Goal: Task Accomplishment & Management: Complete application form

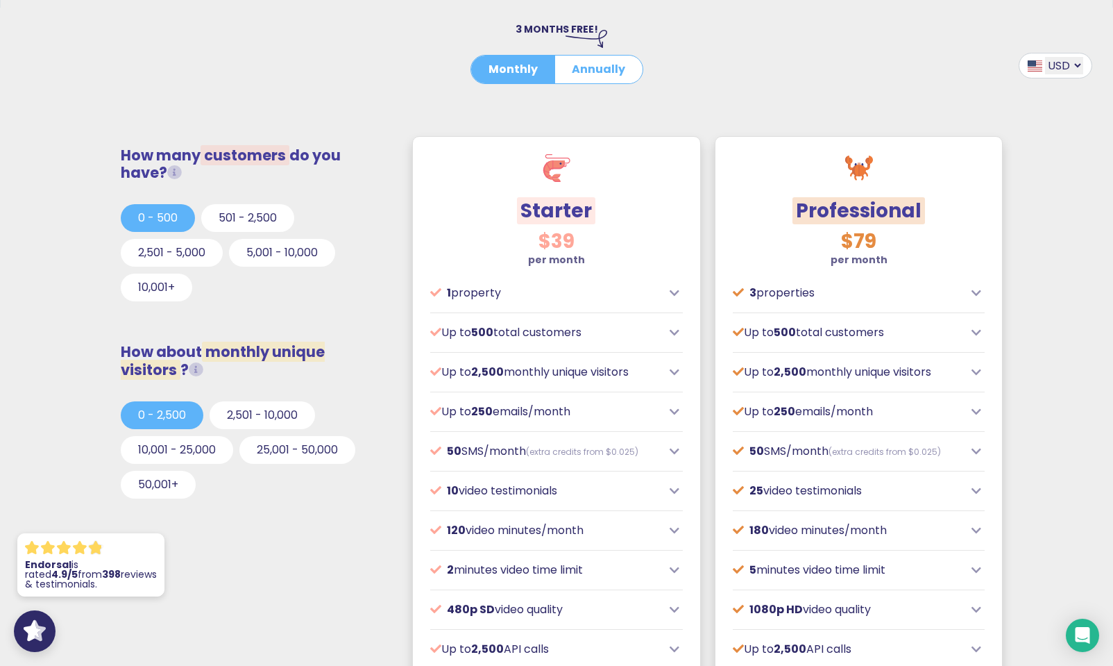
scroll to position [366, 0]
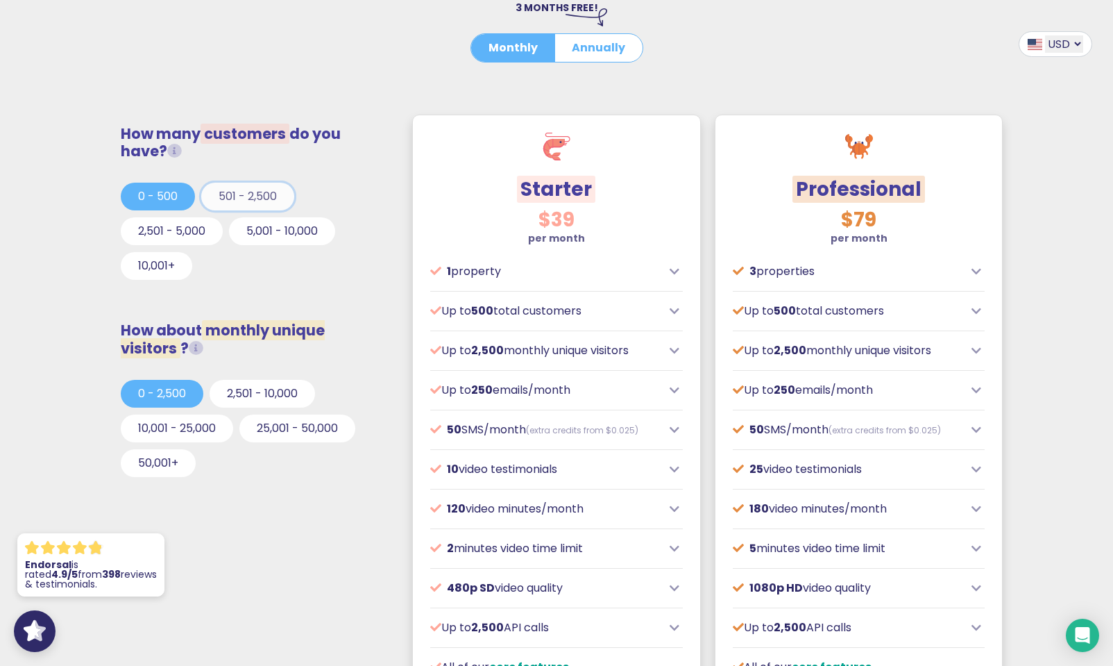
click at [223, 206] on button "501 - 2,500" at bounding box center [247, 197] width 93 height 28
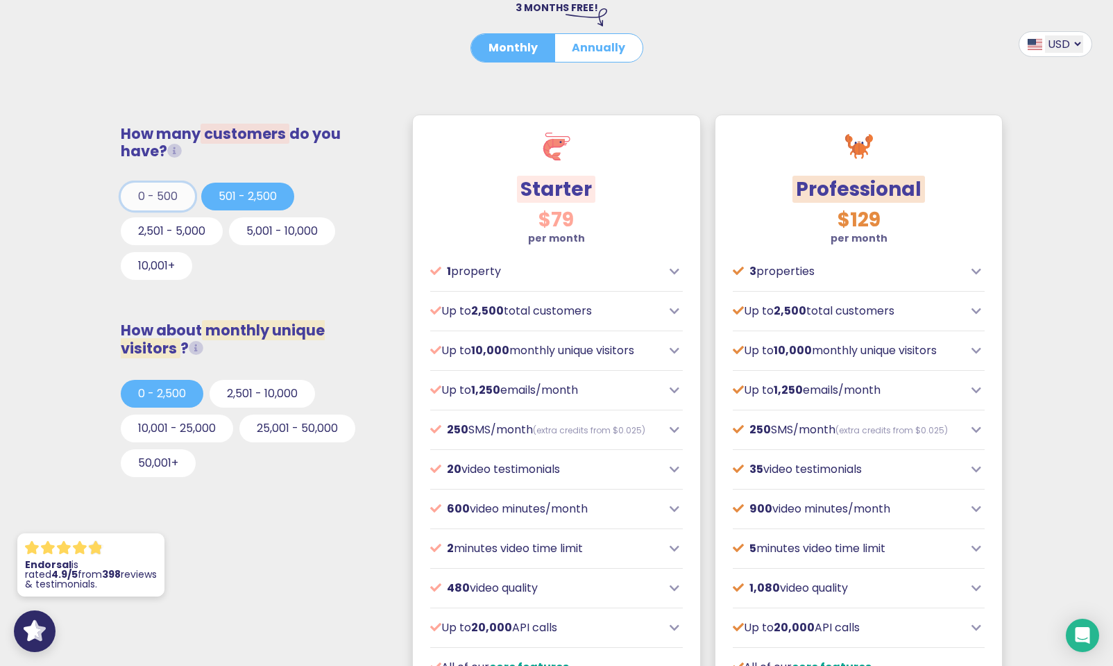
click at [171, 199] on button "0 - 500" at bounding box center [158, 197] width 74 height 28
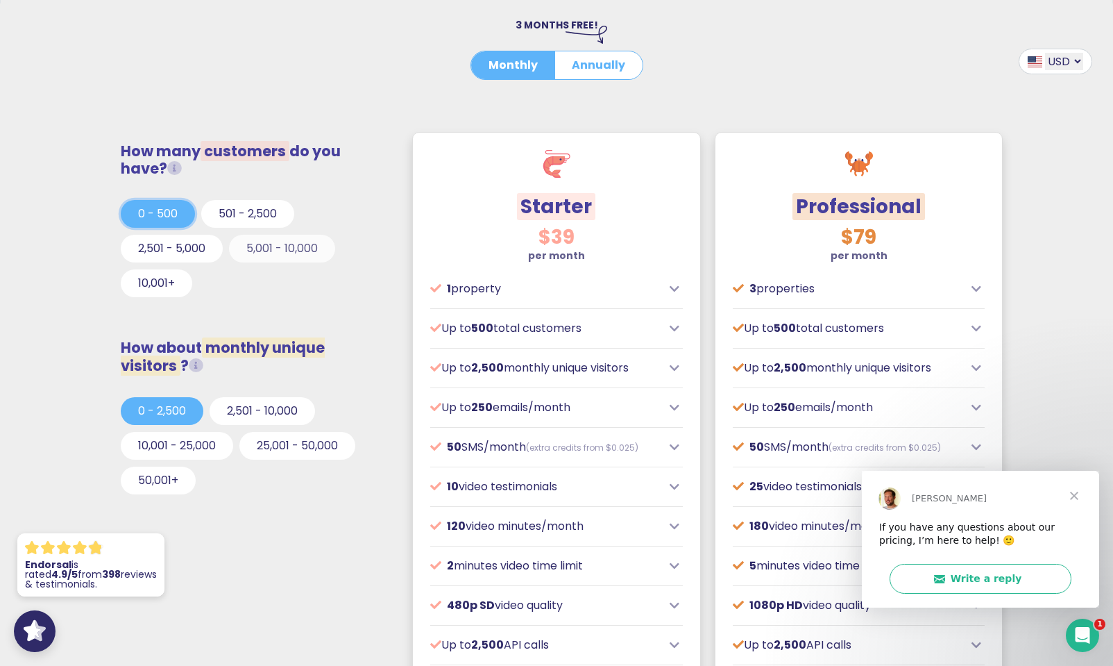
scroll to position [348, 0]
click at [1072, 493] on span "Close" at bounding box center [1075, 495] width 50 height 50
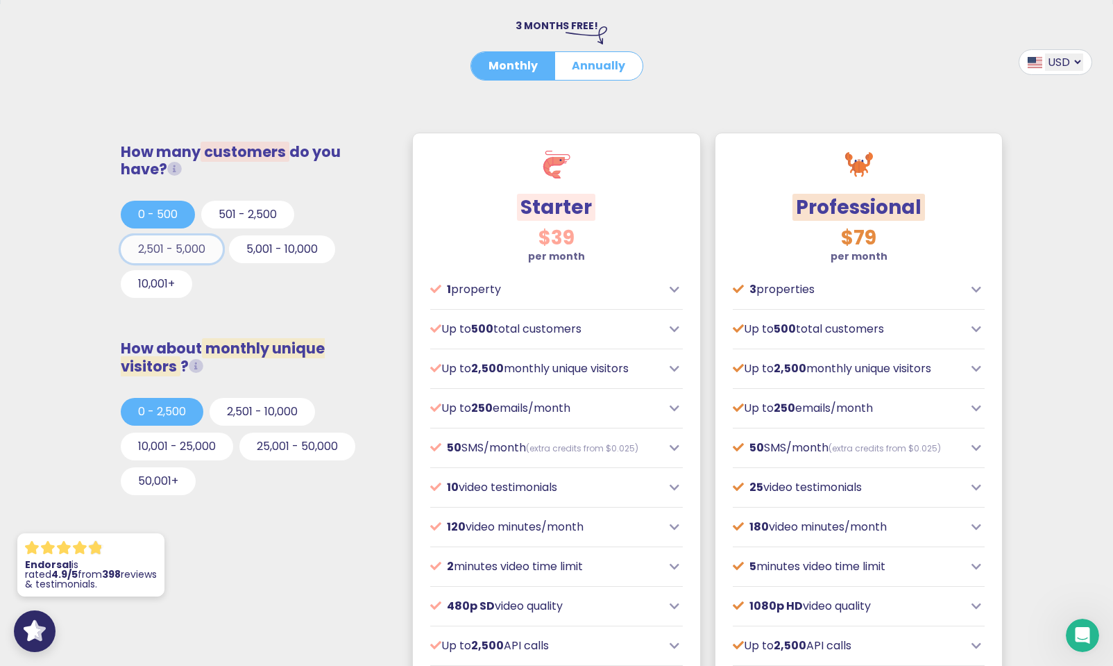
click at [169, 255] on button "2,501 - 5,000" at bounding box center [172, 249] width 102 height 28
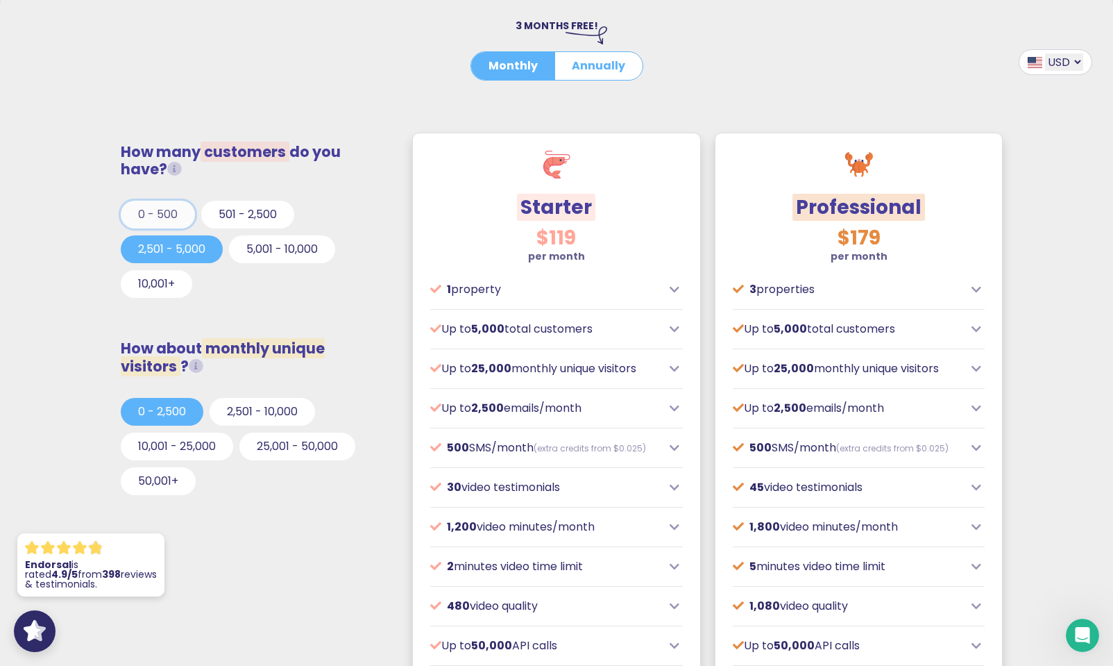
click at [153, 217] on button "0 - 500" at bounding box center [158, 215] width 74 height 28
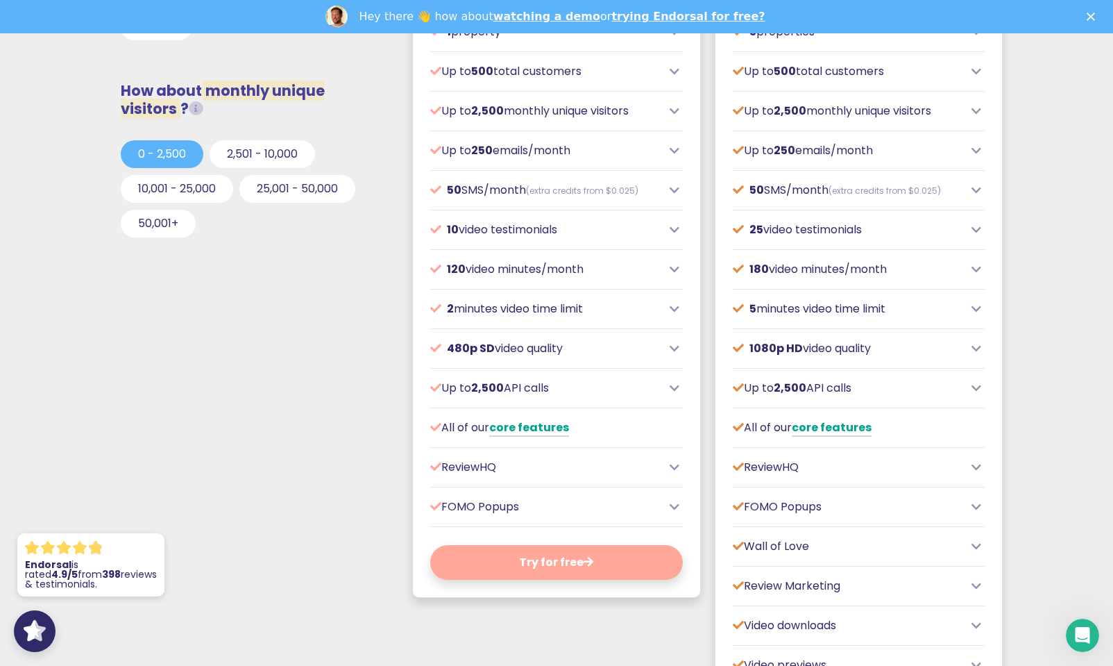
scroll to position [638, 0]
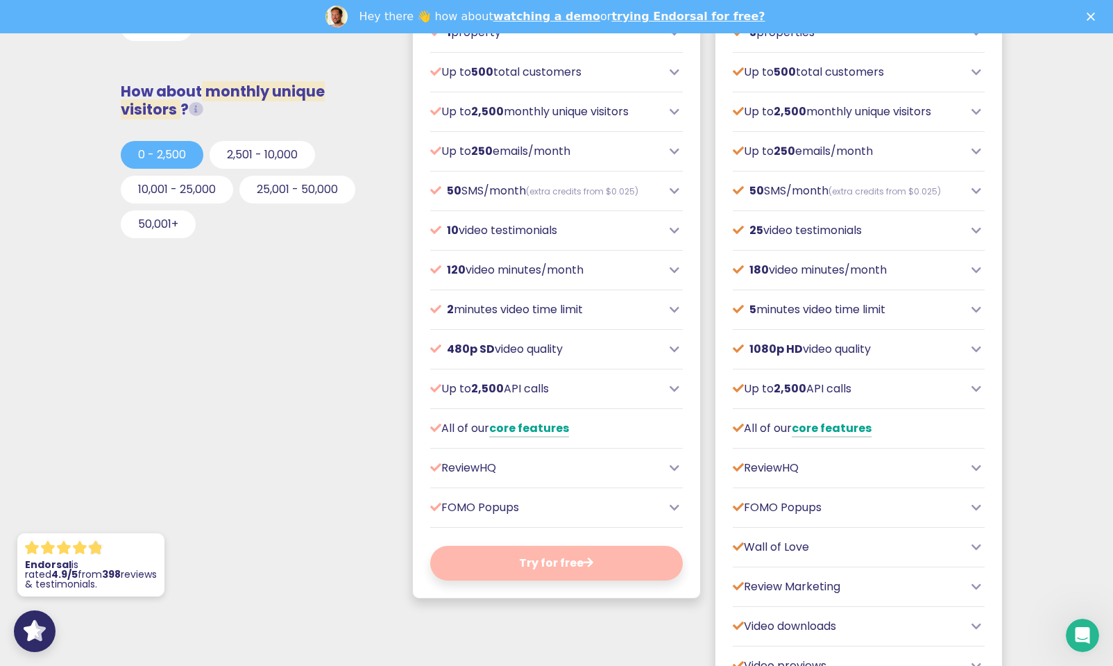
click at [564, 565] on button "Try for free" at bounding box center [556, 563] width 253 height 35
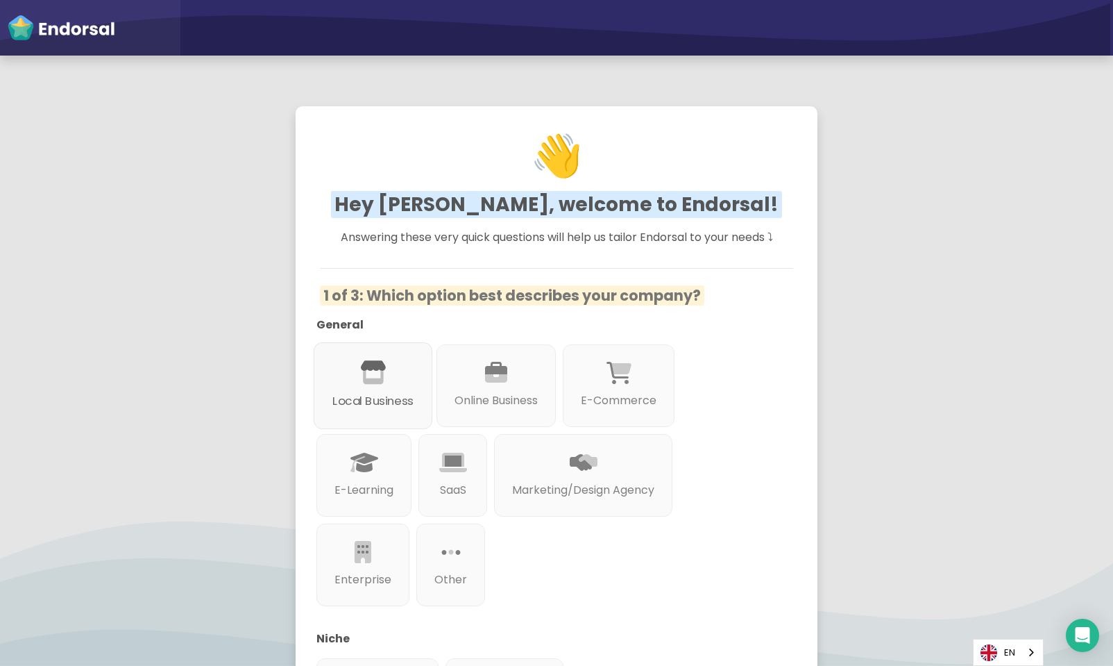
click at [389, 385] on div "Local Business" at bounding box center [373, 385] width 119 height 87
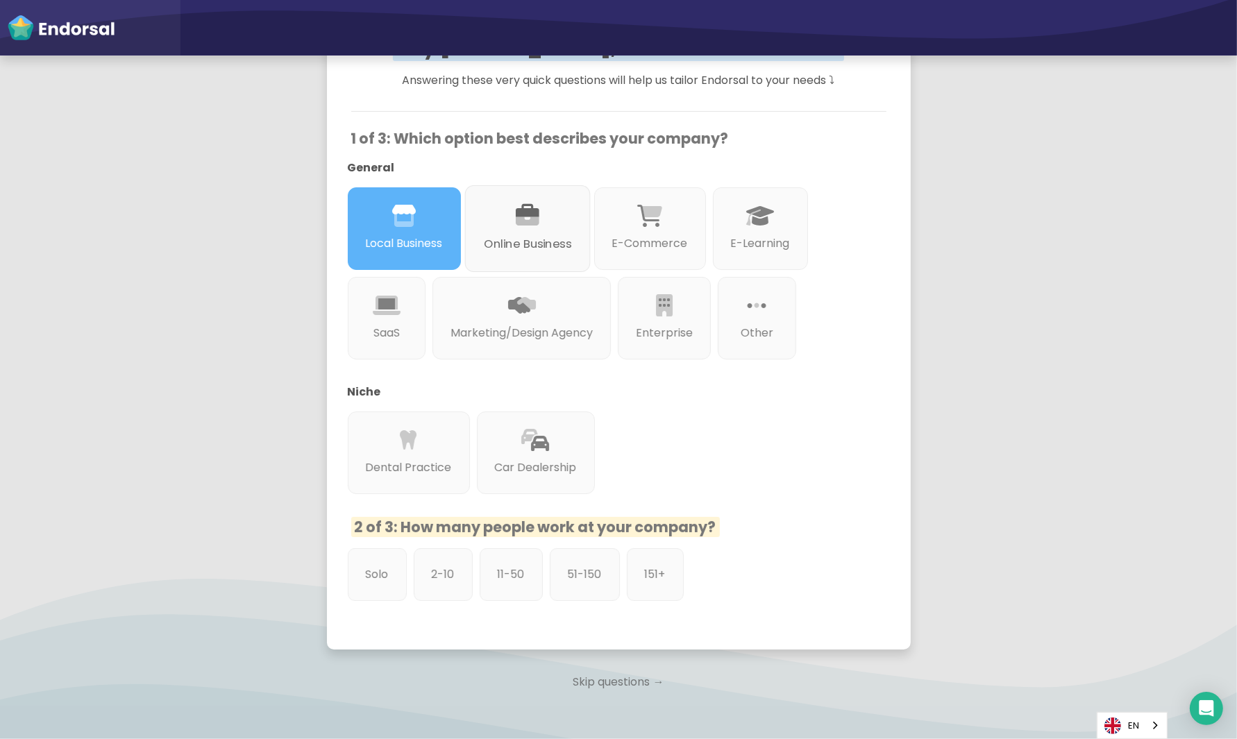
scroll to position [160, 0]
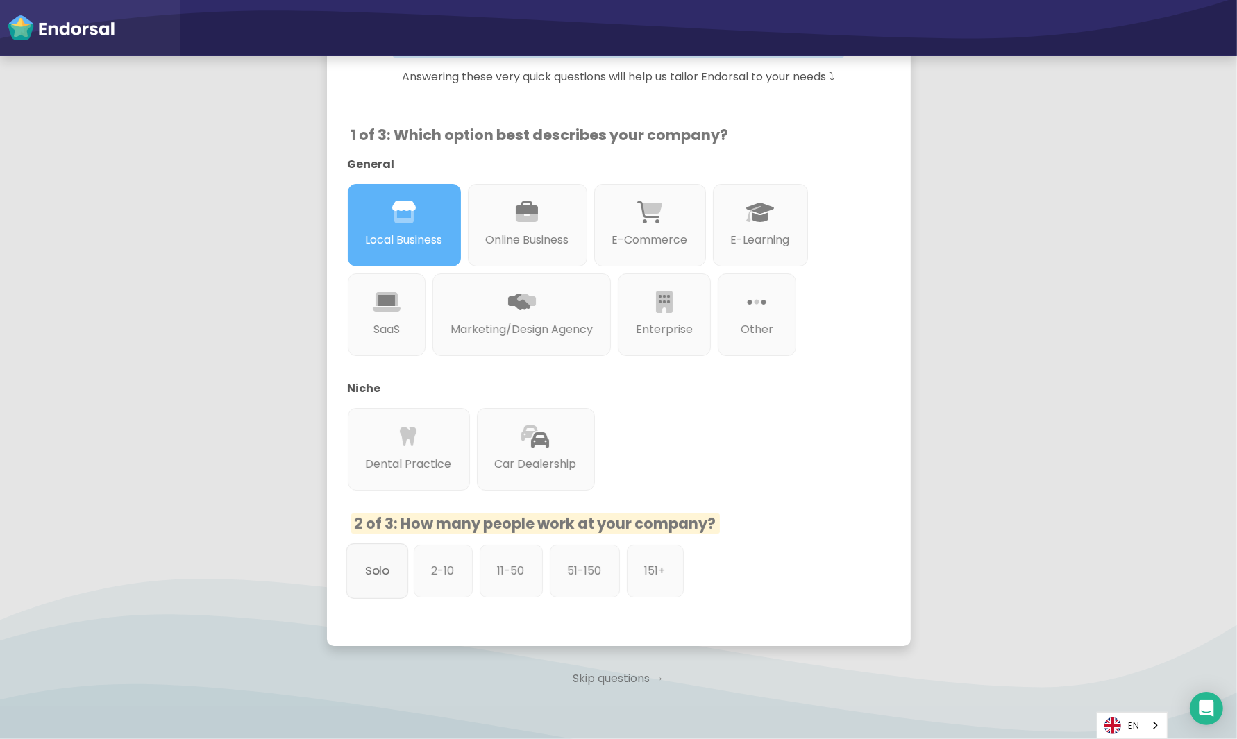
click at [393, 565] on div "Solo" at bounding box center [377, 572] width 62 height 56
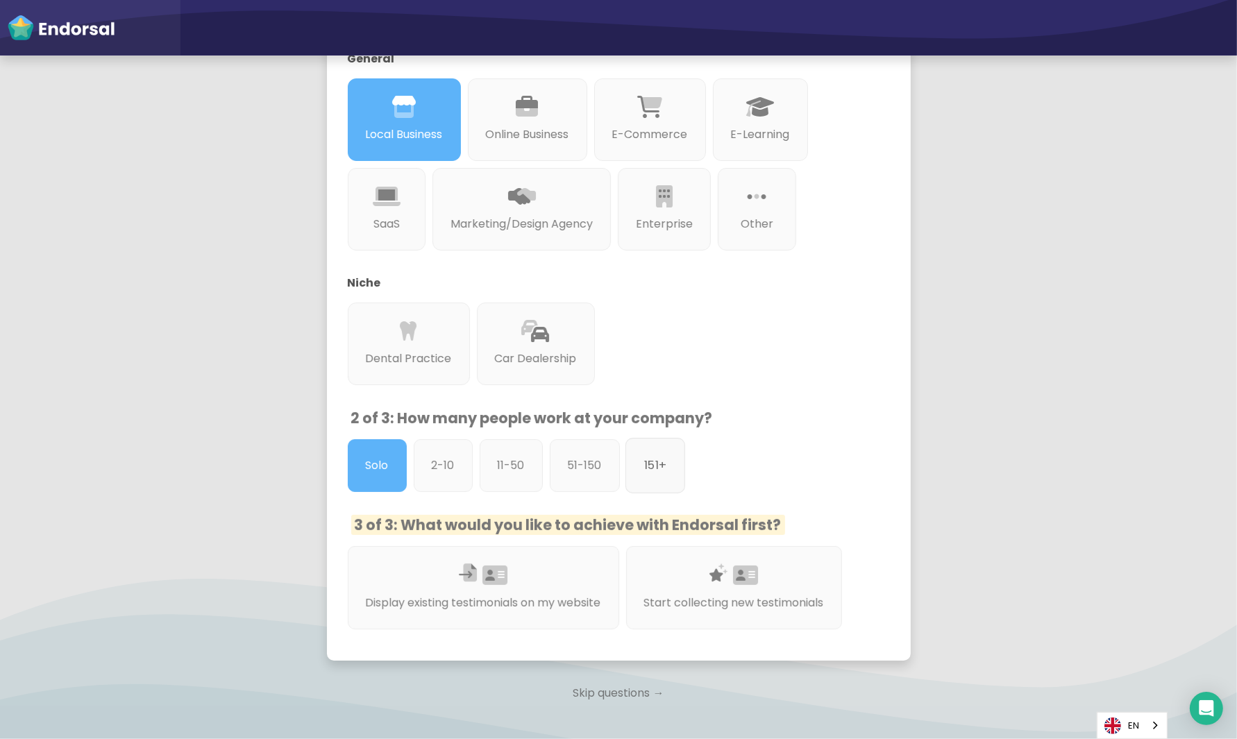
scroll to position [347, 0]
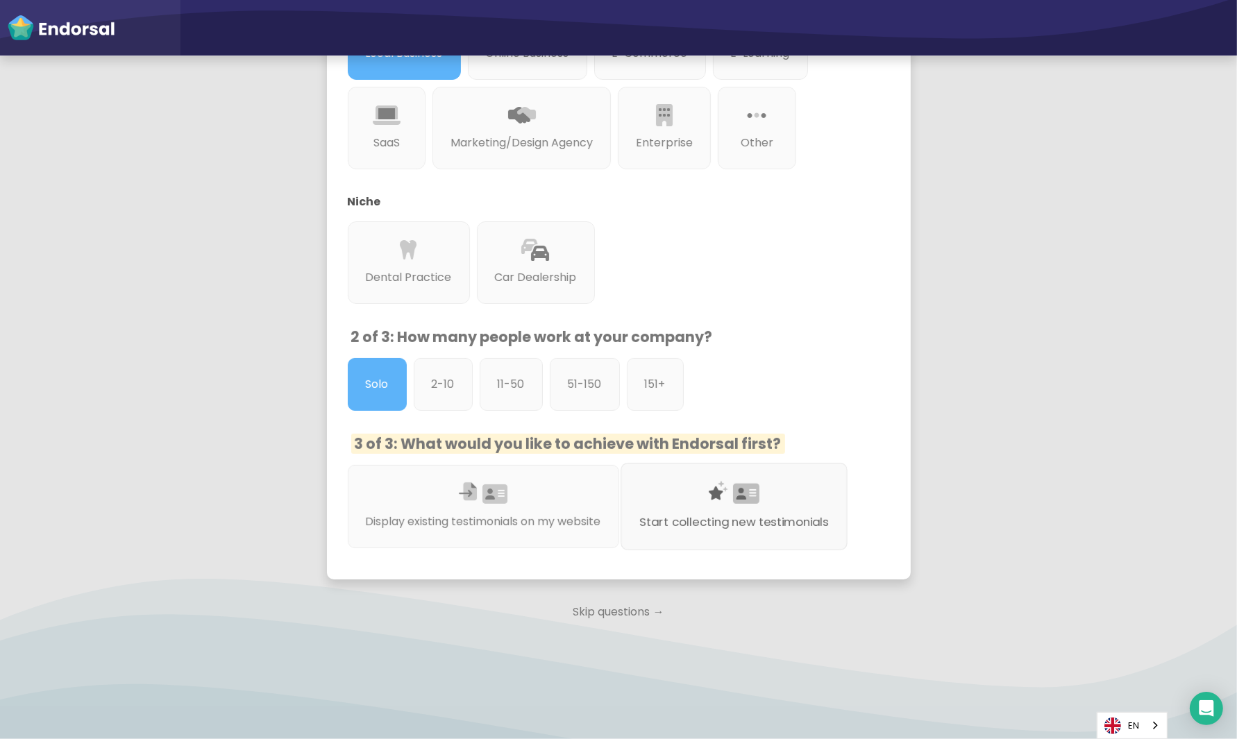
click at [709, 503] on div "Start collecting new testimonials" at bounding box center [734, 506] width 227 height 87
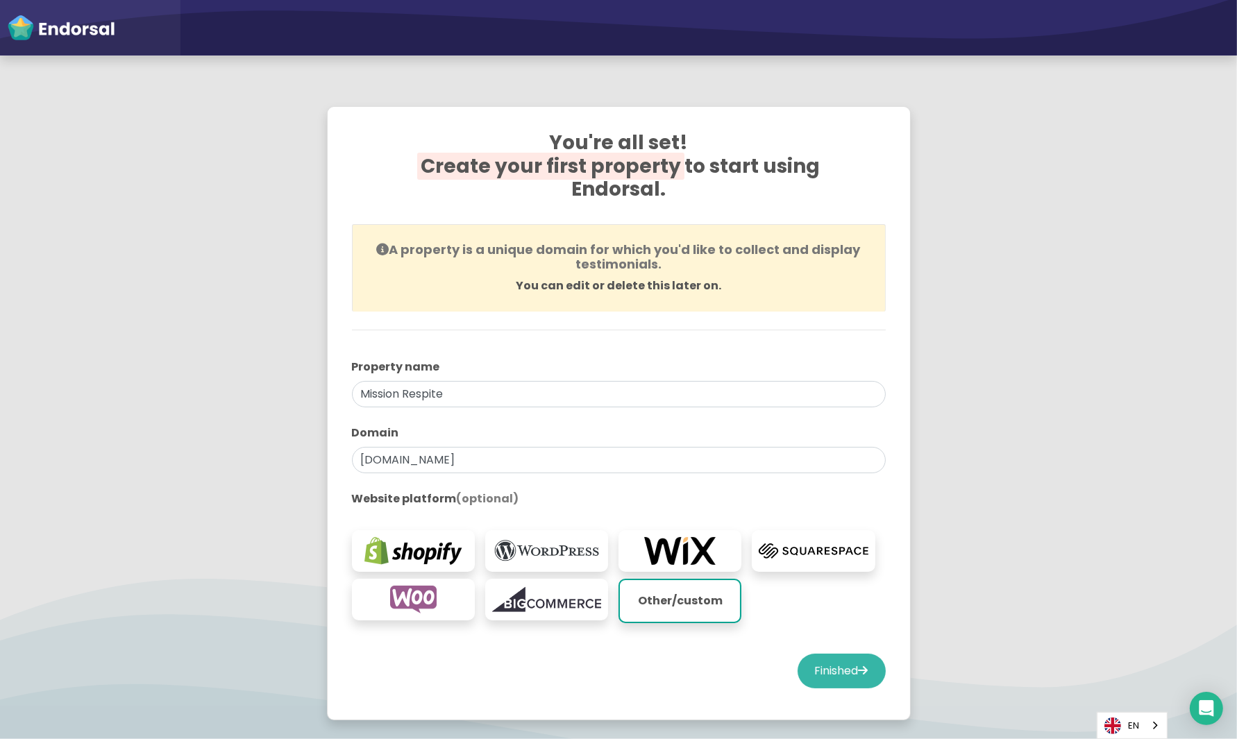
click at [853, 655] on button "Finished" at bounding box center [842, 671] width 88 height 35
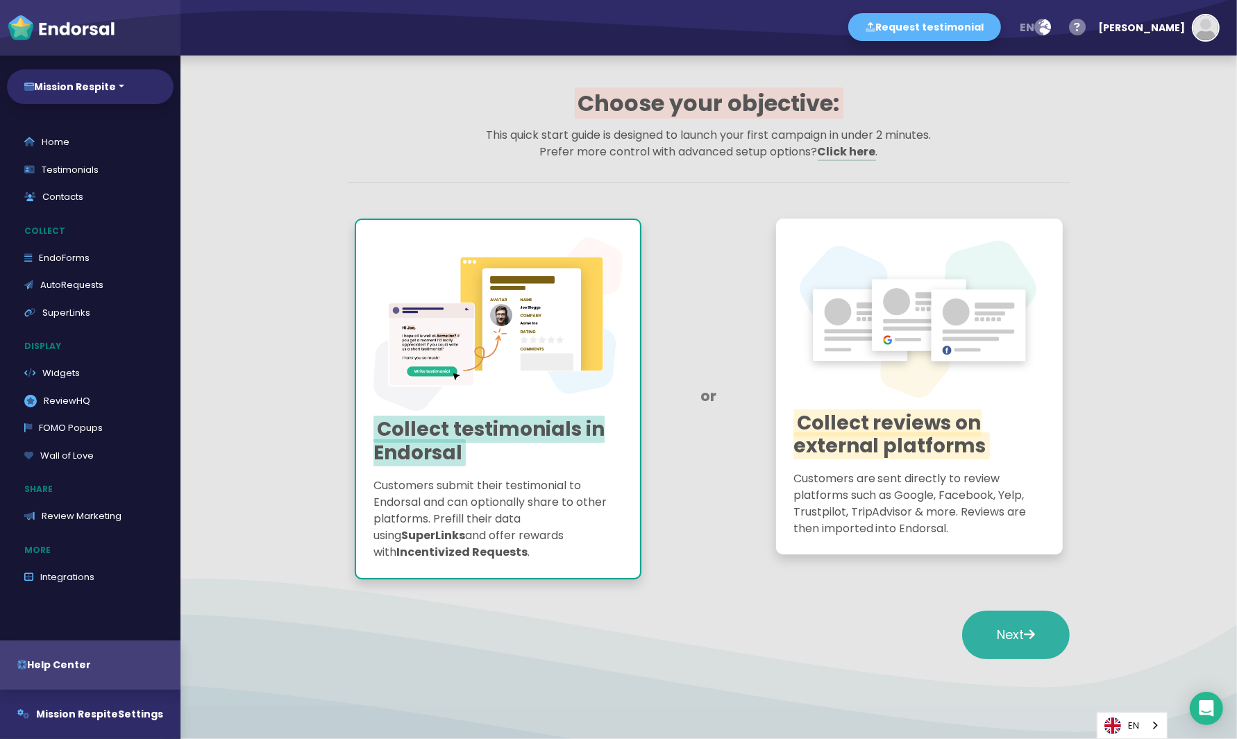
click at [1029, 637] on icon at bounding box center [1029, 634] width 11 height 12
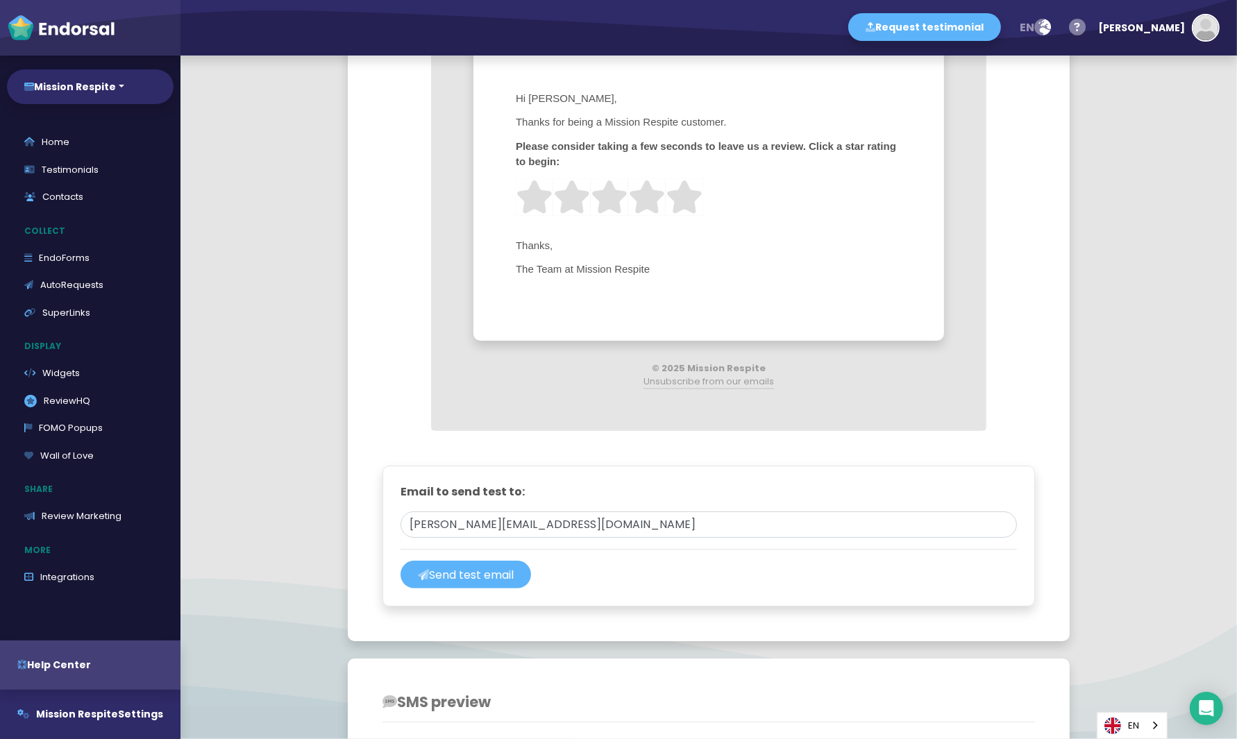
scroll to position [515, 0]
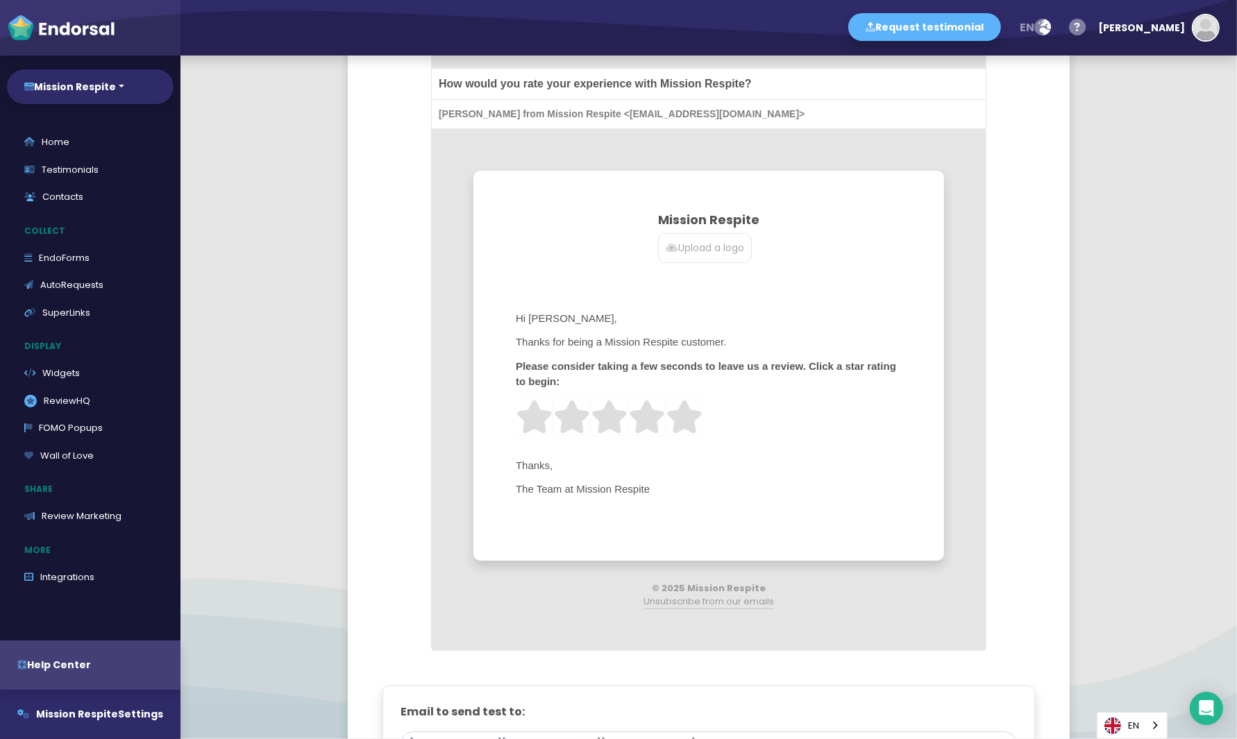
click at [666, 117] on div "[PERSON_NAME] from Mission Respite <[EMAIL_ADDRESS][DOMAIN_NAME]>" at bounding box center [709, 114] width 554 height 29
click at [666, 113] on div "[PERSON_NAME] from Mission Respite <[EMAIL_ADDRESS][DOMAIN_NAME]>" at bounding box center [709, 114] width 554 height 29
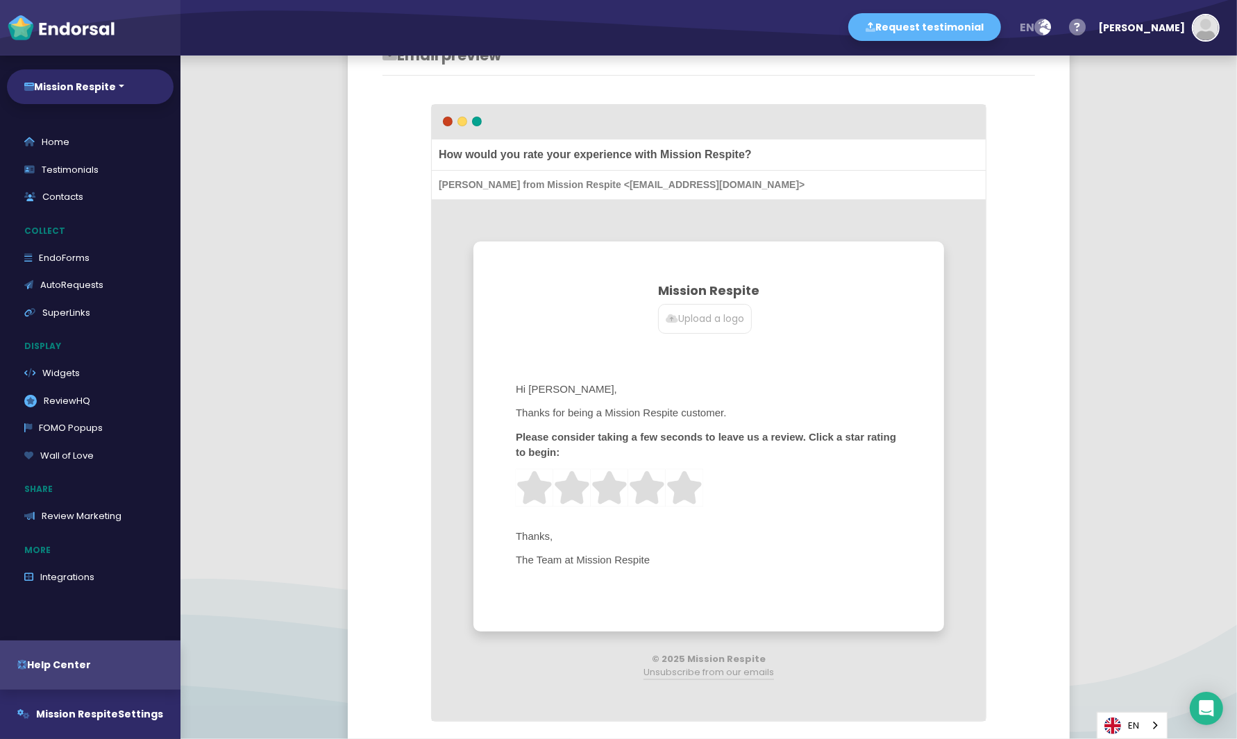
scroll to position [446, 0]
click at [659, 147] on span "How would you rate your experience with Mission Respite?" at bounding box center [709, 153] width 554 height 31
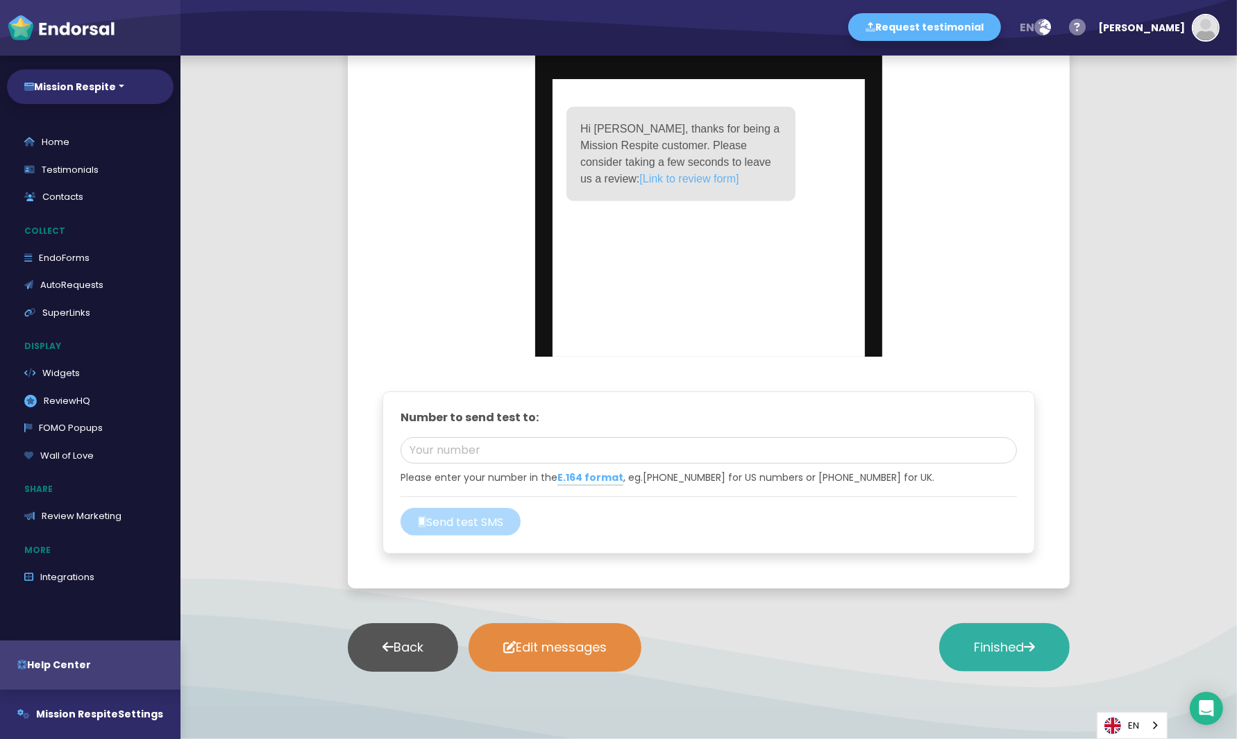
scroll to position [1526, 0]
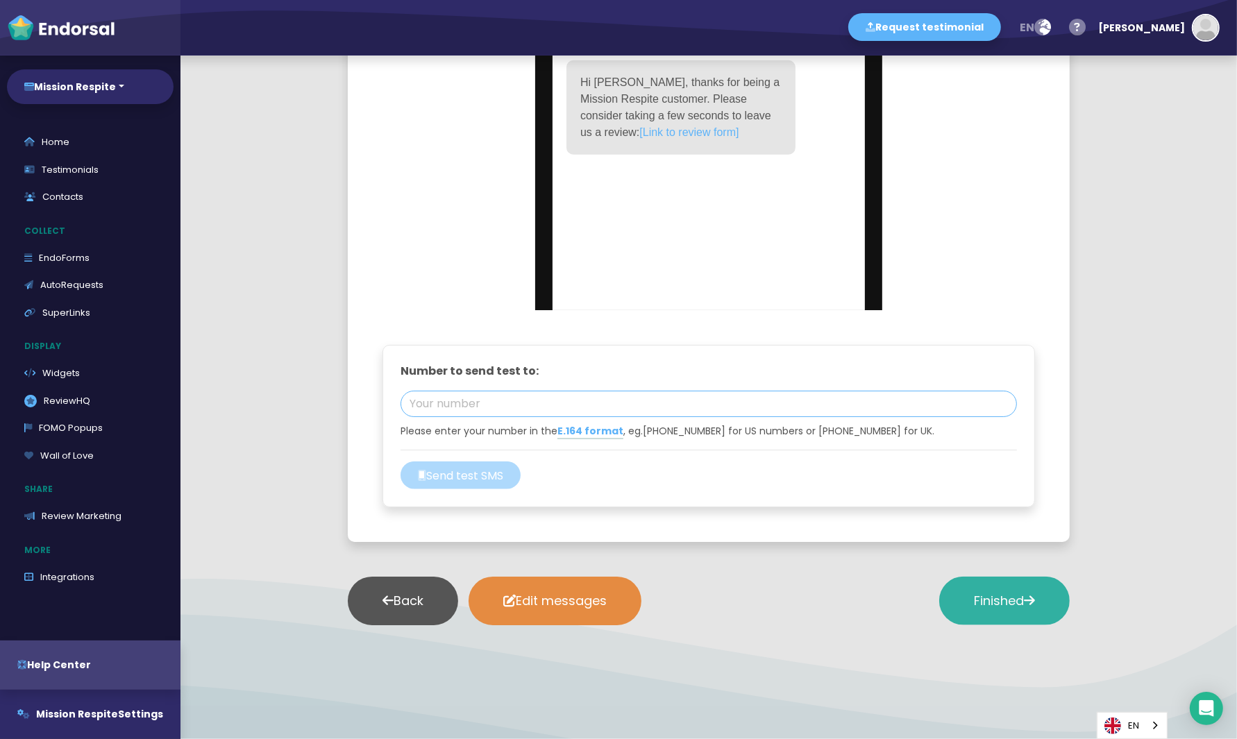
click at [513, 404] on input "tel" at bounding box center [709, 404] width 616 height 26
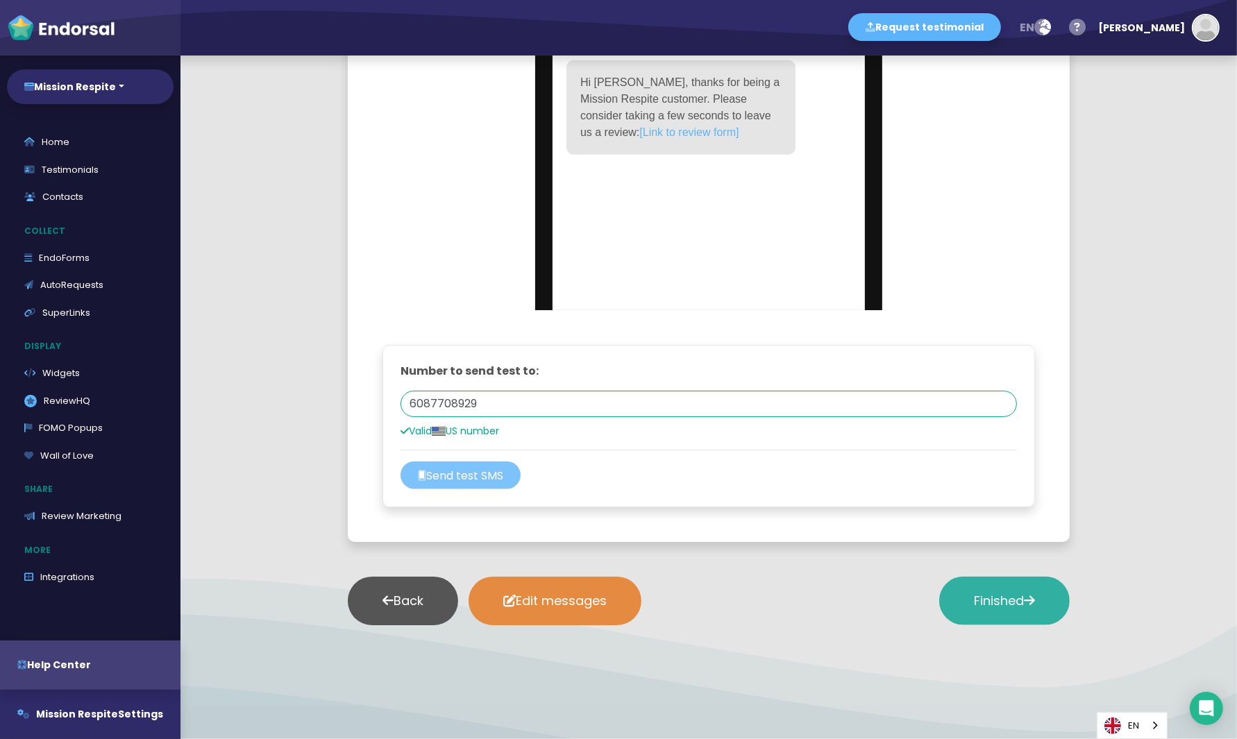
type input "6087708929"
click at [473, 465] on button "Send test SMS" at bounding box center [461, 476] width 120 height 28
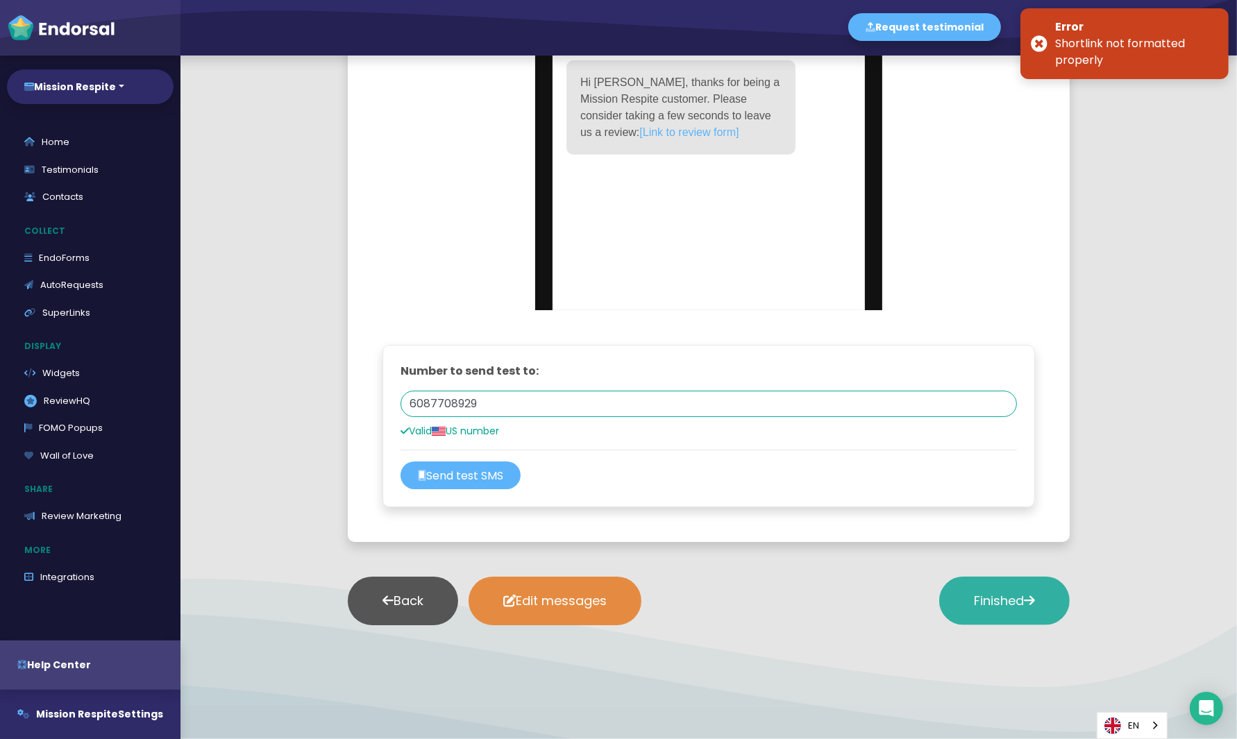
click at [1002, 600] on span "Finished" at bounding box center [1004, 600] width 61 height 17
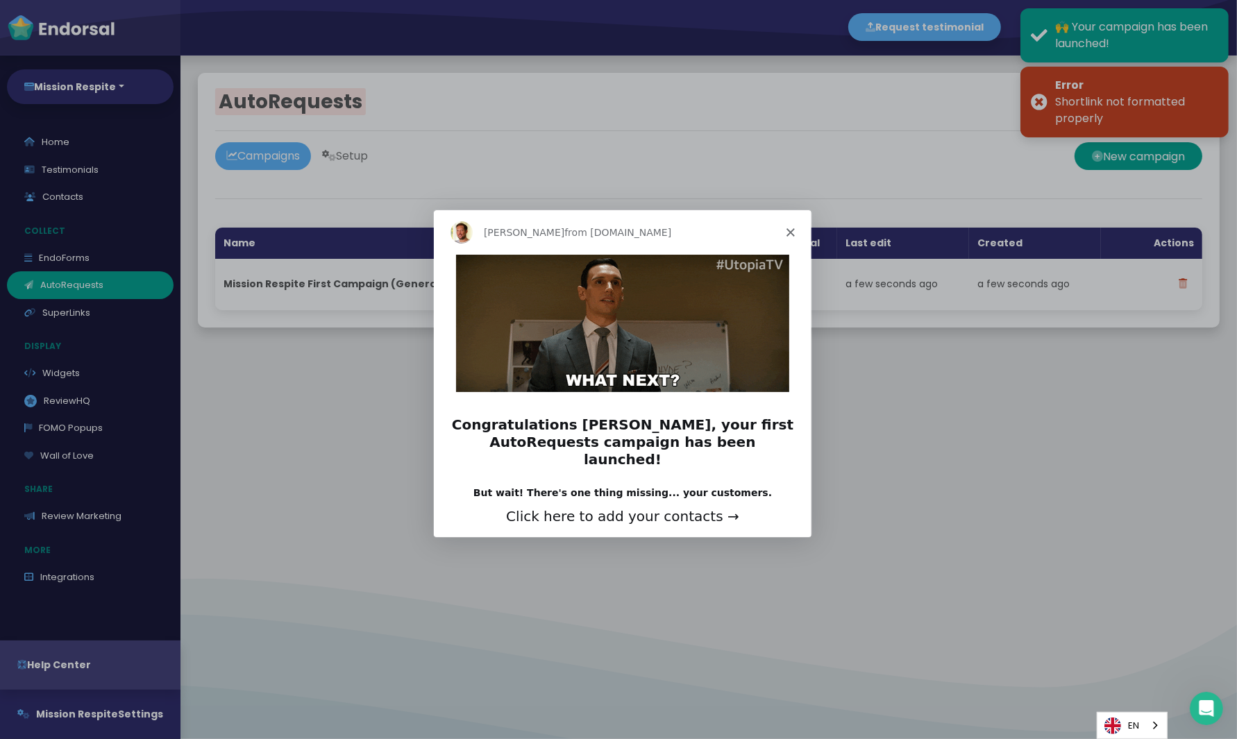
click at [791, 230] on polygon "Close" at bounding box center [789, 231] width 8 height 8
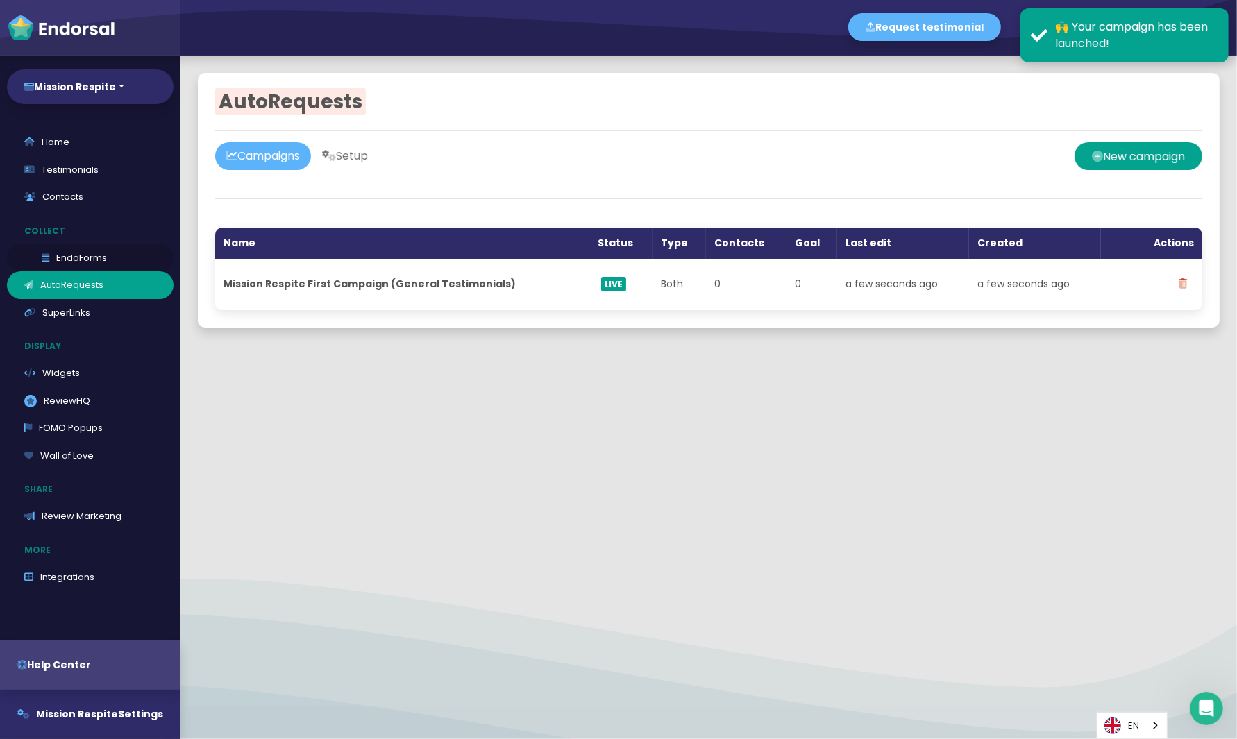
click at [89, 260] on link "EndoForms" at bounding box center [90, 258] width 167 height 28
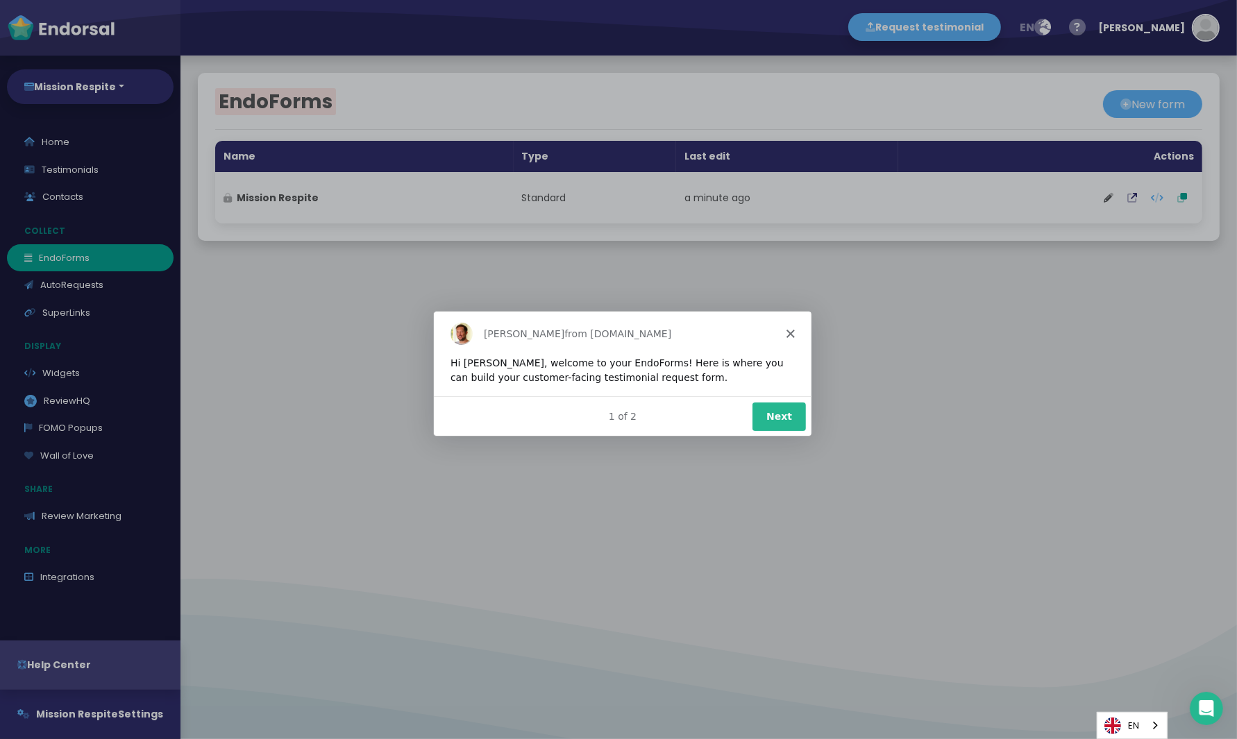
click at [789, 328] on div "[PERSON_NAME] from [DOMAIN_NAME]" at bounding box center [621, 332] width 378 height 44
click at [791, 327] on div "[PERSON_NAME] from [DOMAIN_NAME]" at bounding box center [621, 332] width 378 height 44
click at [790, 337] on div "[PERSON_NAME] from [DOMAIN_NAME]" at bounding box center [621, 332] width 378 height 44
click at [790, 335] on icon "Close" at bounding box center [789, 332] width 8 height 8
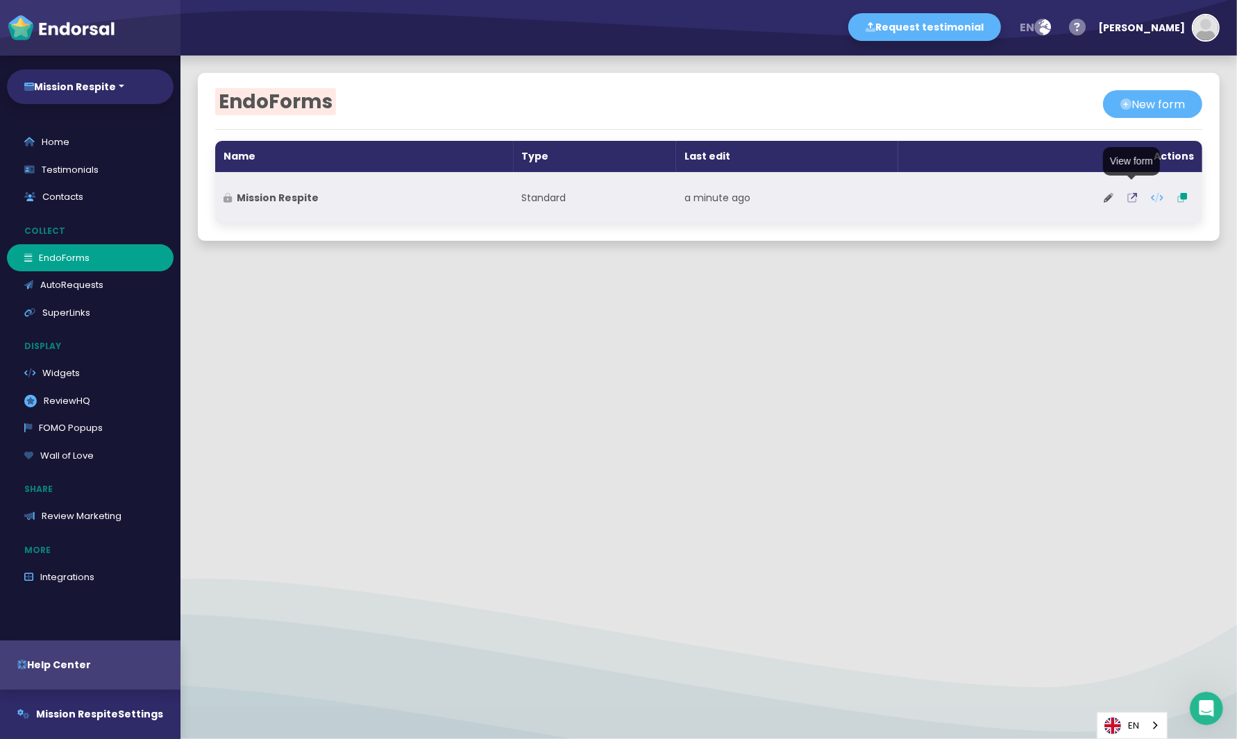
click at [1113, 197] on icon at bounding box center [1132, 198] width 10 height 10
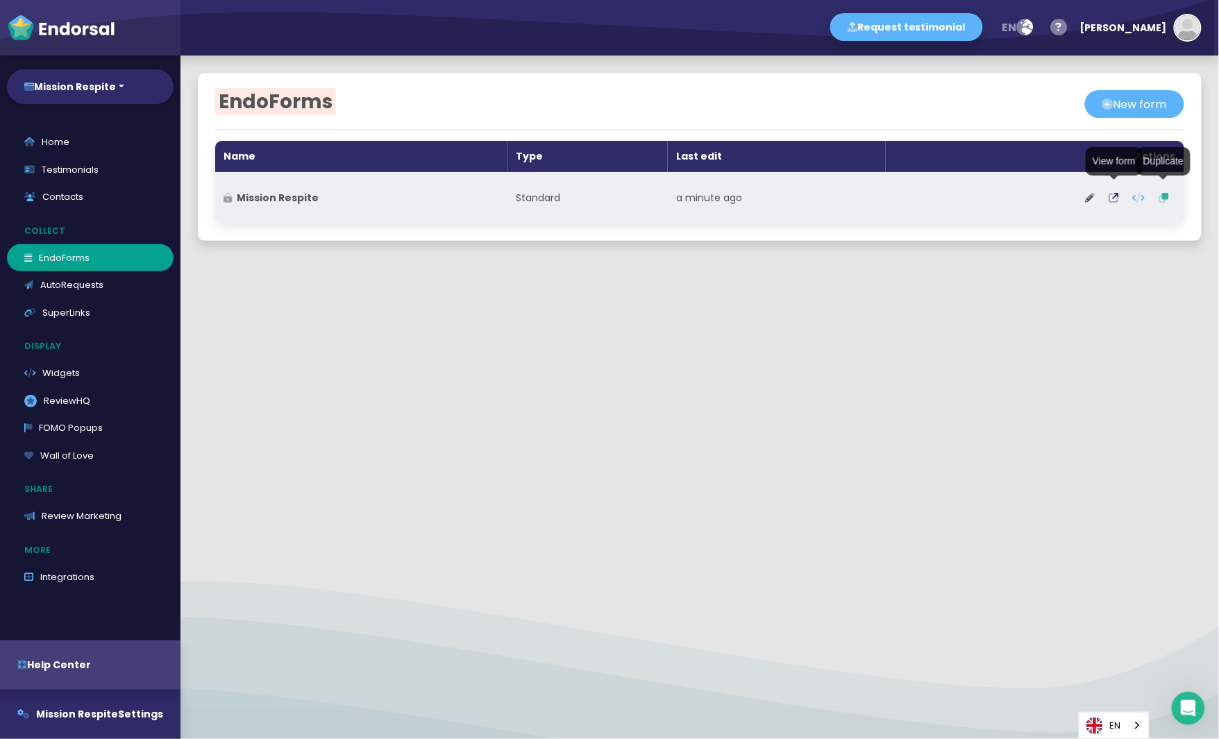
click at [1113, 197] on icon at bounding box center [1164, 198] width 10 height 10
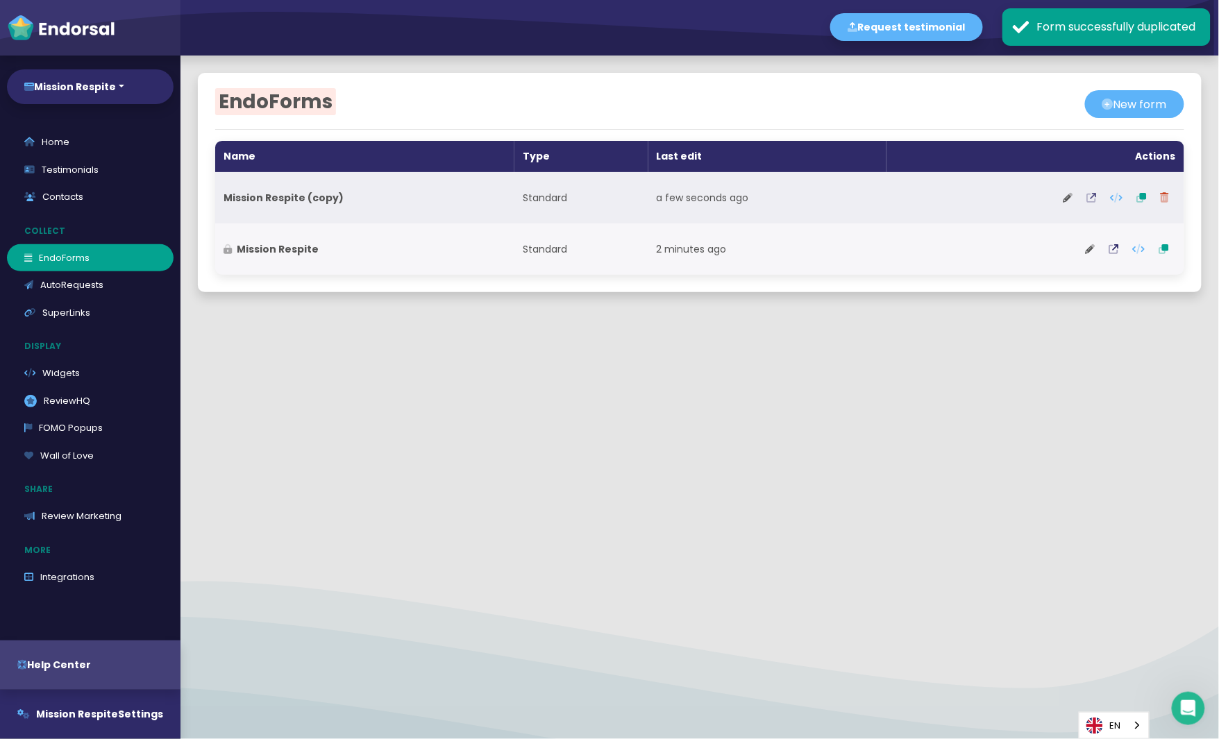
click at [1090, 195] on icon at bounding box center [1092, 198] width 10 height 10
click at [1070, 194] on icon at bounding box center [1068, 198] width 10 height 10
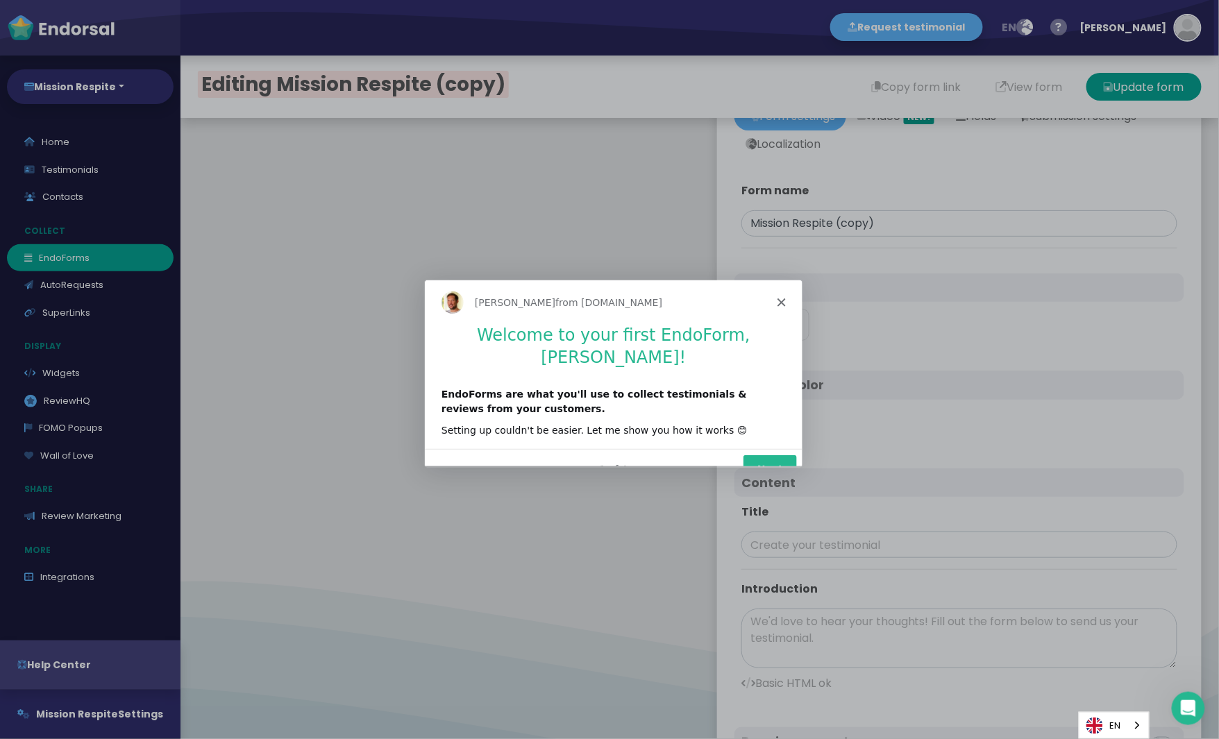
type input "#5DB3F9"
click at [775, 302] on div "[PERSON_NAME] from [DOMAIN_NAME]" at bounding box center [612, 302] width 378 height 44
click at [777, 302] on icon "Close" at bounding box center [780, 302] width 8 height 8
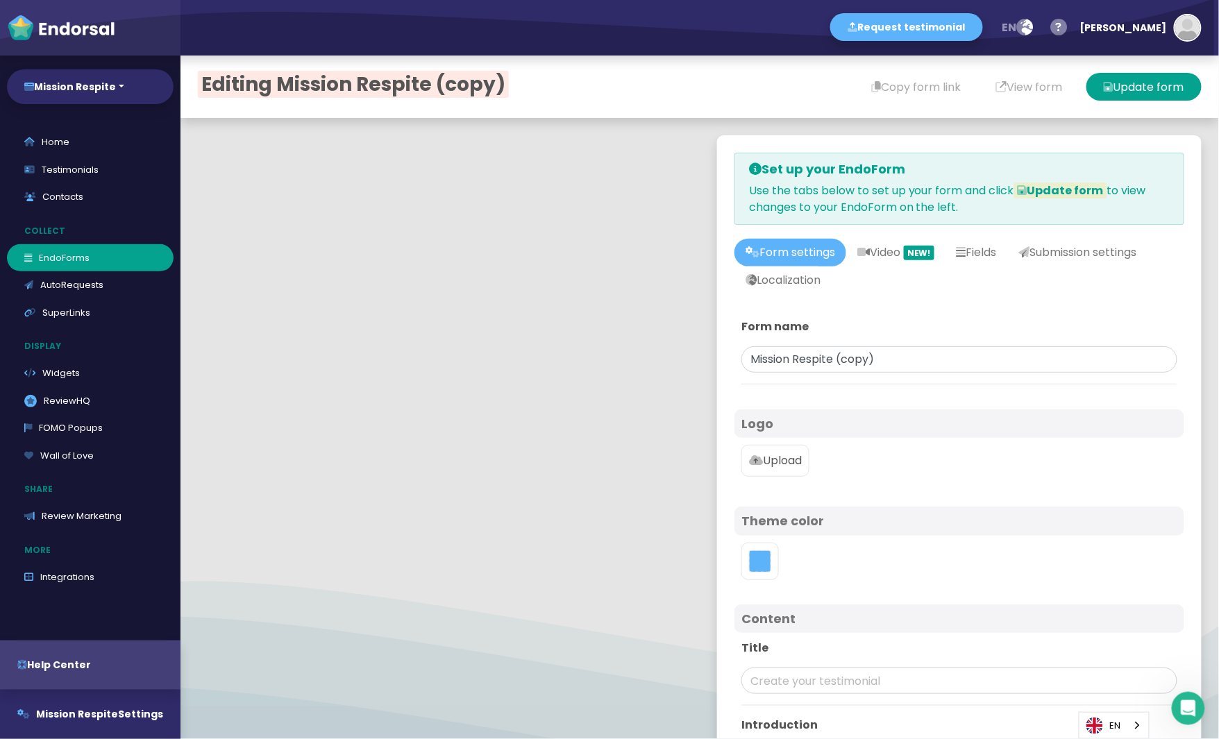
scroll to position [3, 0]
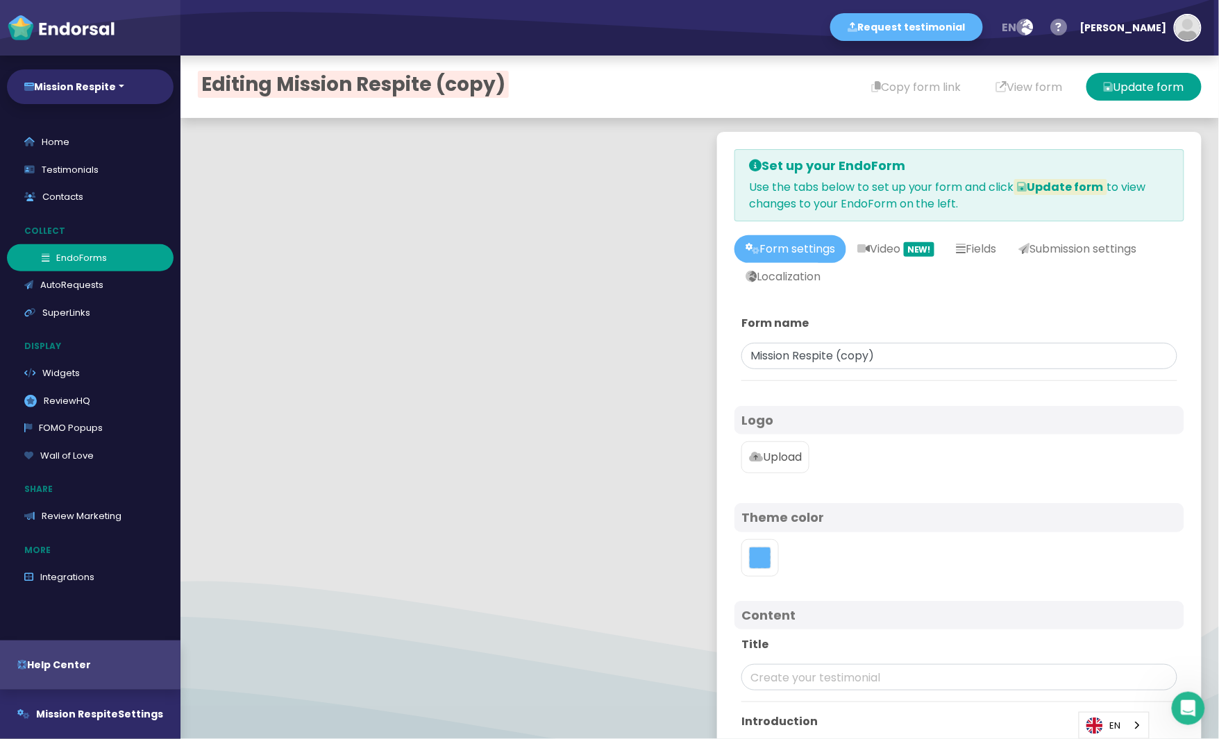
click at [71, 257] on link "EndoForms" at bounding box center [90, 258] width 167 height 28
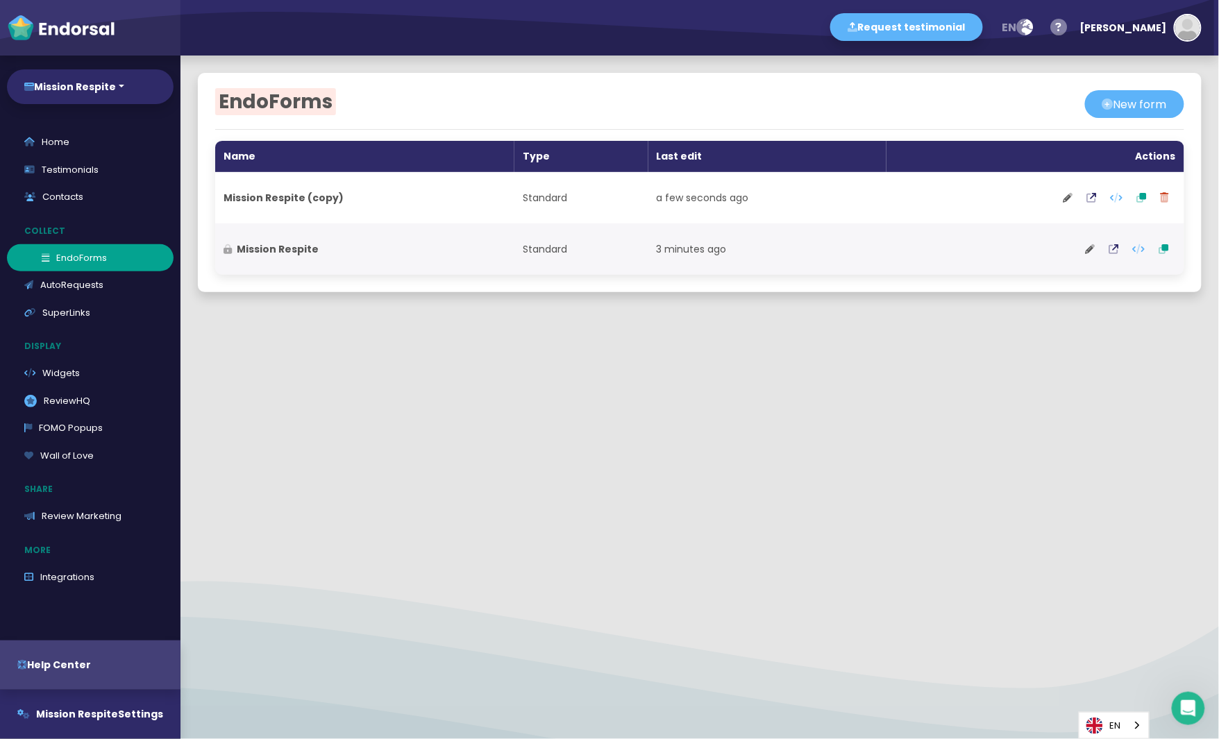
click at [80, 251] on link "EndoForms" at bounding box center [90, 258] width 167 height 28
click at [78, 287] on link "AutoRequests" at bounding box center [90, 285] width 167 height 28
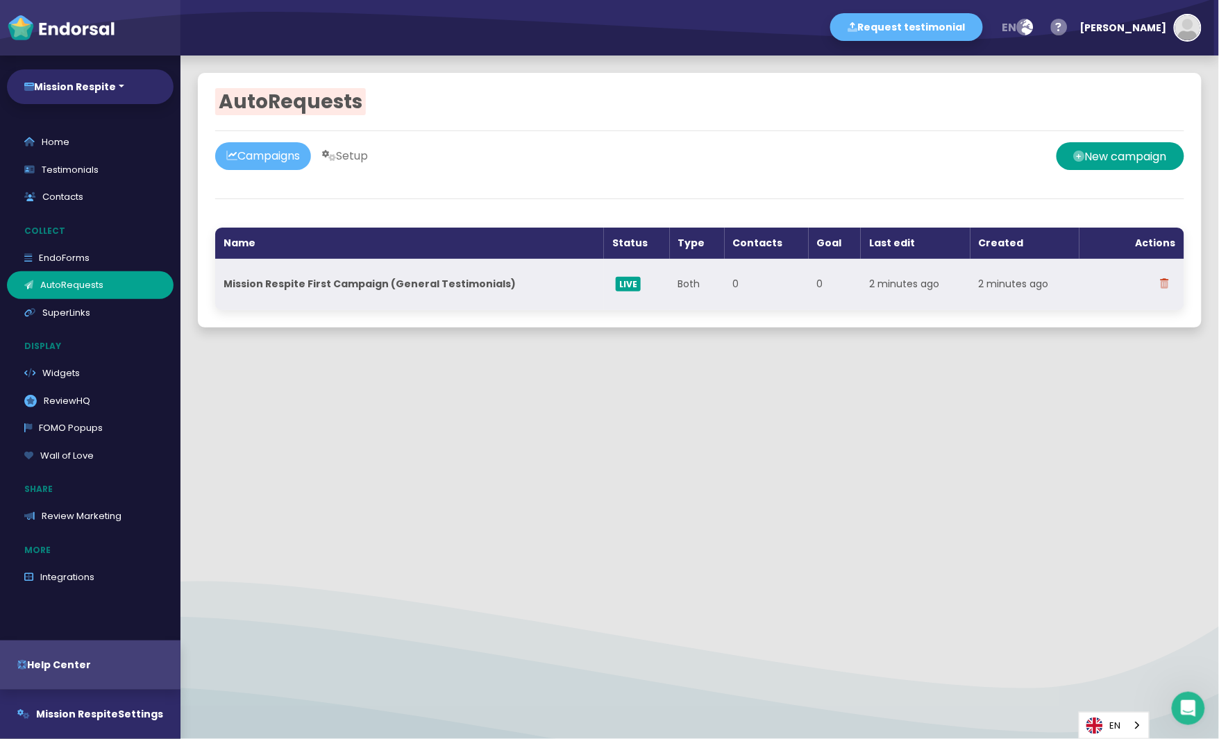
click at [380, 282] on strong "Mission Respite First Campaign (General Testimonials)" at bounding box center [370, 284] width 292 height 14
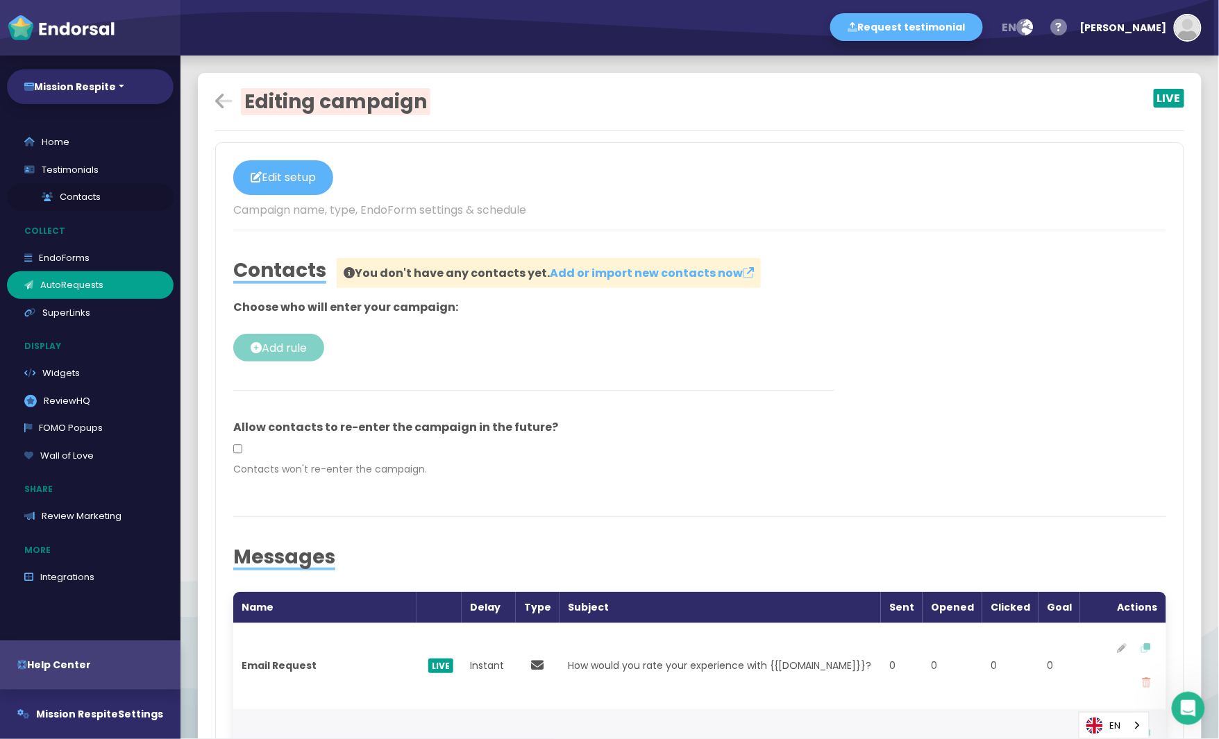
click at [79, 201] on link "Contacts" at bounding box center [90, 197] width 167 height 28
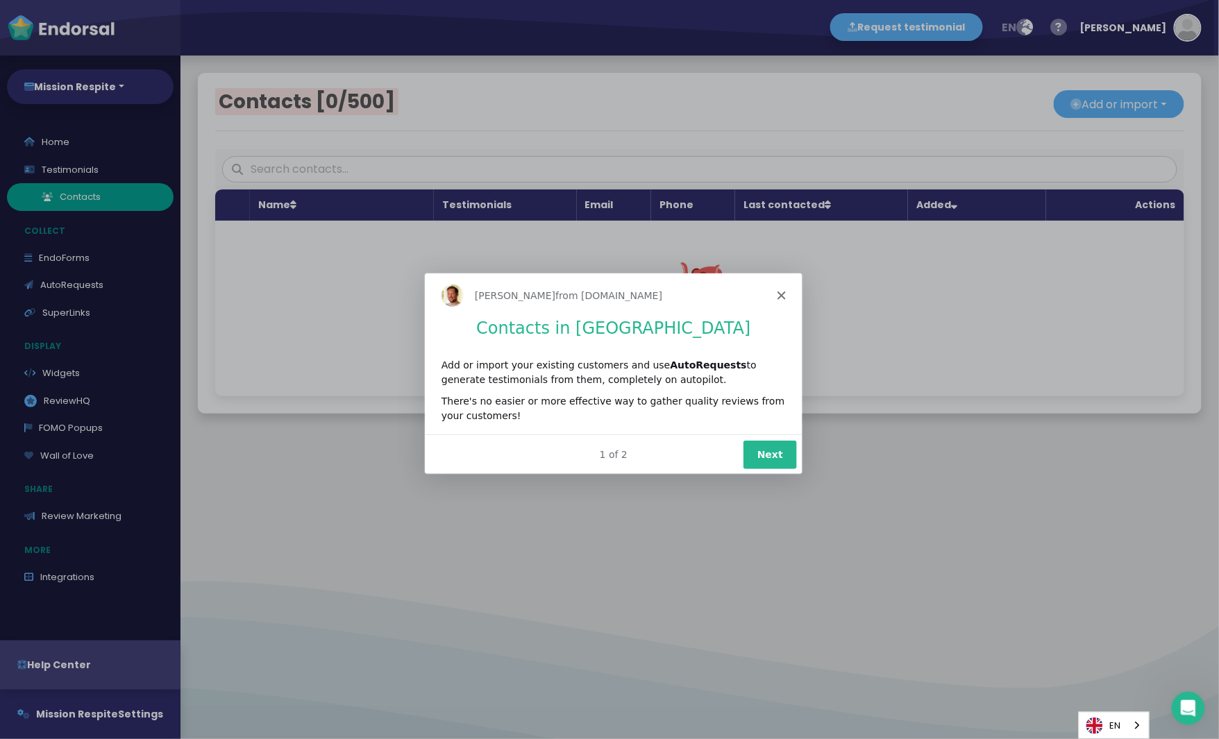
click at [79, 162] on div "Product tour overlay" at bounding box center [609, 369] width 1219 height 739
click at [76, 175] on div "Product tour overlay" at bounding box center [609, 369] width 1219 height 739
click at [782, 294] on icon "Close" at bounding box center [780, 294] width 8 height 8
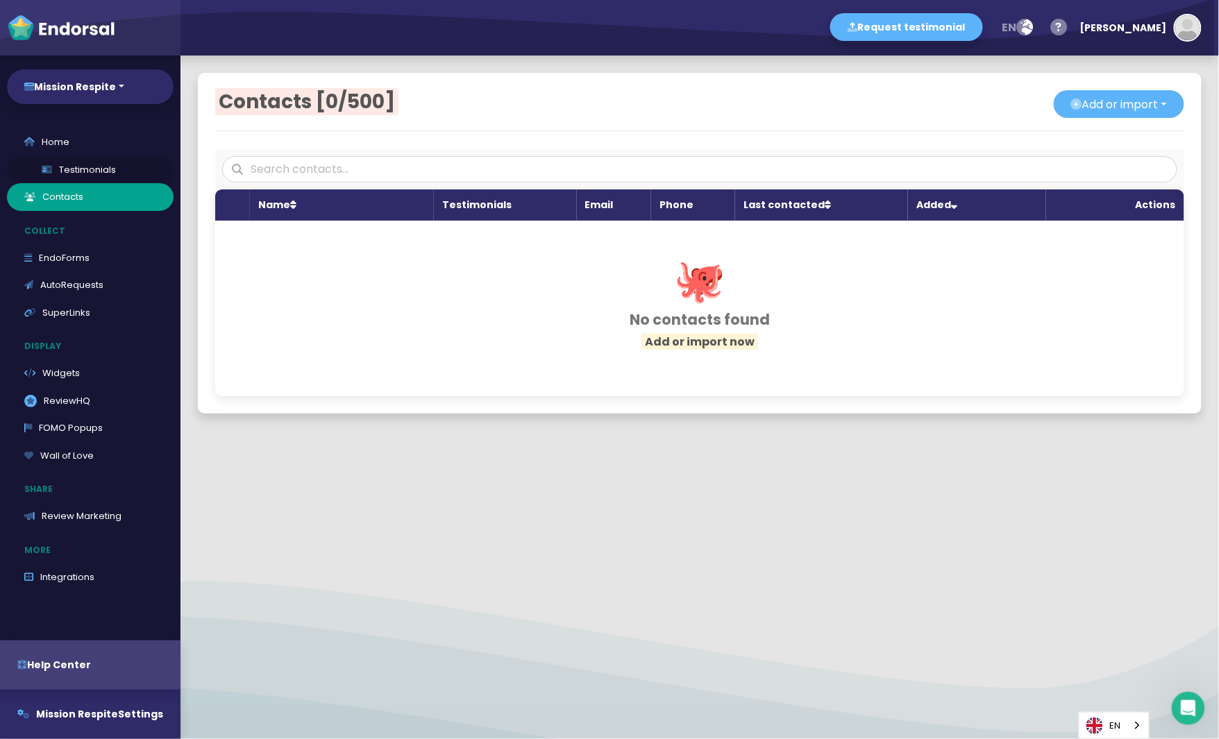
click at [73, 173] on link "Testimonials" at bounding box center [90, 170] width 167 height 28
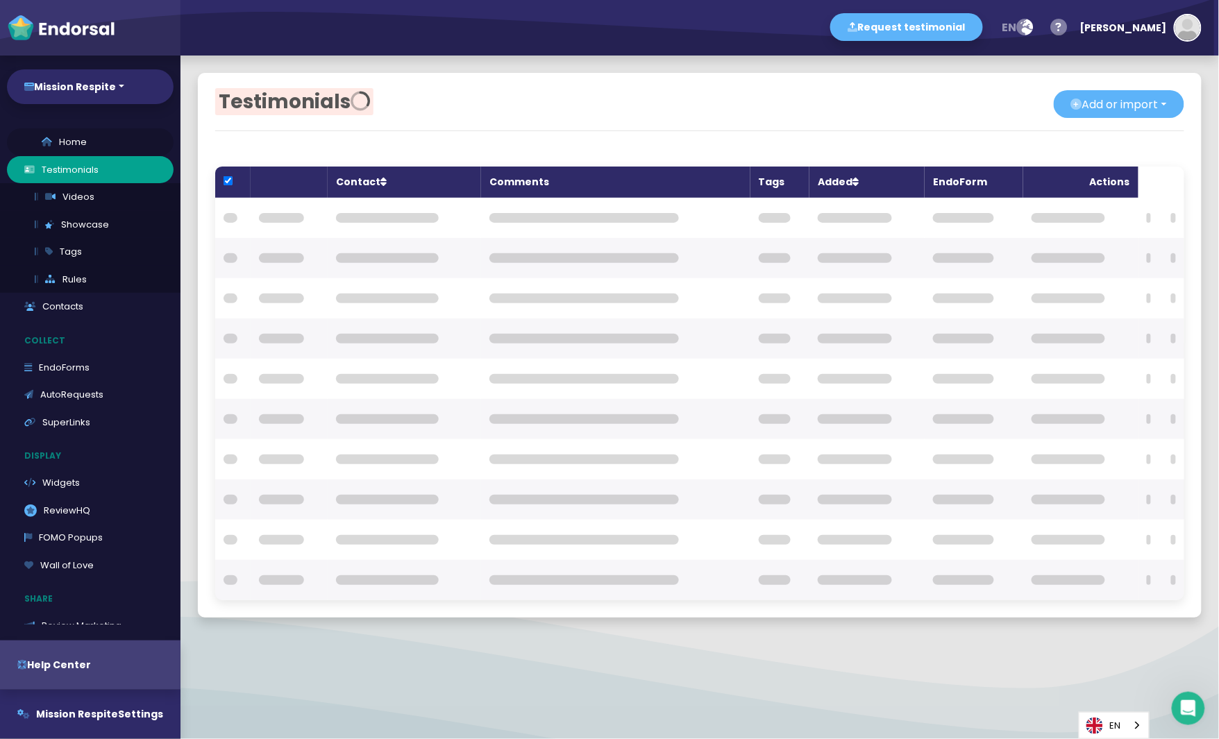
checkbox input "true"
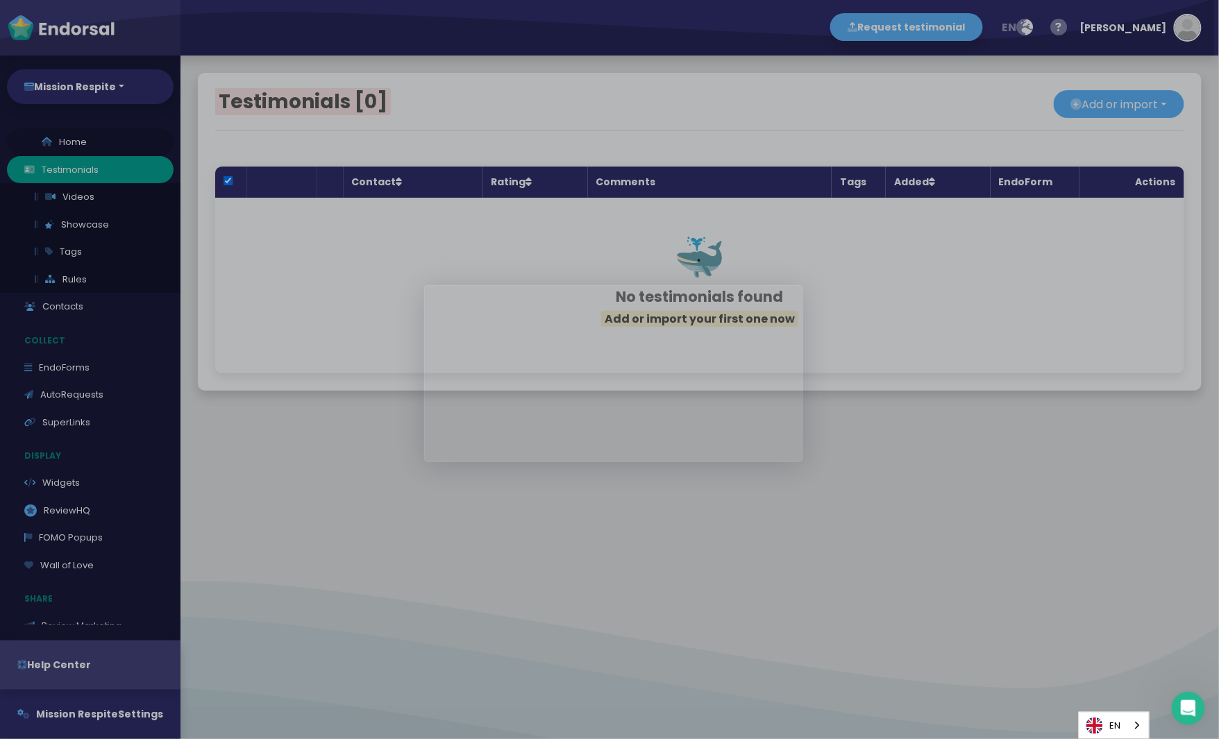
click at [52, 0] on body "Request testimonial en Language English French German Spanish Italian Norwegian…" at bounding box center [609, 0] width 1219 height 0
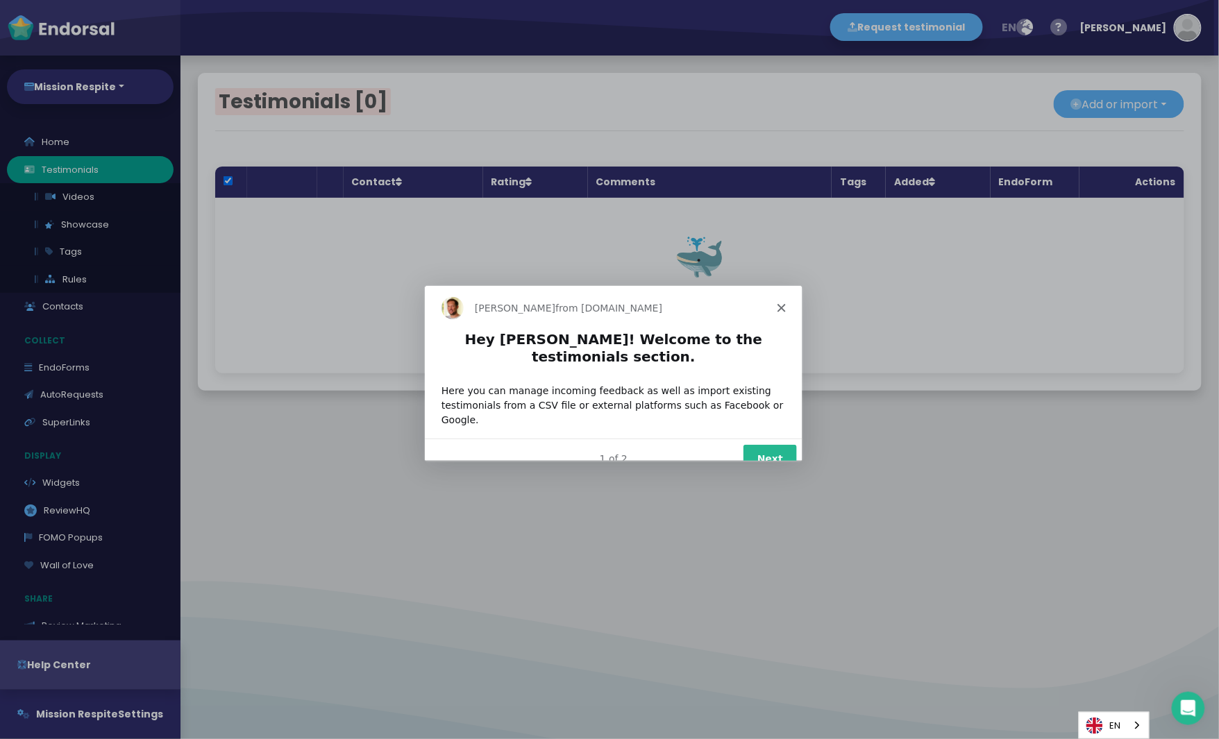
click at [789, 305] on div "[PERSON_NAME] from [DOMAIN_NAME]" at bounding box center [612, 307] width 378 height 44
click at [781, 305] on icon "Close" at bounding box center [780, 307] width 8 height 8
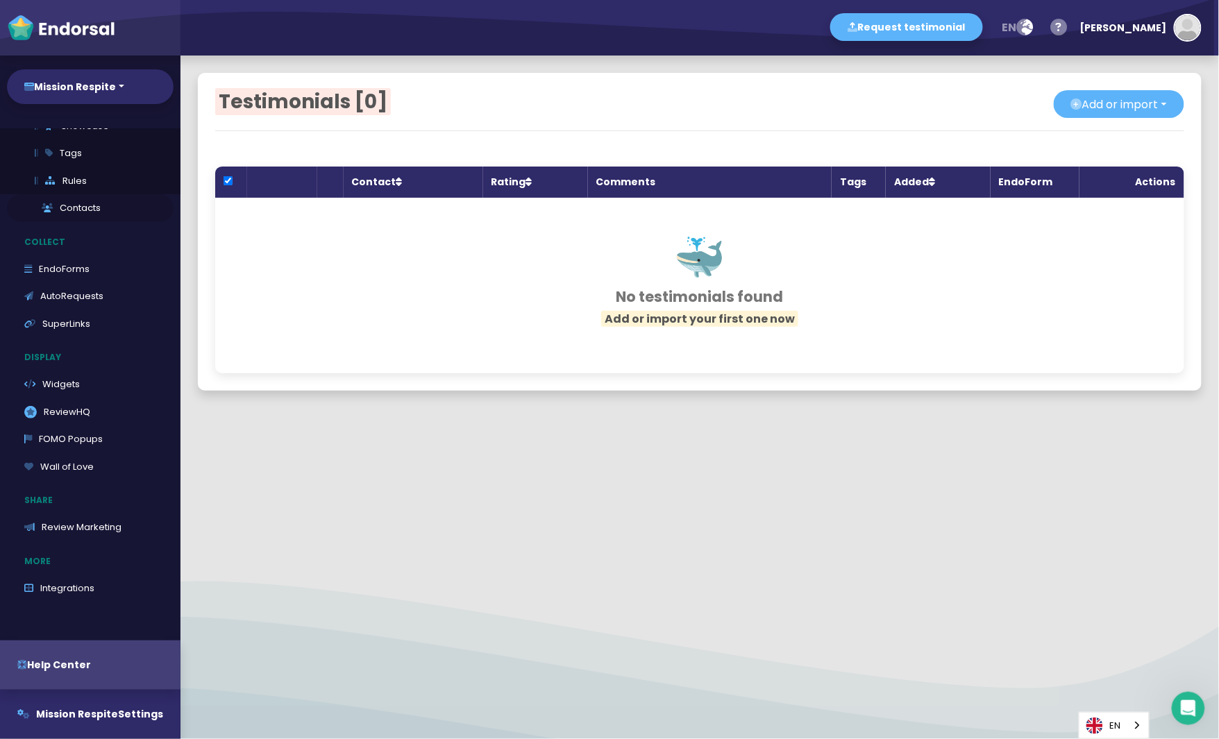
scroll to position [15, 0]
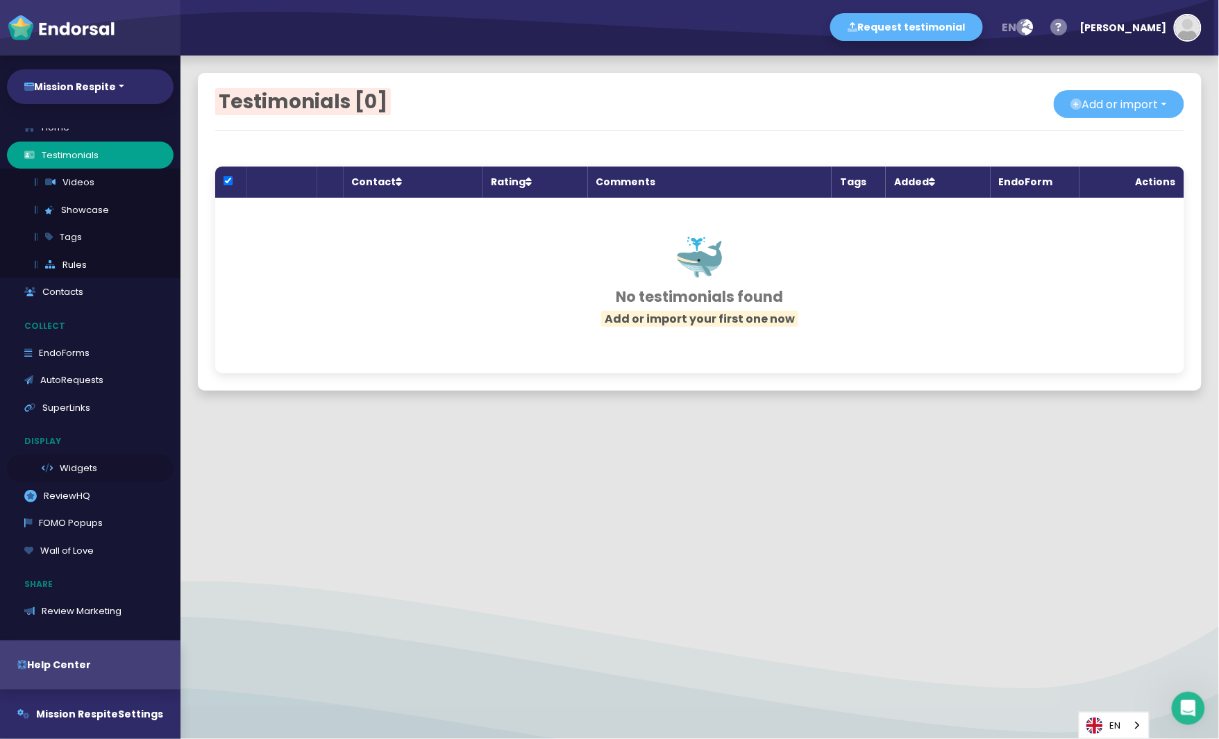
click at [76, 469] on link "Widgets" at bounding box center [90, 469] width 167 height 28
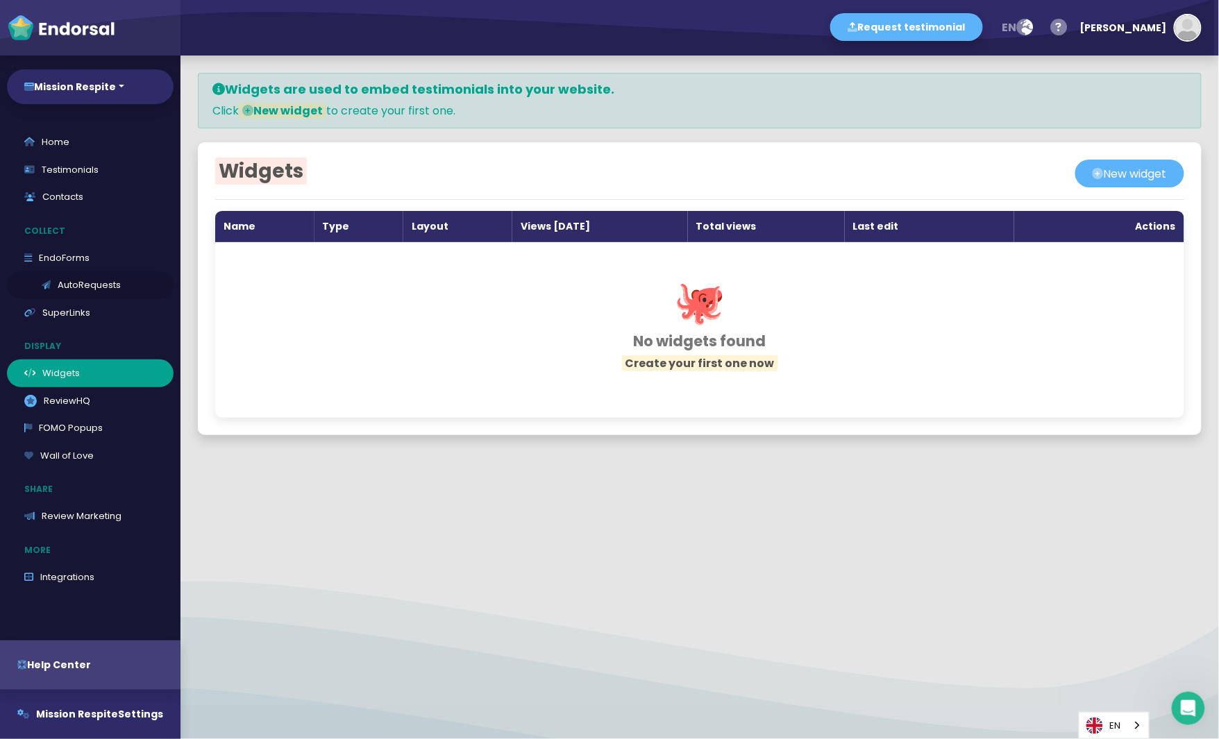
click at [79, 285] on link "AutoRequests" at bounding box center [90, 285] width 167 height 28
select select "90"
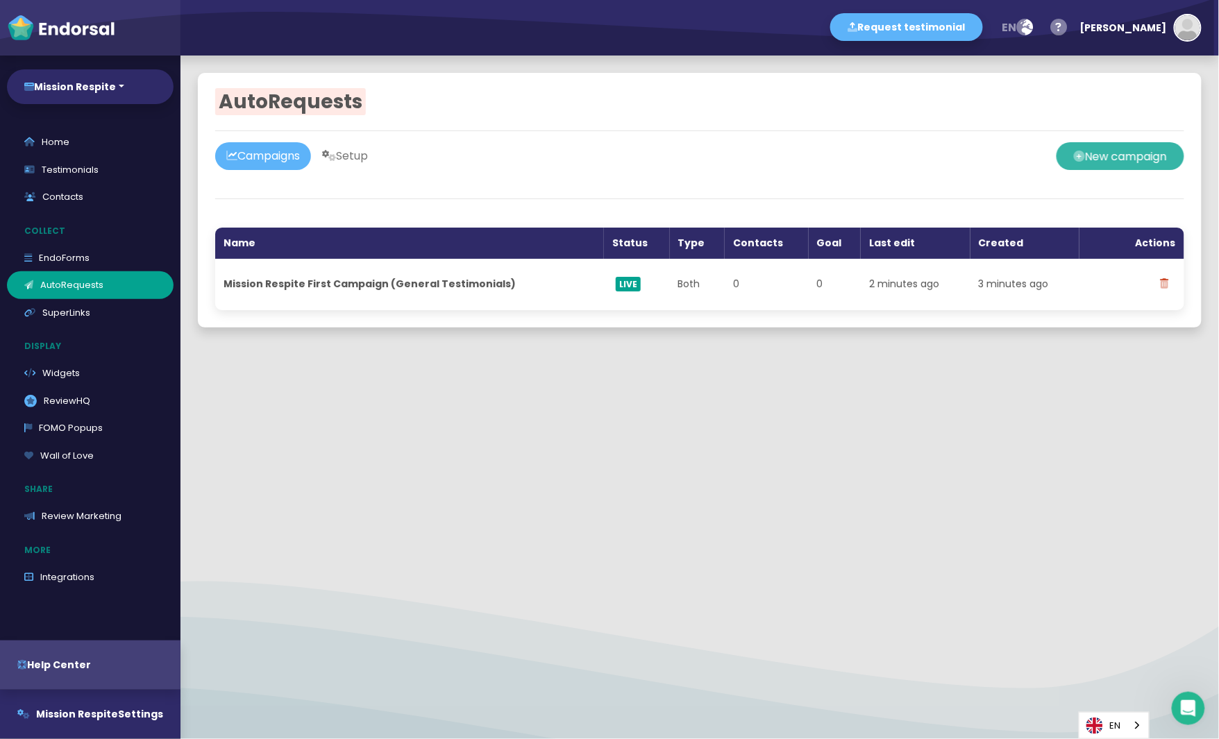
click at [1101, 162] on button "New campaign" at bounding box center [1120, 156] width 128 height 28
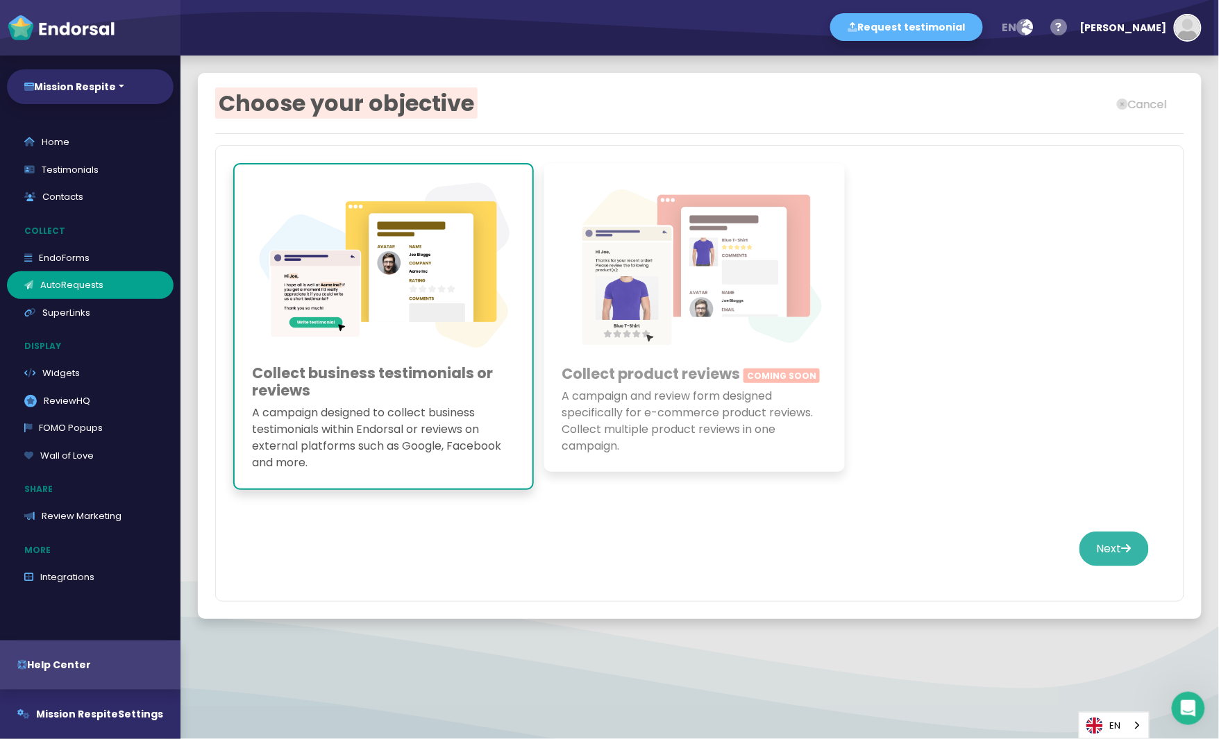
click at [1113, 546] on icon at bounding box center [1127, 548] width 10 height 11
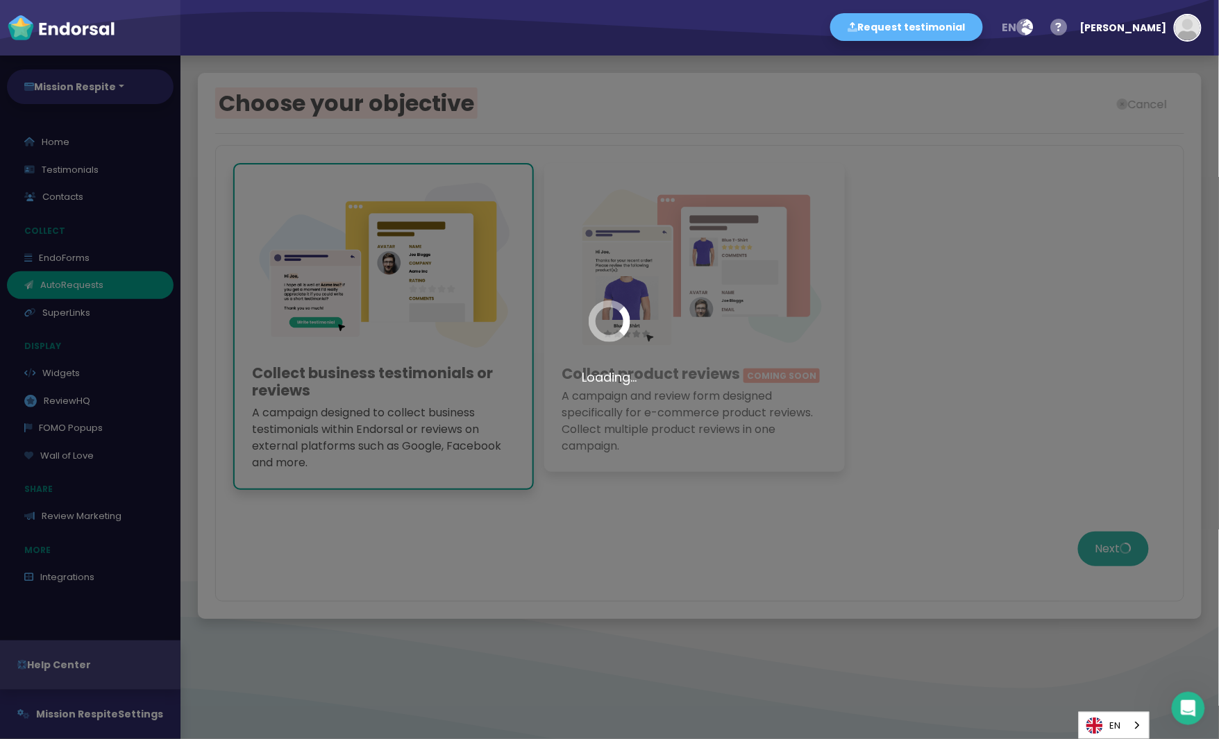
select select
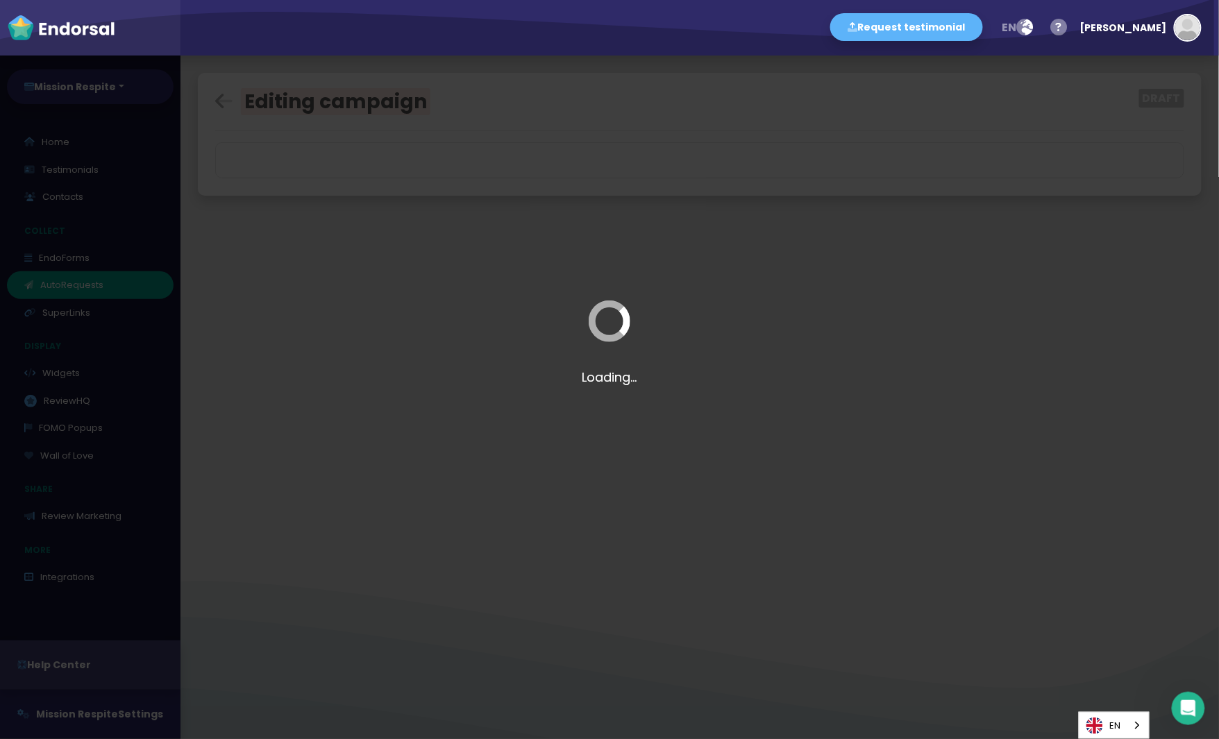
select select "0: 68e9778e8dc40035a3553d37"
select select "3: custom"
select select "-6"
select select "9"
select select "20"
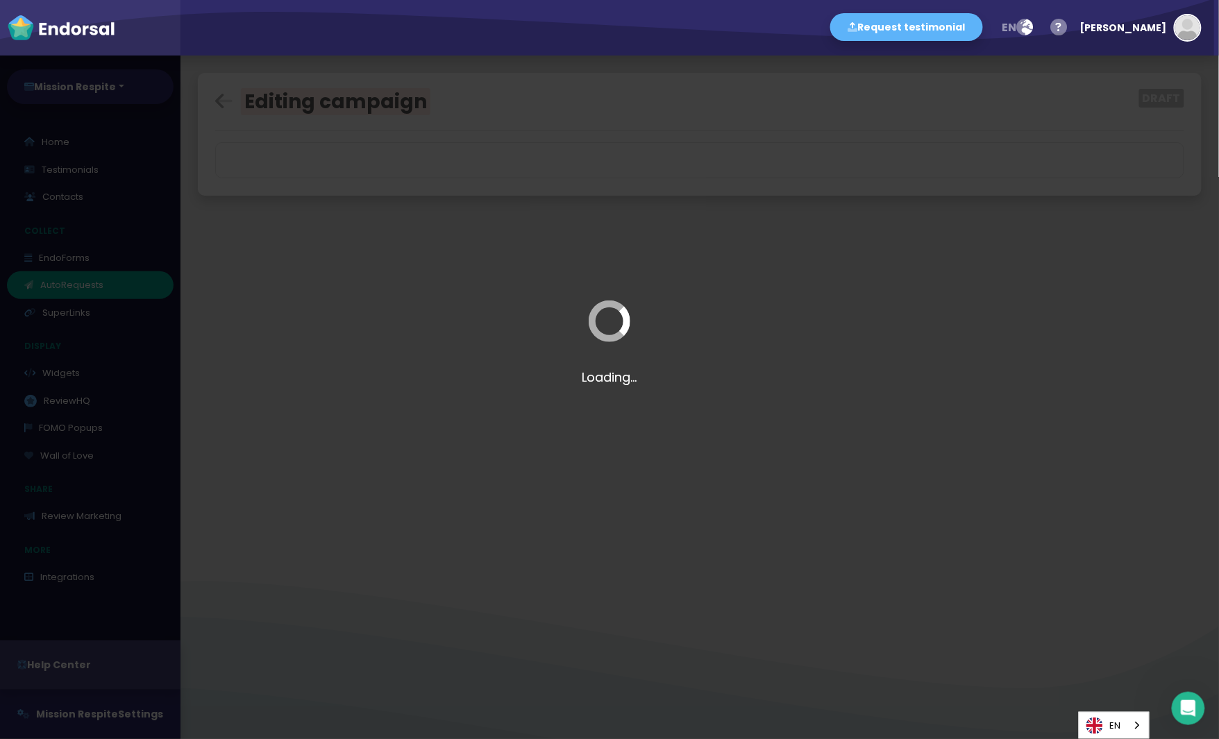
select select "9"
select select "20"
select select "9"
select select "20"
select select "9"
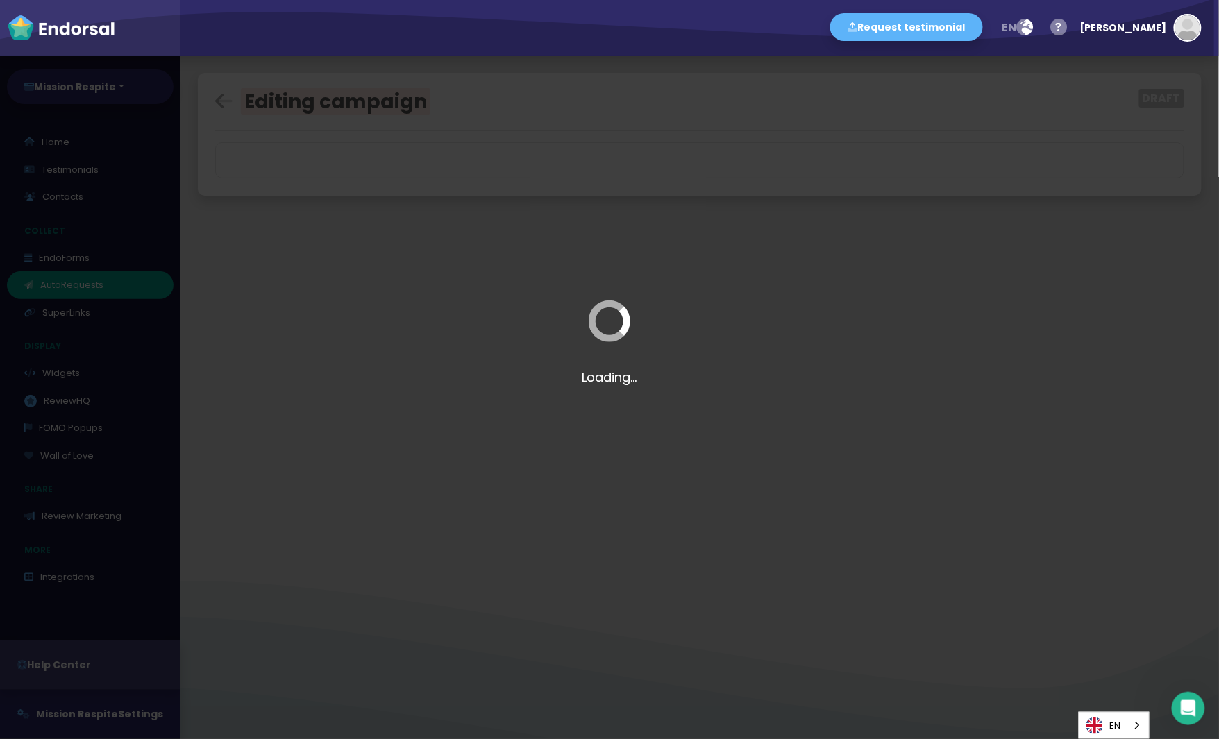
select select "20"
select select "9"
select select "20"
select select "12"
select select "20"
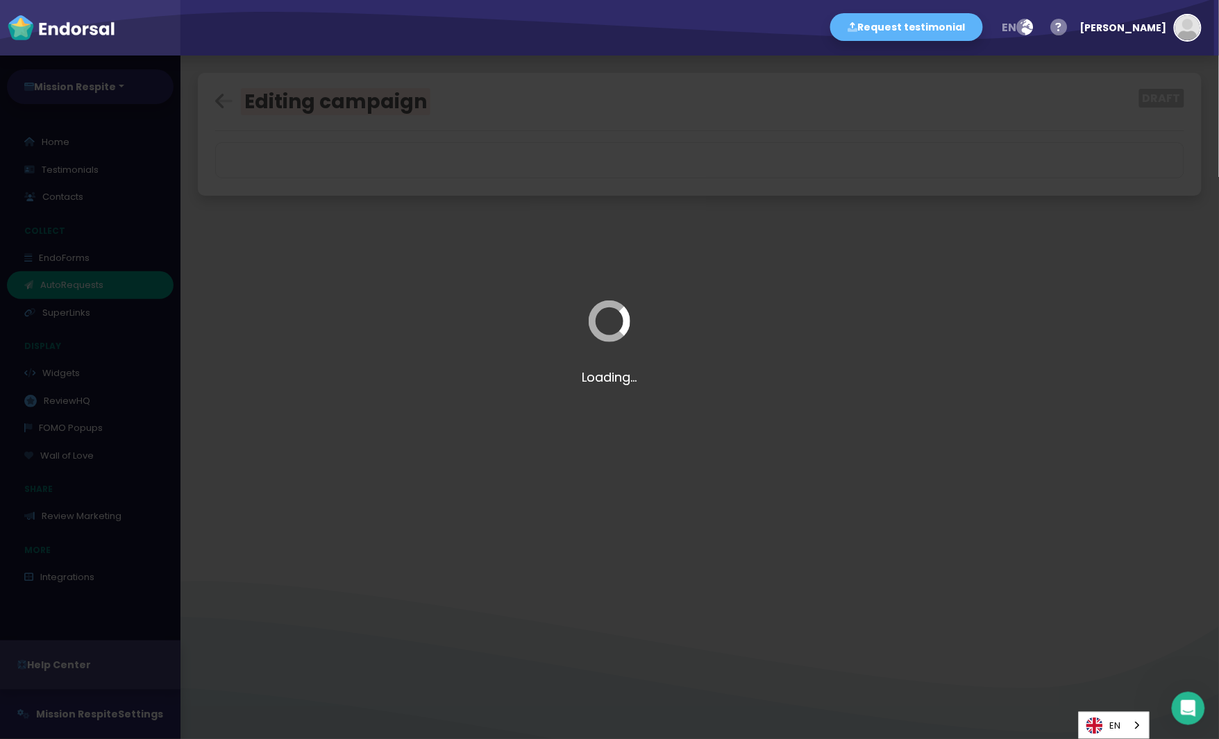
select select "12"
select select "20"
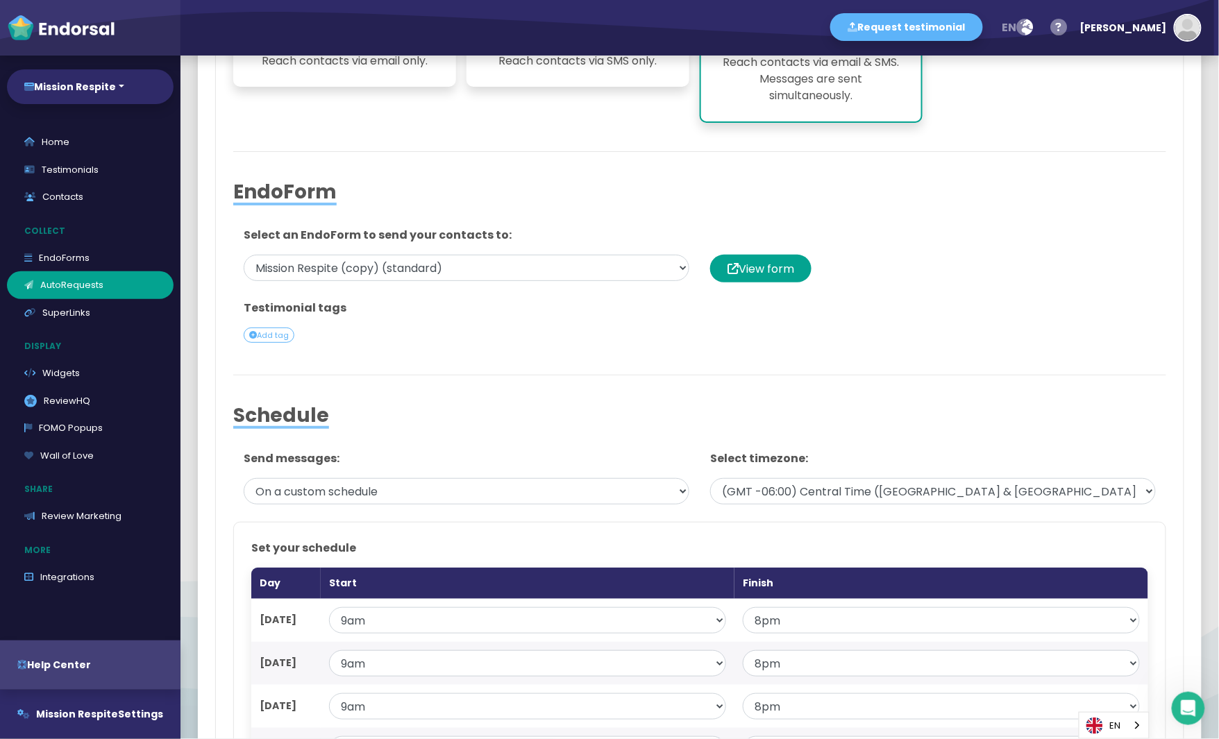
scroll to position [382, 0]
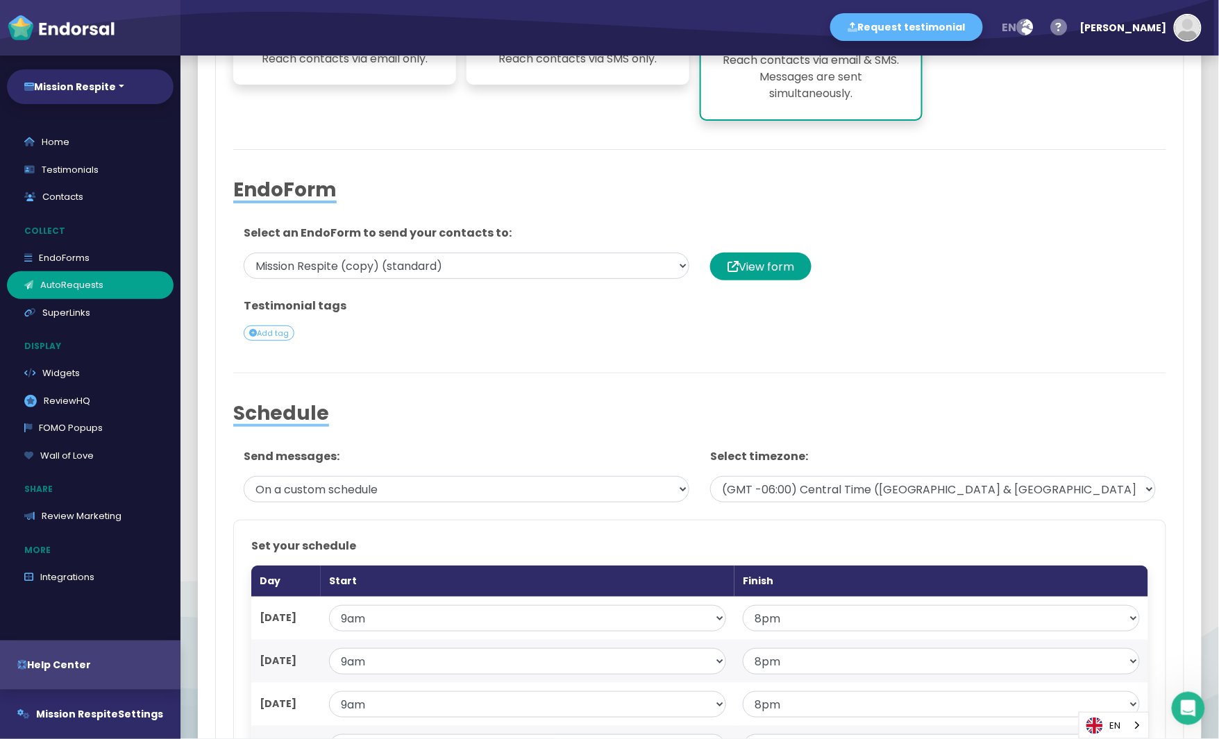
type input "Test"
click at [485, 248] on div "Select an EndoForm to send your contacts to: Mission Respite (copy) (standard) …" at bounding box center [466, 253] width 466 height 56
click at [480, 265] on select "Mission Respite (copy) (standard) Mission Respite (standard)" at bounding box center [467, 266] width 446 height 26
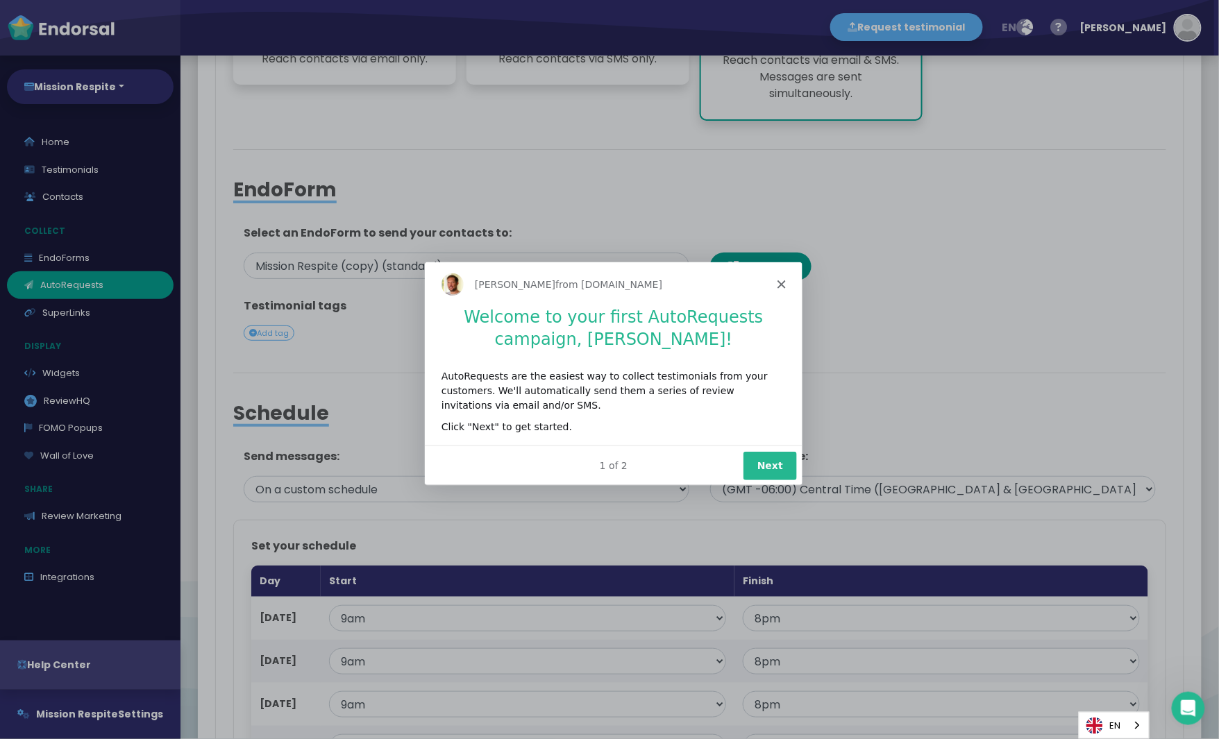
scroll to position [0, 0]
click at [782, 283] on icon "Close" at bounding box center [780, 283] width 8 height 8
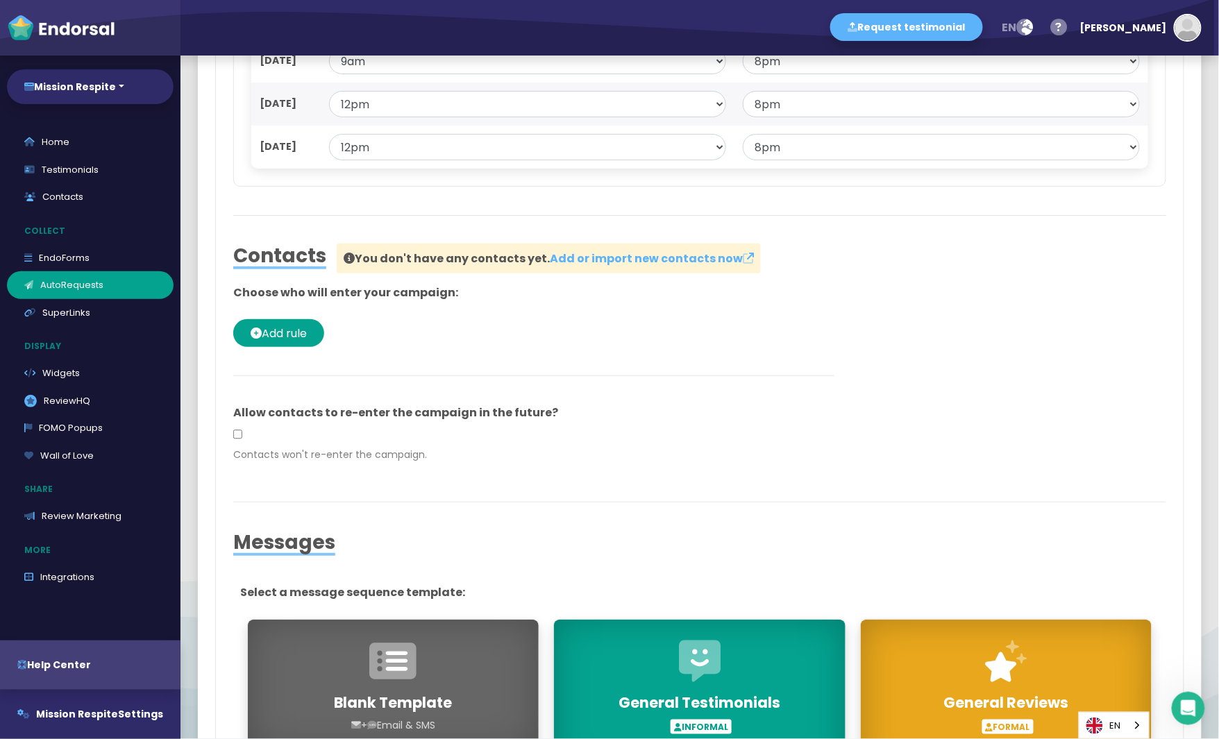
scroll to position [1454, 0]
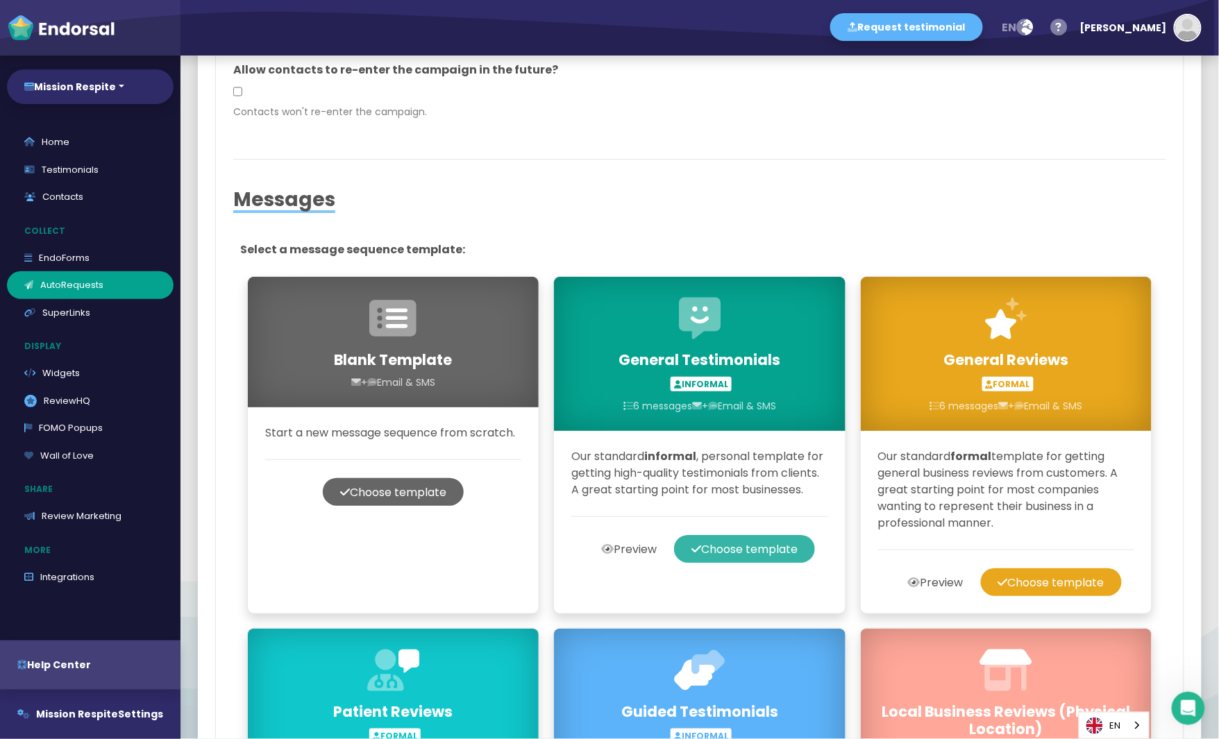
click at [771, 535] on button "Choose template" at bounding box center [744, 549] width 141 height 28
select select
select select "9"
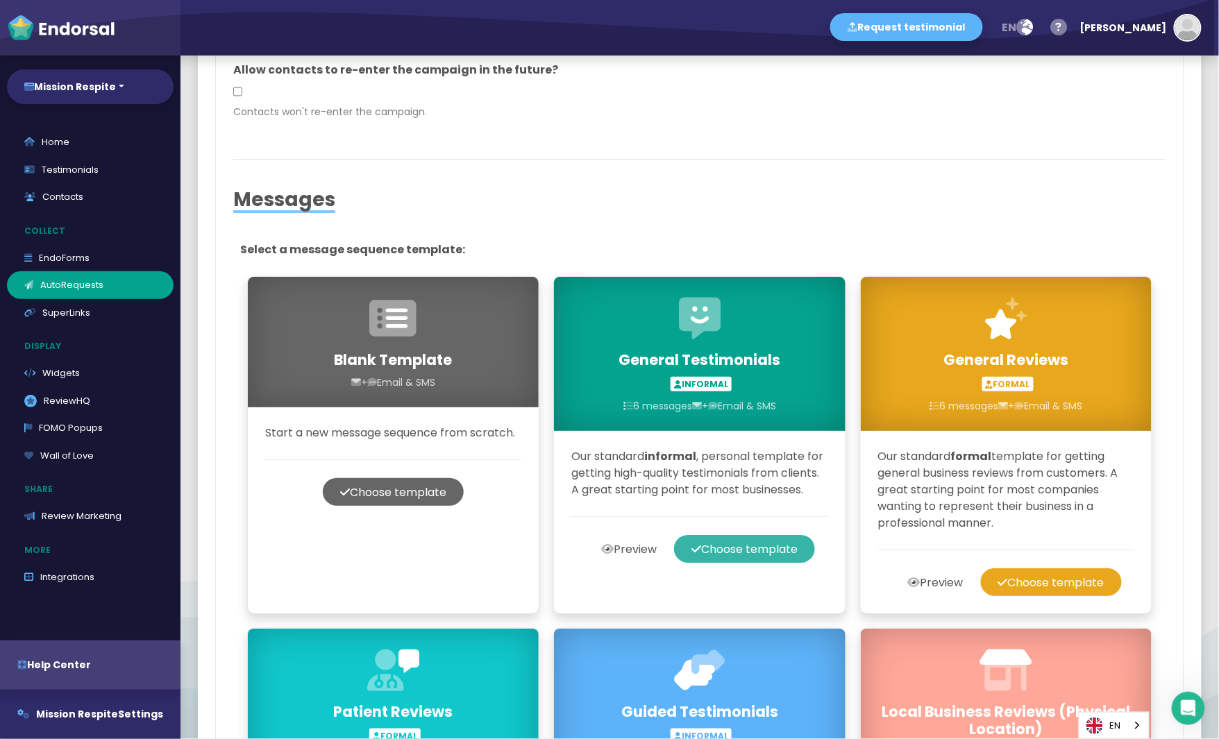
select select "20"
select select "9"
select select "20"
select select "9"
select select "20"
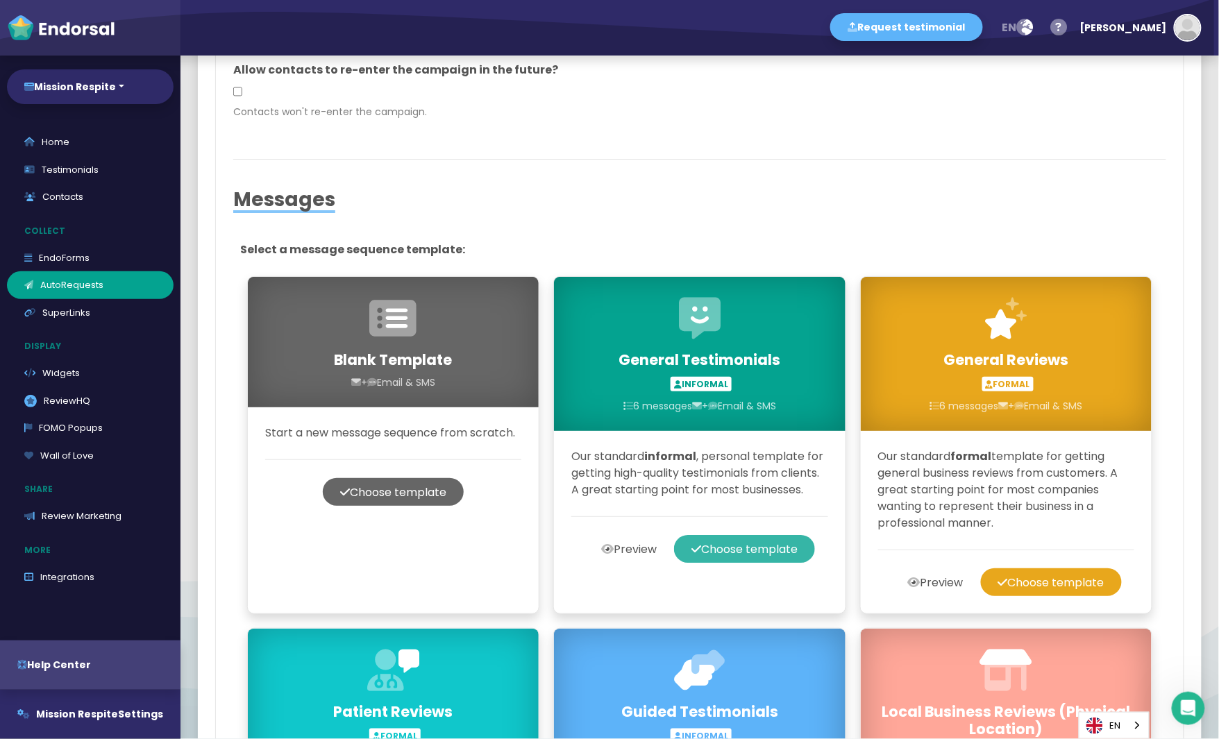
select select "9"
select select "20"
select select "9"
select select "20"
select select "12"
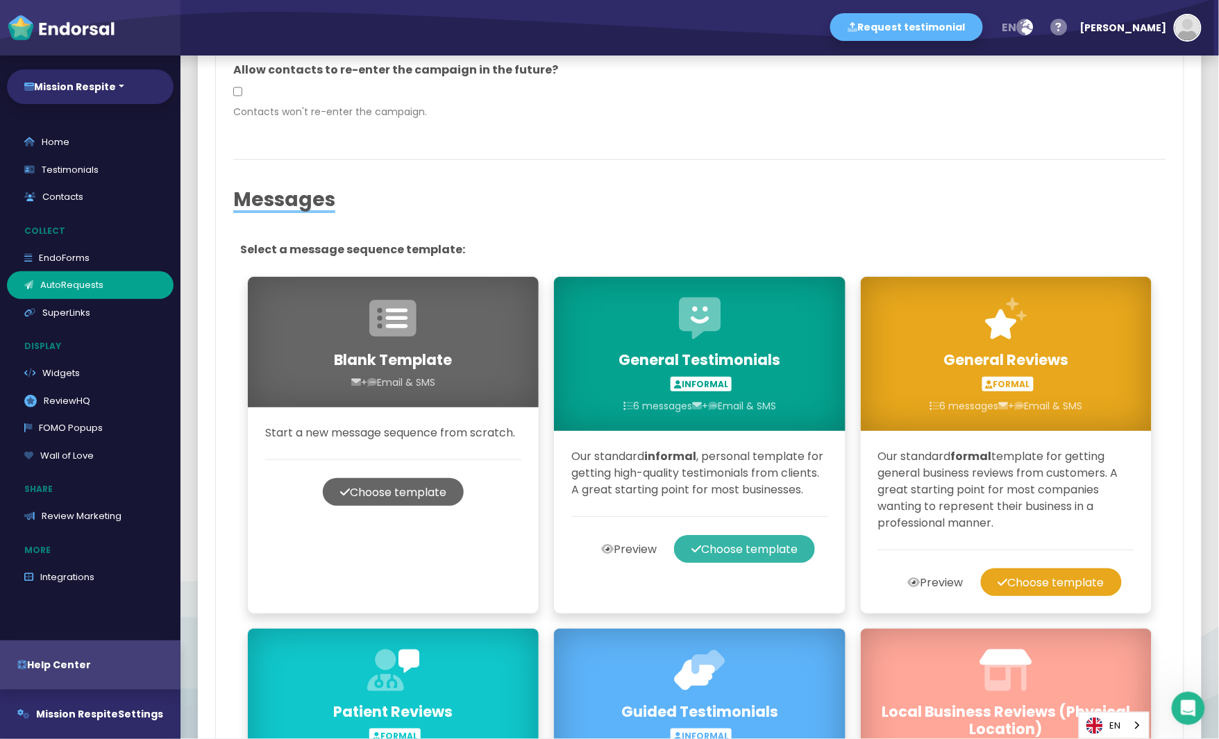
select select "20"
select select "12"
select select "20"
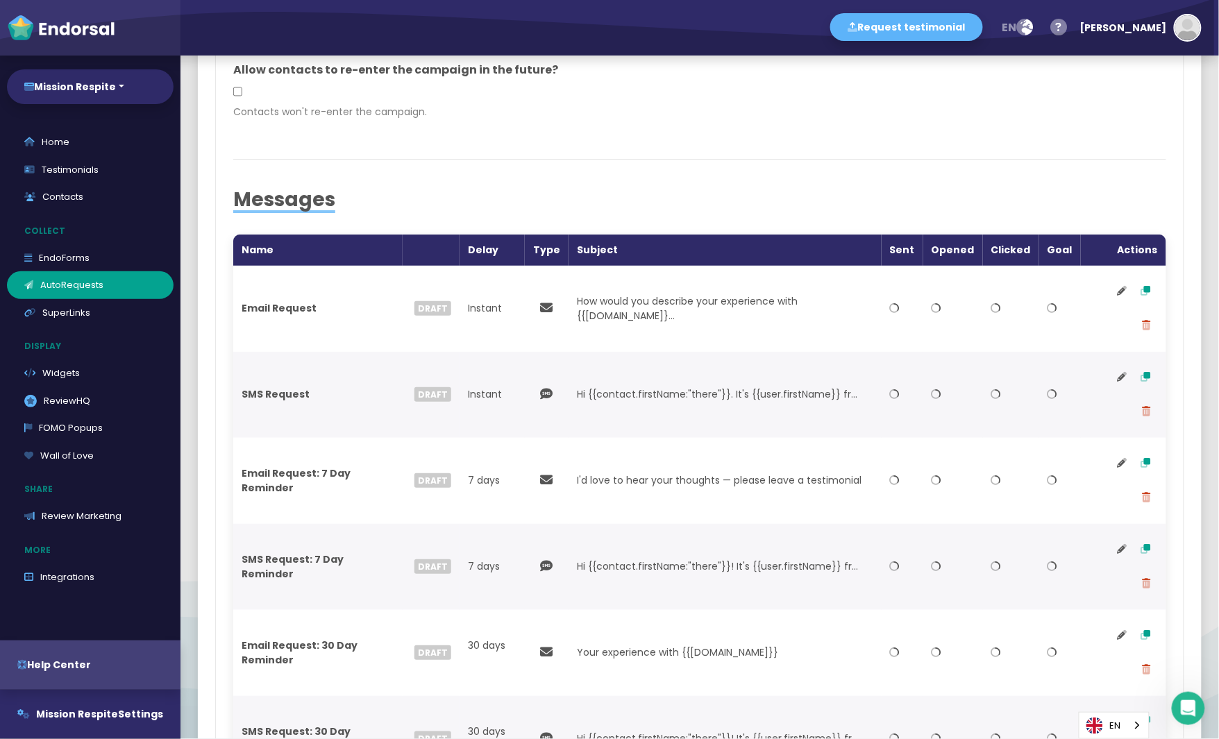
type input "Test"
select select "0: 68e9778e8dc40035a3553d37"
select select "3: custom"
select select "-6"
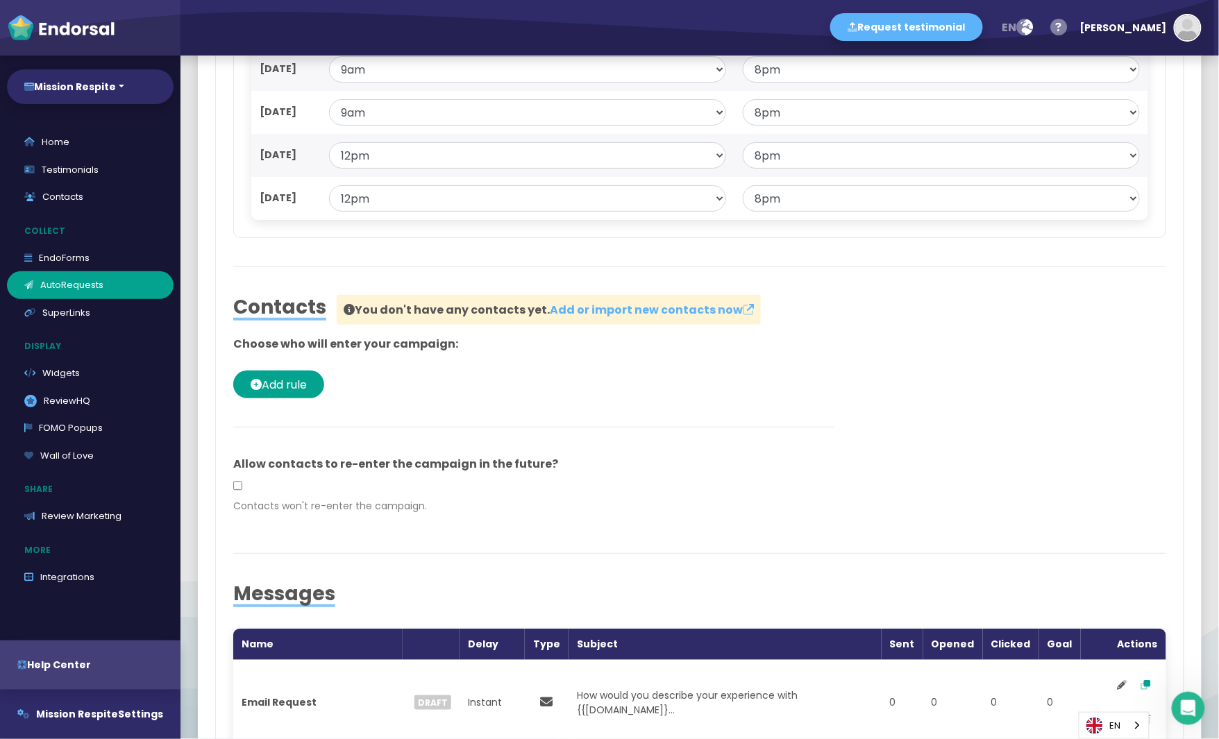
scroll to position [1063, 0]
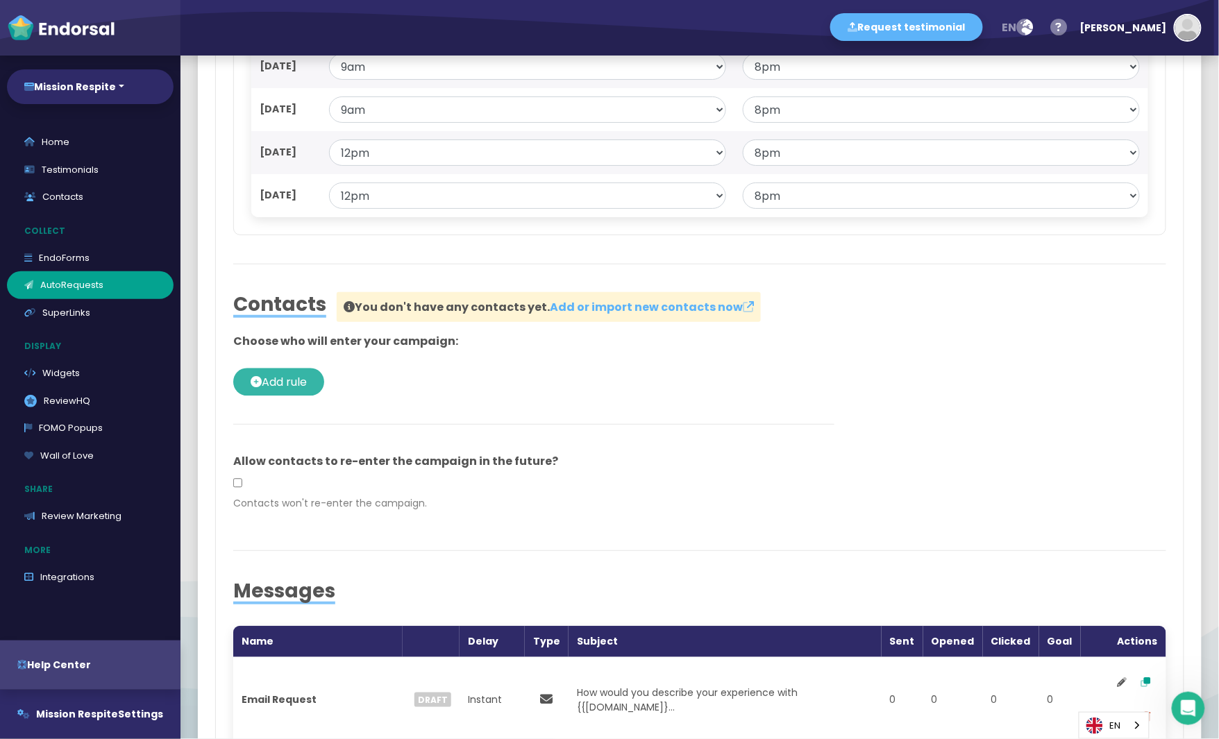
click at [305, 380] on span "Add rule" at bounding box center [284, 382] width 45 height 16
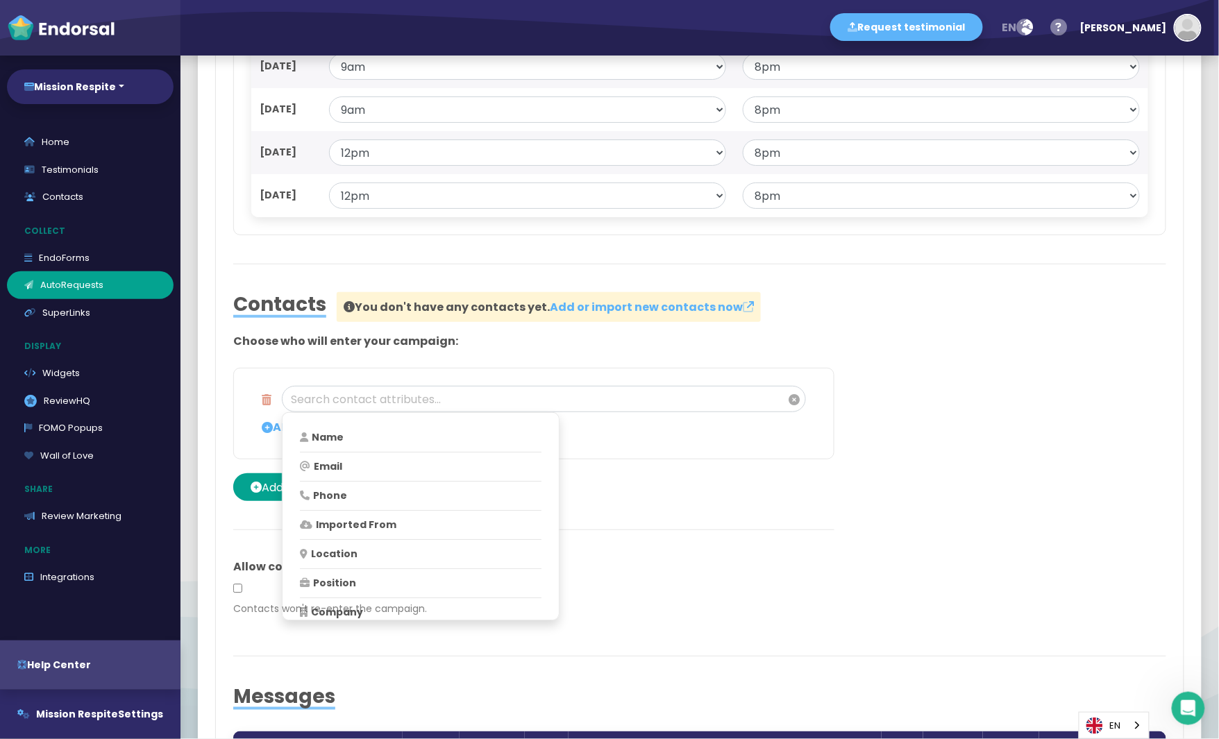
click at [710, 447] on div "Name Email Phone Imported From Location Position Company Website Added Updated …" at bounding box center [533, 414] width 601 height 92
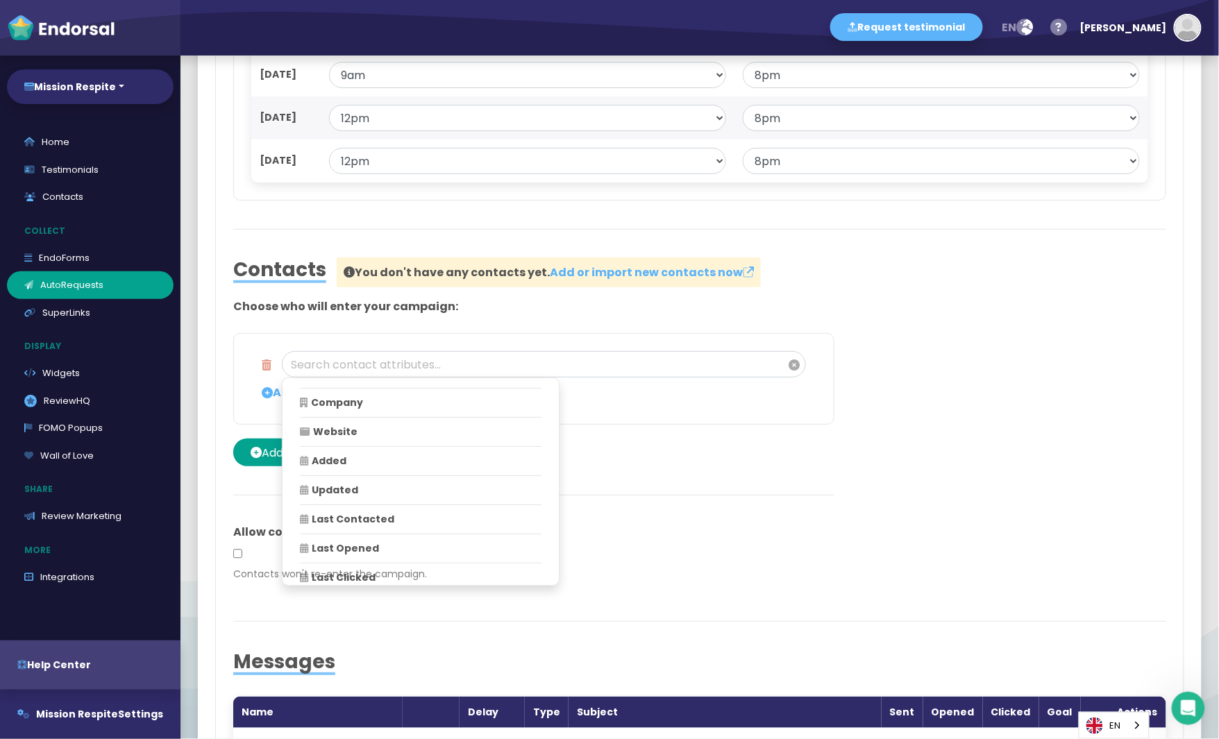
scroll to position [203, 0]
click at [353, 484] on p "Last Contacted" at bounding box center [420, 491] width 244 height 15
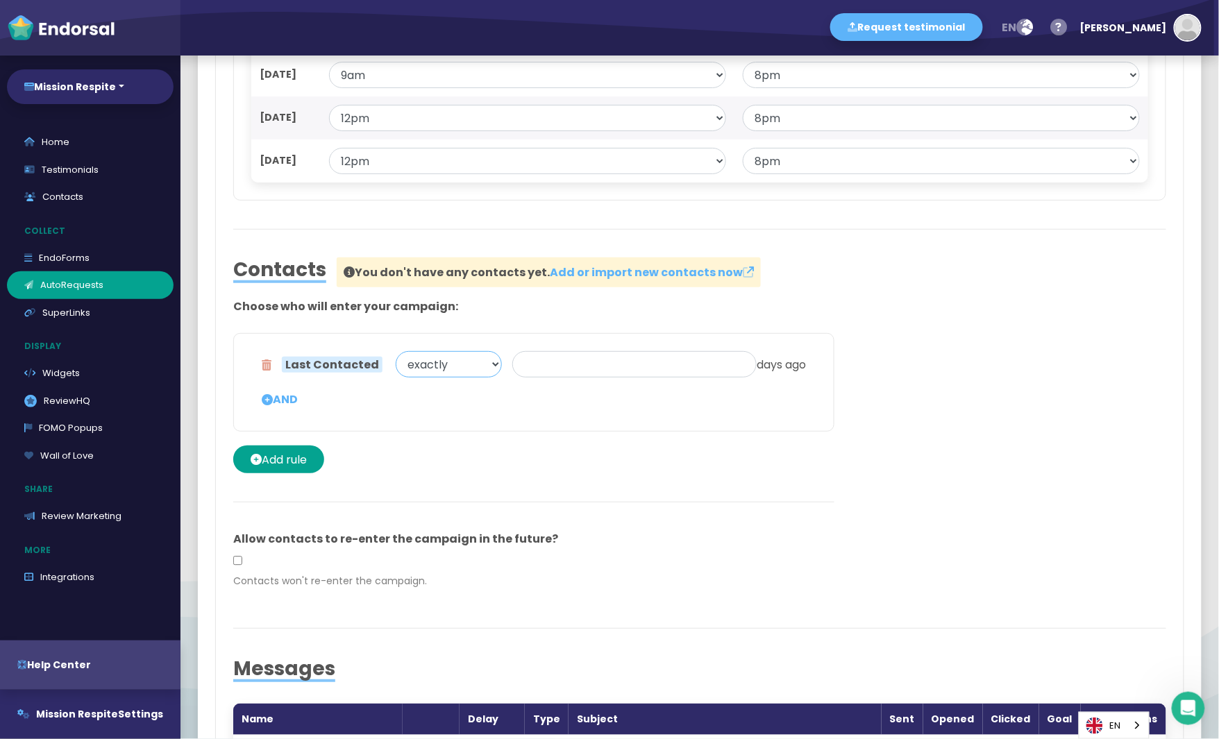
click at [432, 365] on select "exactly more than less than has any value is unknown" at bounding box center [449, 364] width 106 height 26
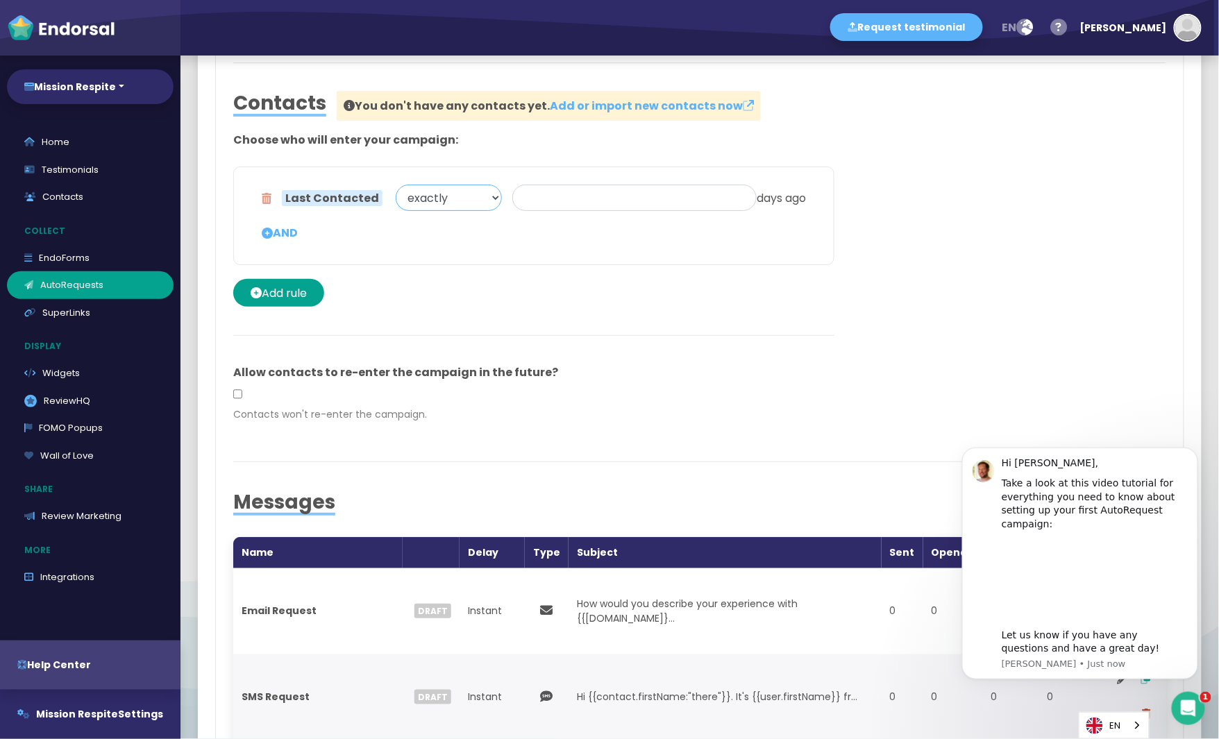
scroll to position [1204, 0]
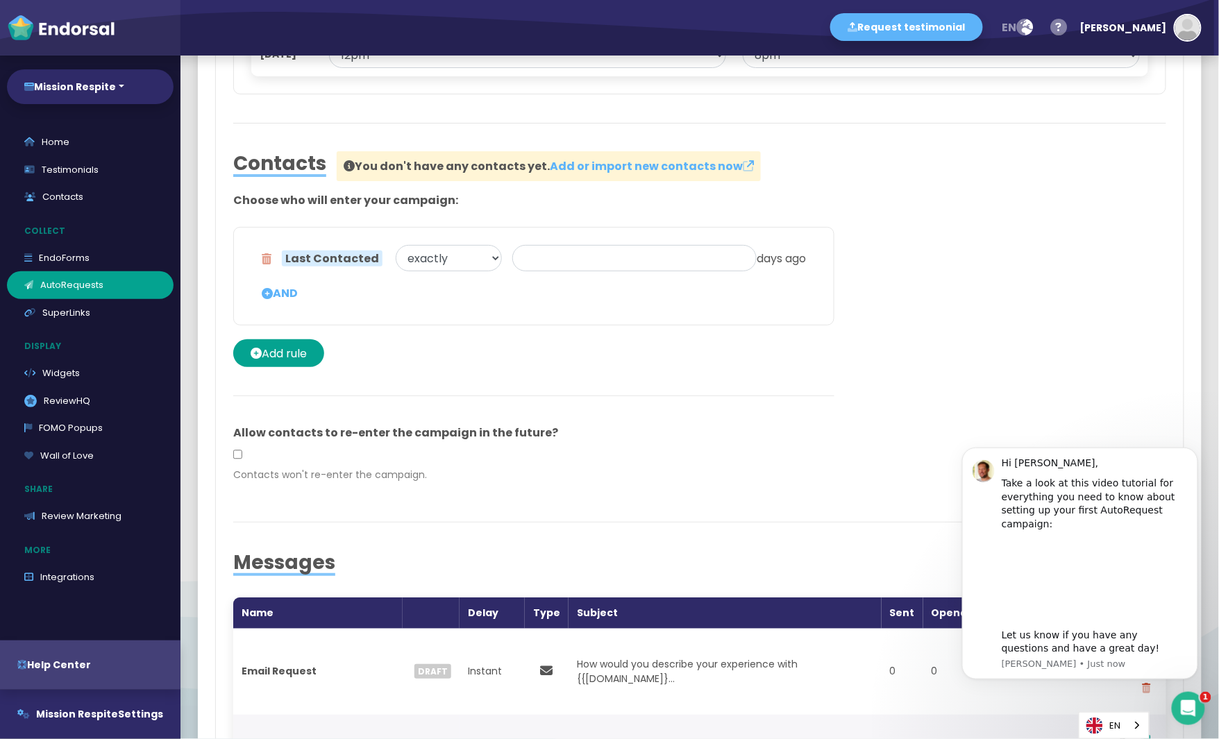
click at [677, 356] on div "Last Contacted exactly more than less than has any value is unknown days ago AN…" at bounding box center [533, 297] width 601 height 140
click at [70, 242] on p "Collect" at bounding box center [94, 231] width 174 height 26
click at [69, 252] on link "EndoForms" at bounding box center [90, 258] width 167 height 28
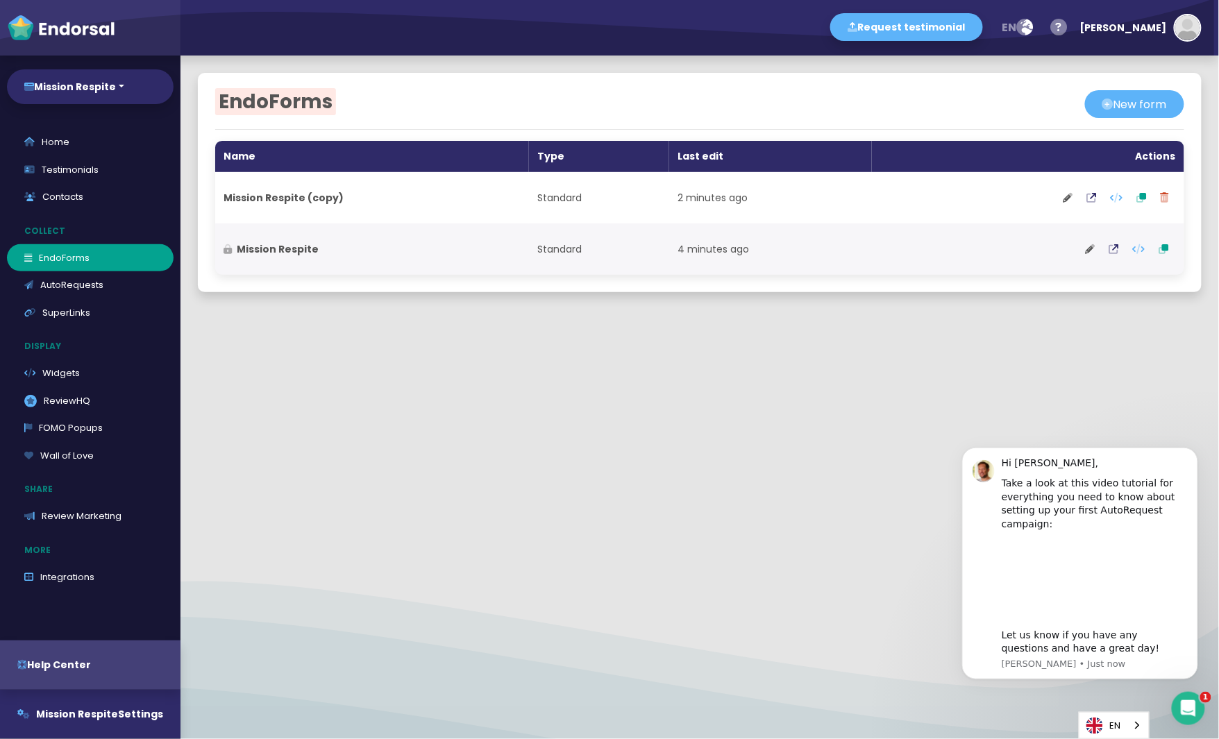
click at [885, 411] on div "EndoForms New form Name Type Last edit Actions Mission Respite (copy) Standard …" at bounding box center [699, 398] width 1038 height 684
click at [87, 293] on link "AutoRequests" at bounding box center [90, 285] width 167 height 28
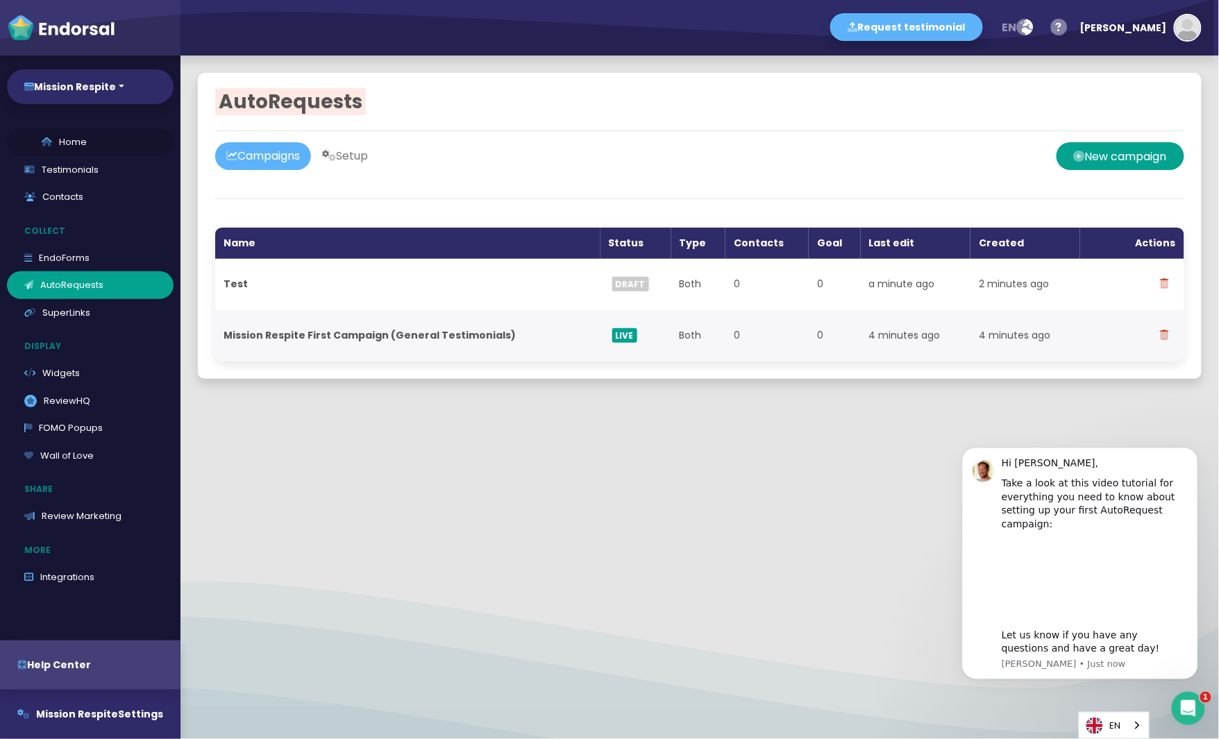
click at [85, 137] on link "Home" at bounding box center [90, 142] width 167 height 28
select select "14"
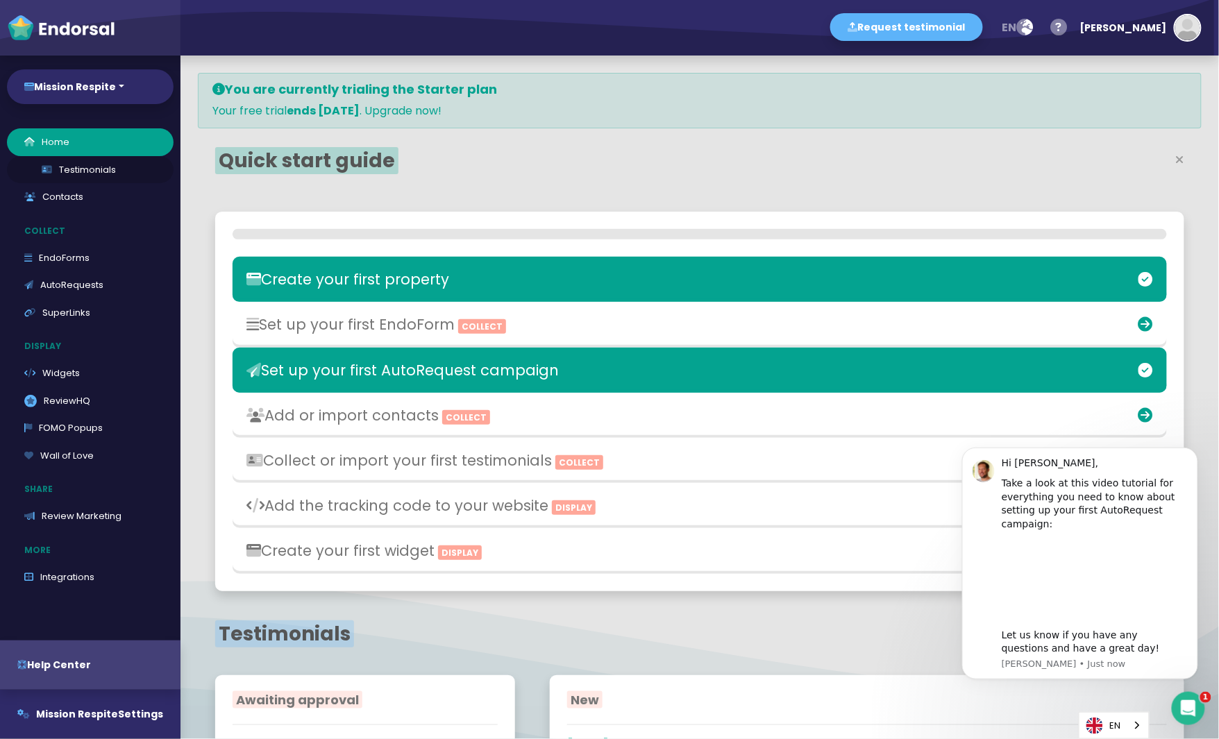
scroll to position [394, 634]
click at [85, 167] on link "Testimonials" at bounding box center [90, 170] width 167 height 28
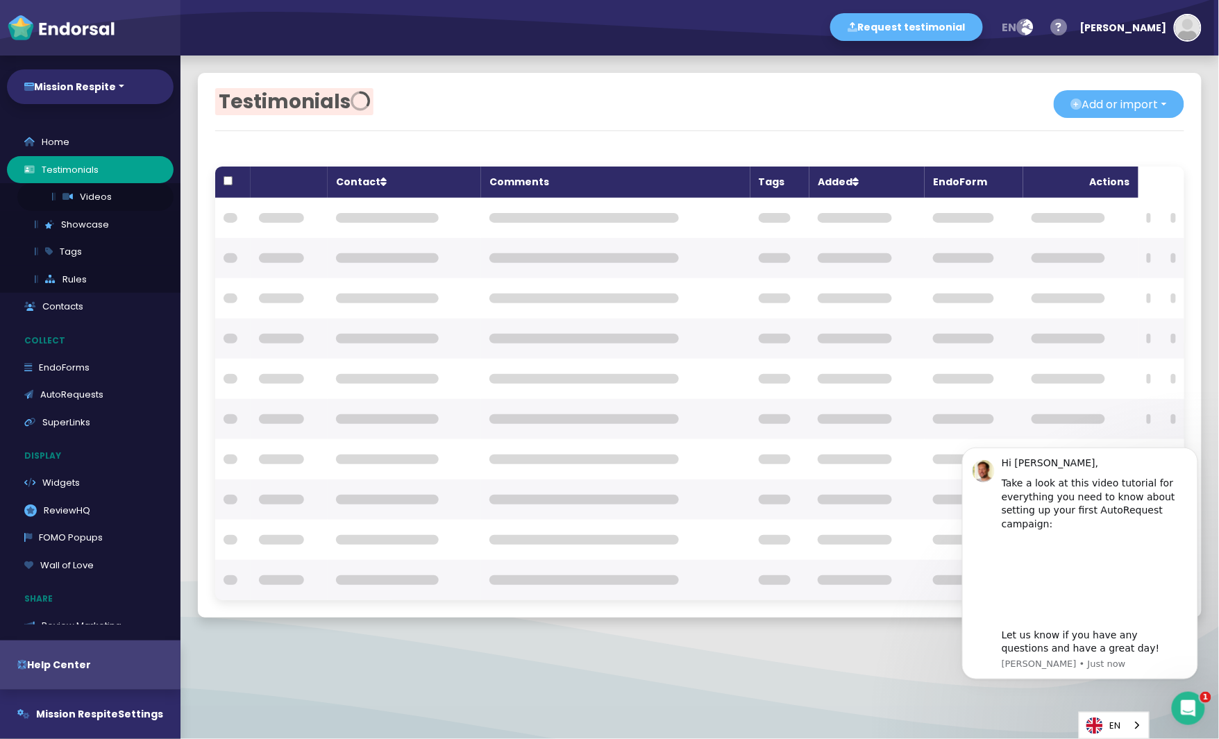
click at [85, 196] on link "Videos" at bounding box center [95, 197] width 156 height 28
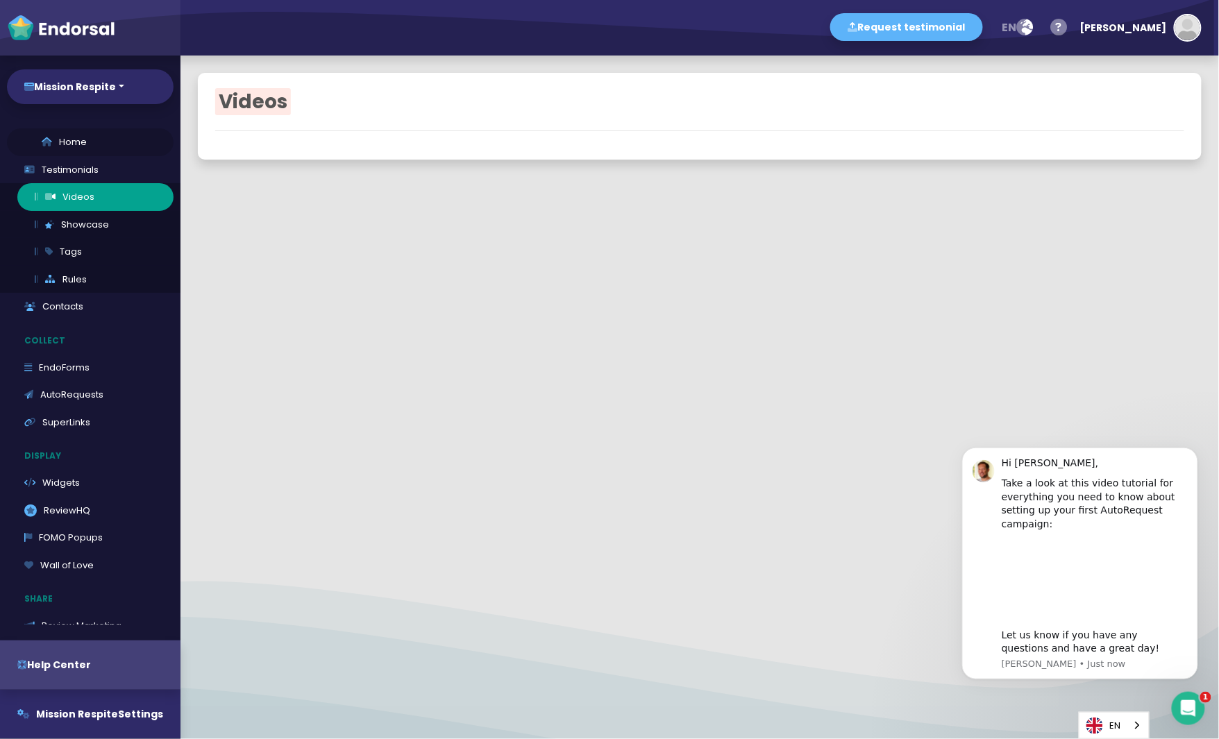
click at [67, 149] on link "Home" at bounding box center [90, 142] width 167 height 28
select select "14"
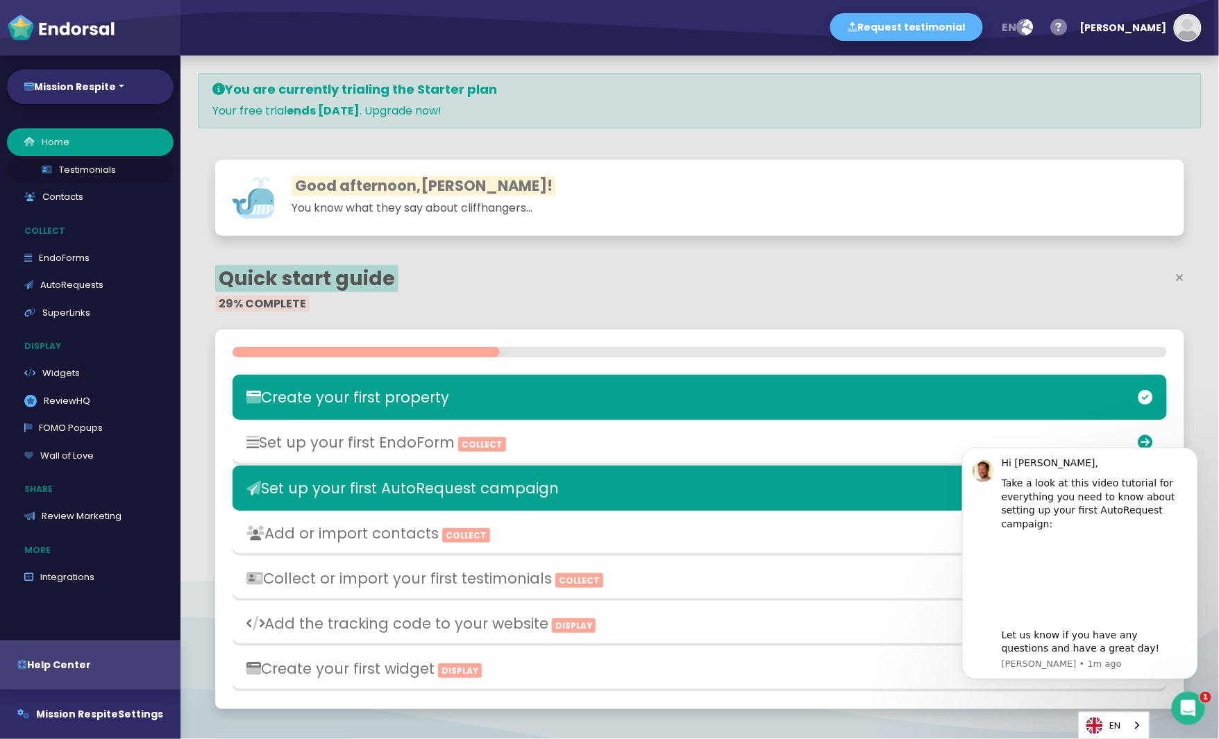
click at [94, 168] on link "Testimonials" at bounding box center [90, 170] width 167 height 28
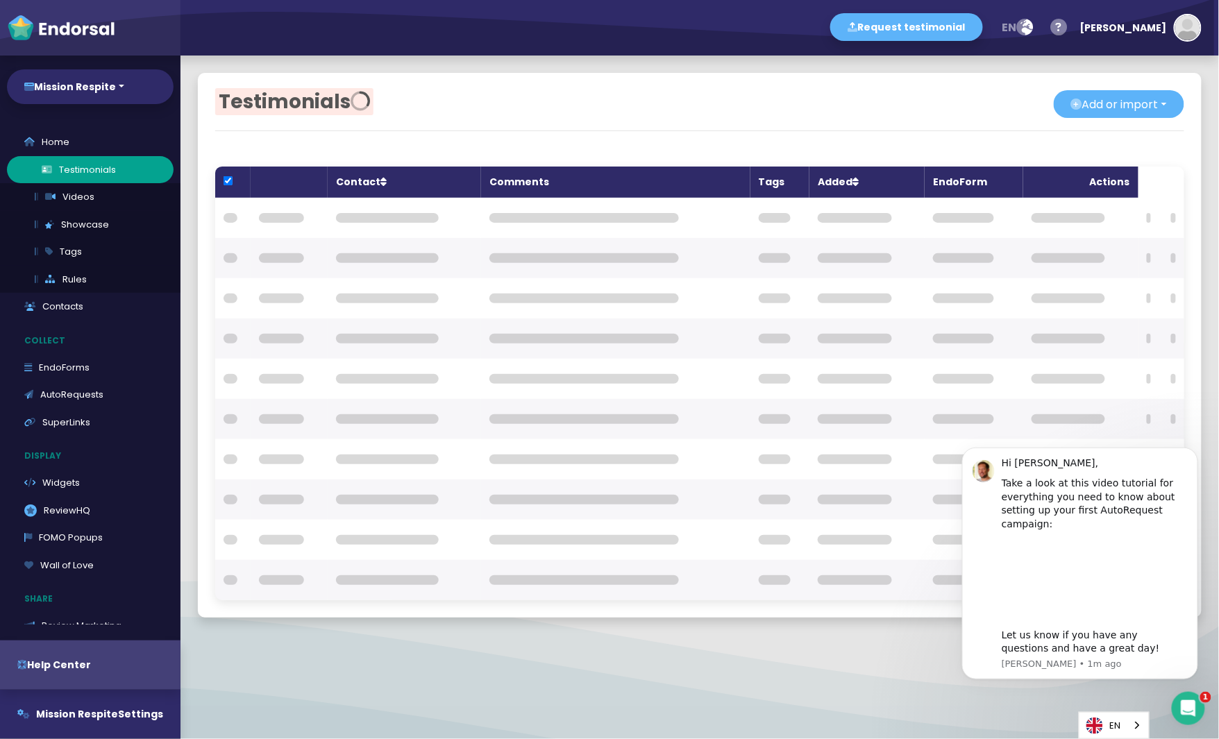
checkbox input "true"
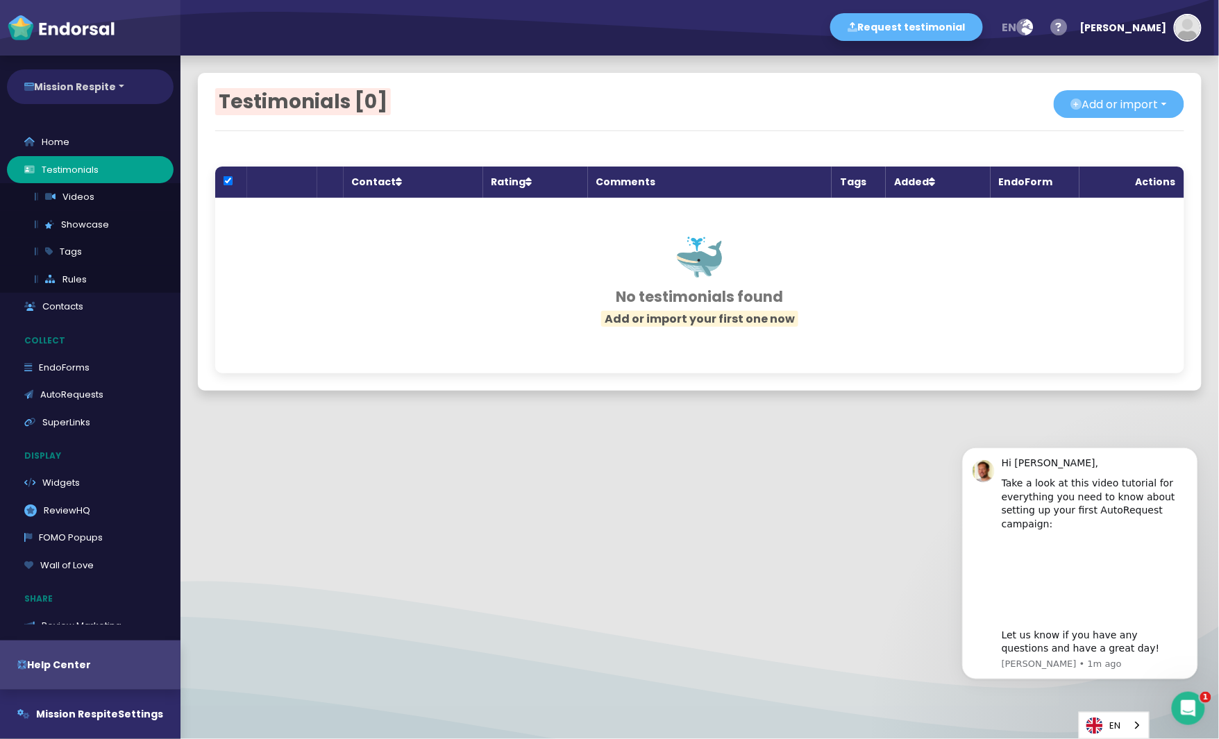
click at [114, 96] on button "Mission Respite" at bounding box center [90, 86] width 167 height 35
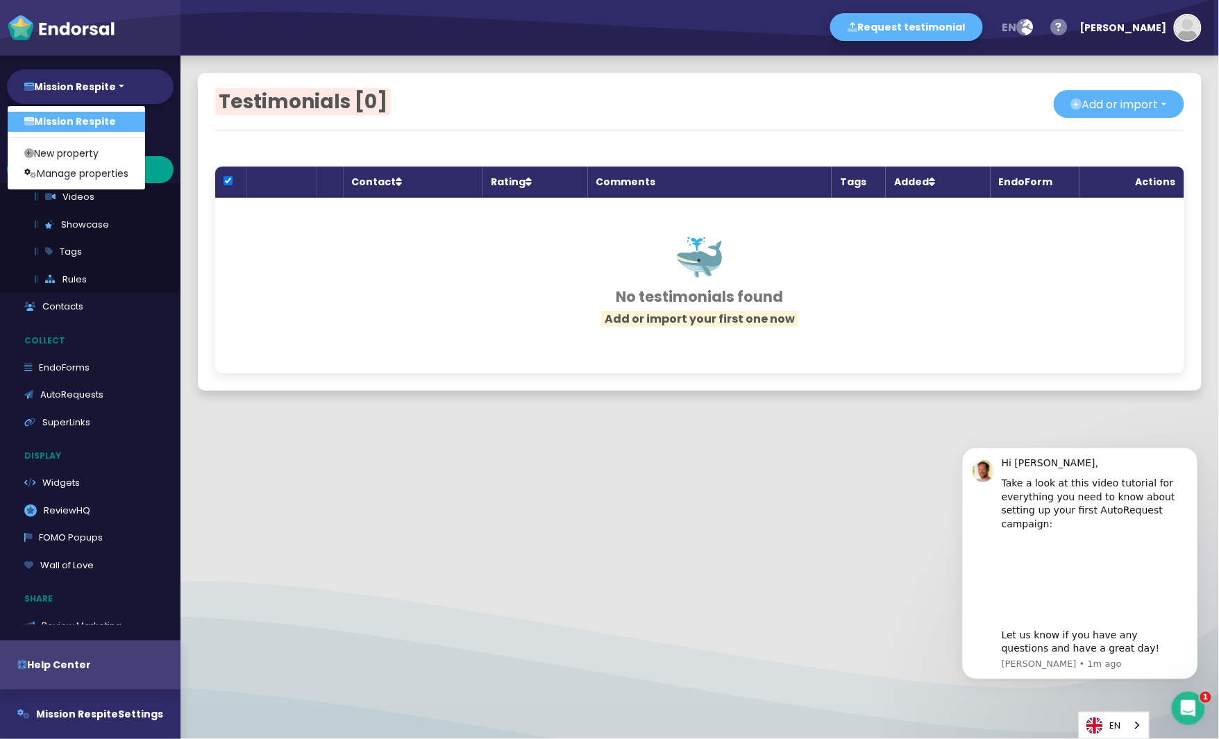
click at [273, 44] on div "Request testimonial en Language English French German Spanish Italian Norwegian…" at bounding box center [699, 28] width 1038 height 56
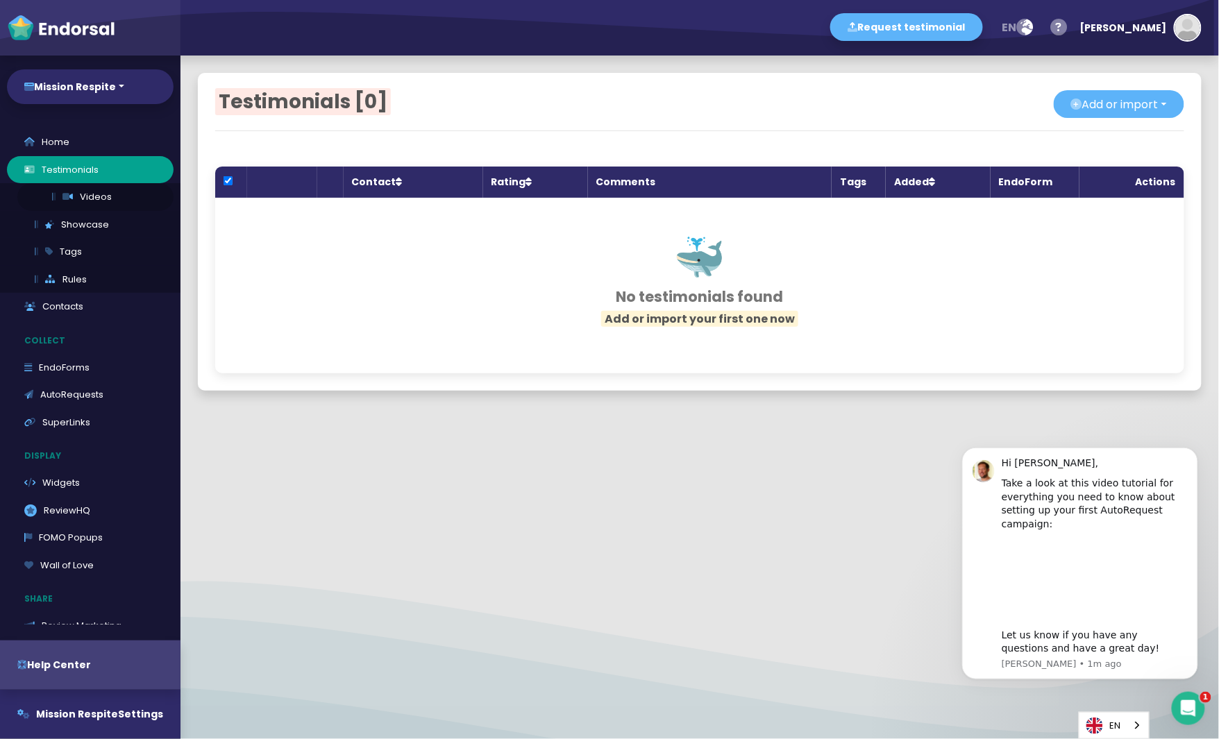
click at [81, 199] on link "Videos" at bounding box center [95, 197] width 156 height 28
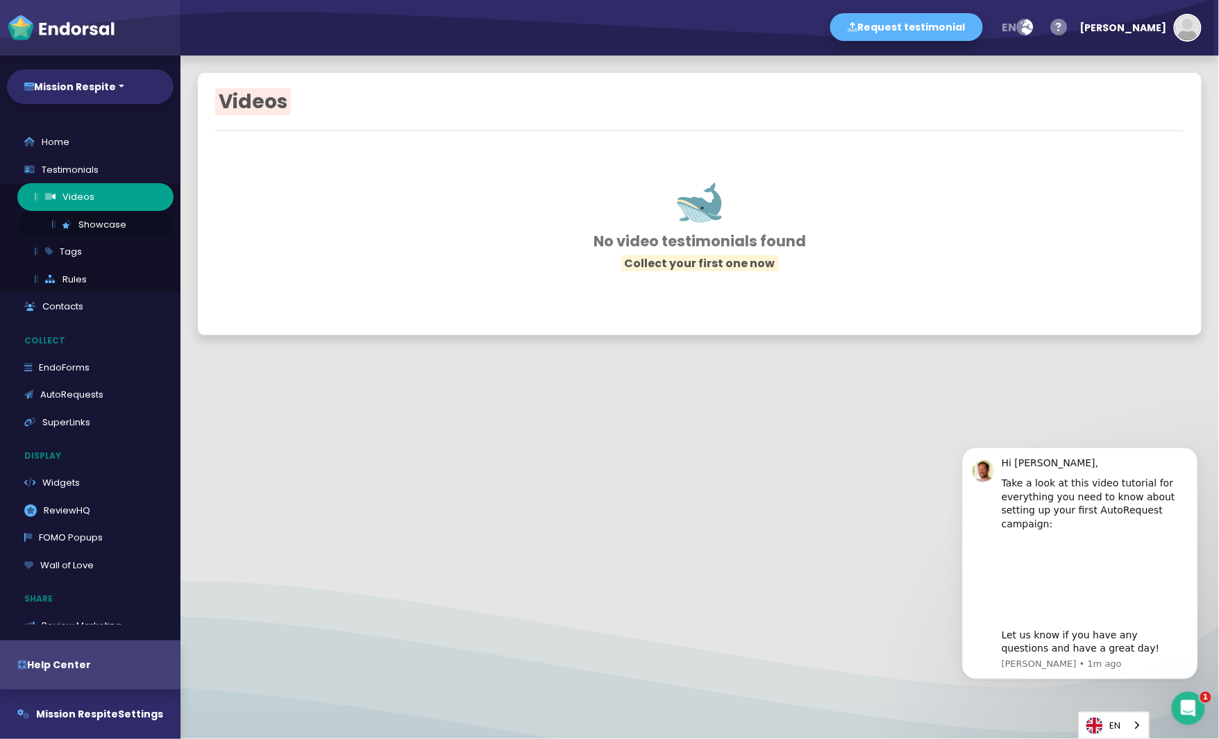
click at [82, 221] on link "Showcase" at bounding box center [95, 225] width 156 height 28
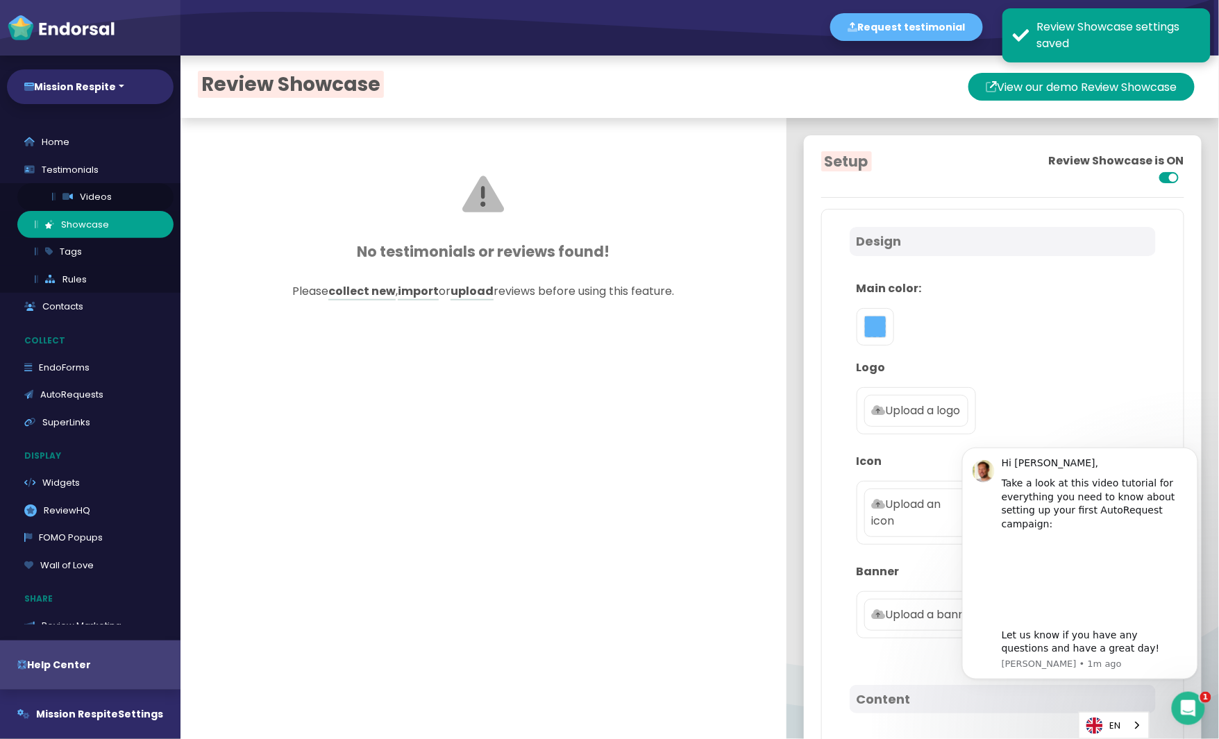
click at [81, 189] on link "Videos" at bounding box center [95, 197] width 156 height 28
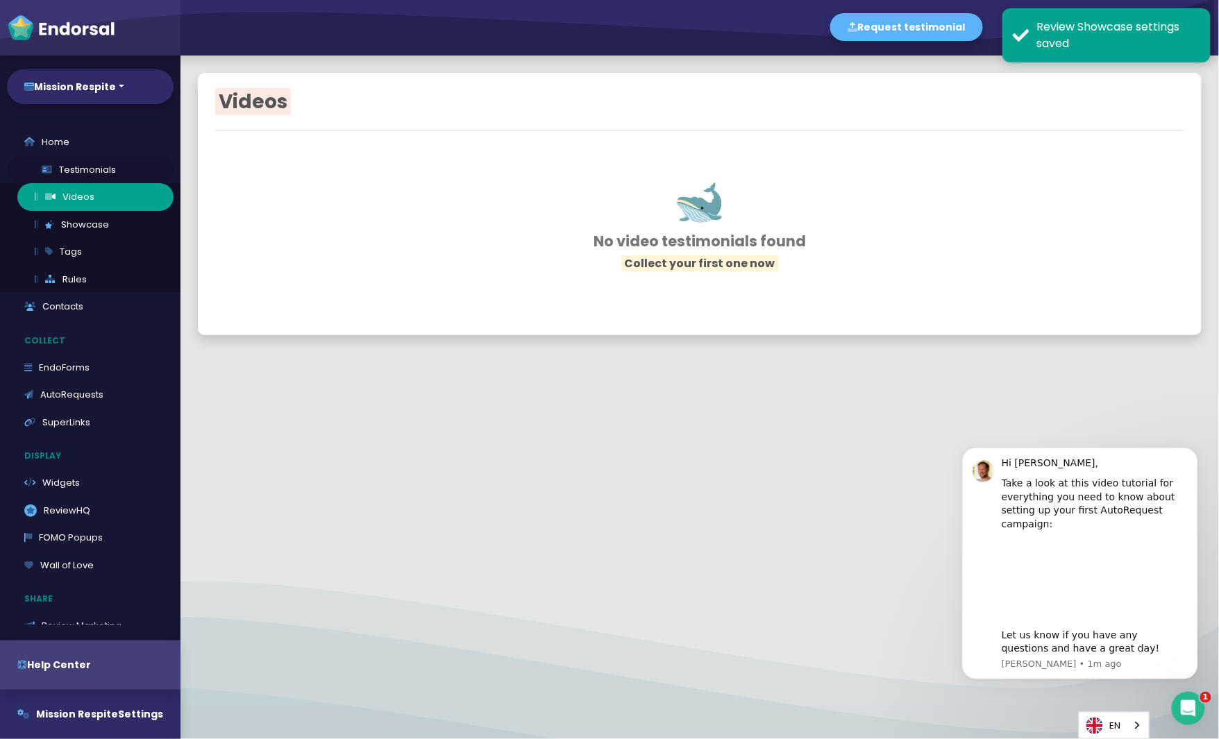
click at [81, 166] on link "Testimonials" at bounding box center [90, 170] width 167 height 28
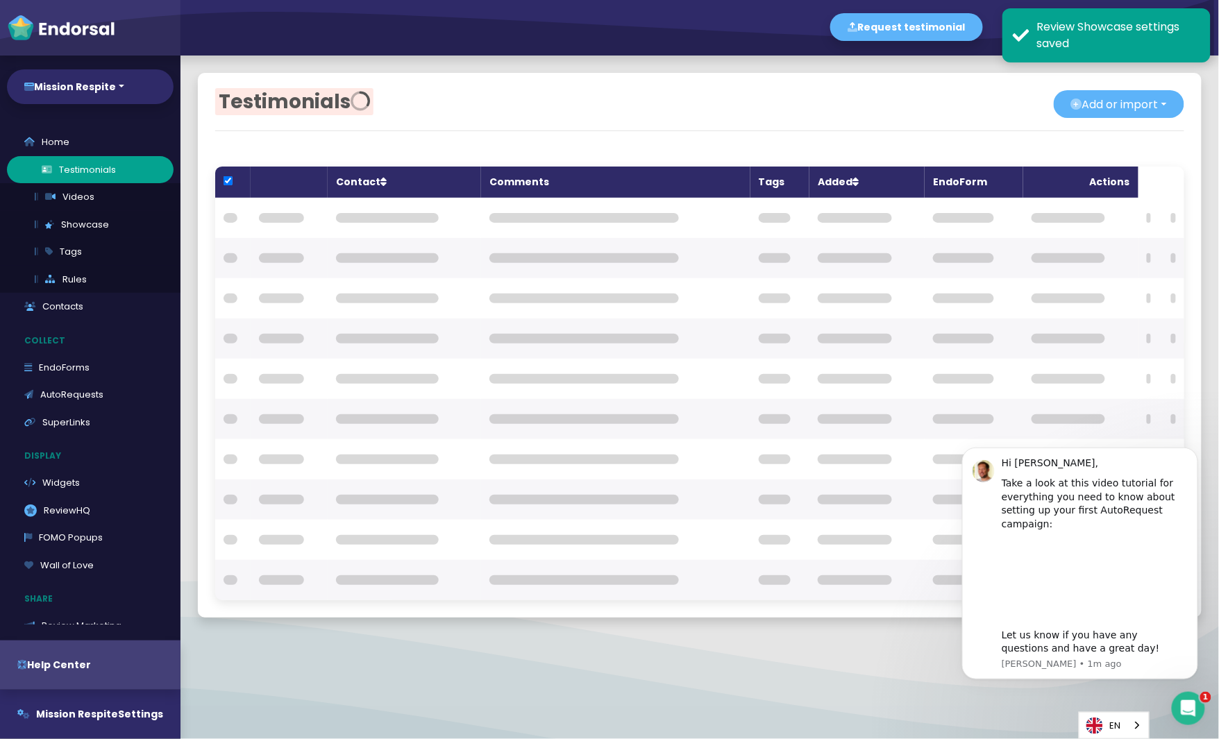
checkbox input "true"
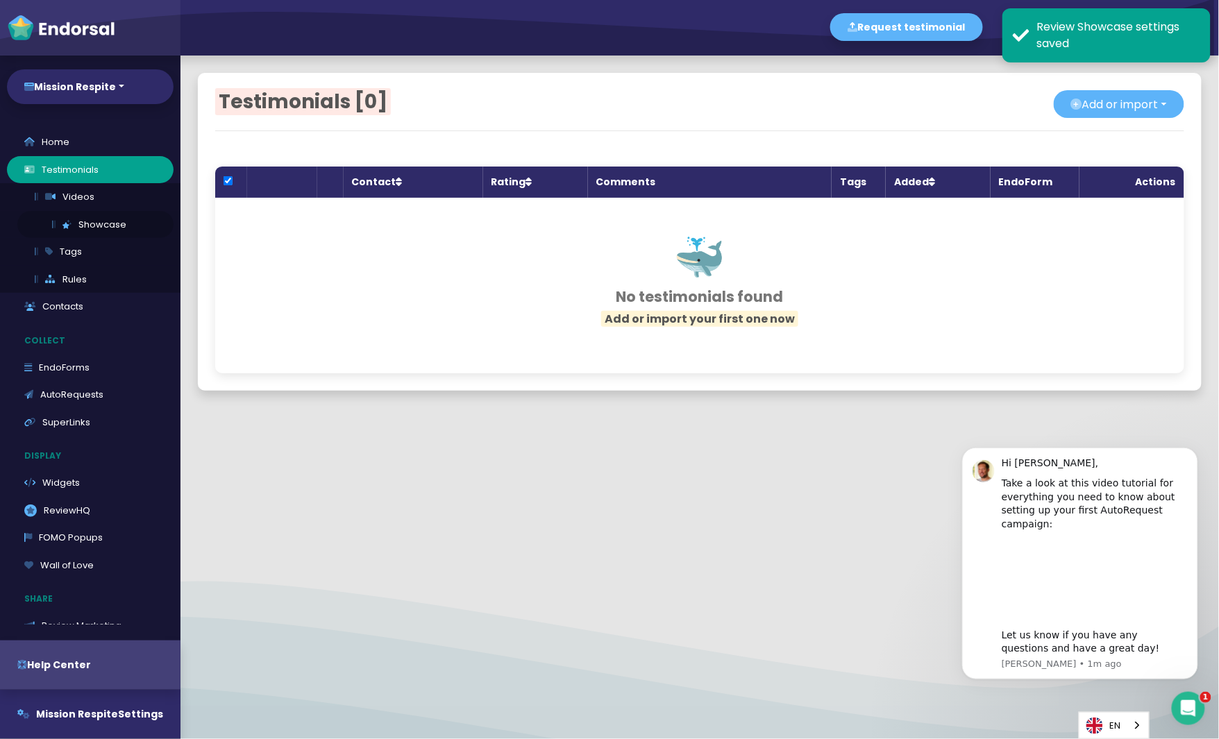
click at [90, 212] on link "Showcase" at bounding box center [95, 225] width 156 height 28
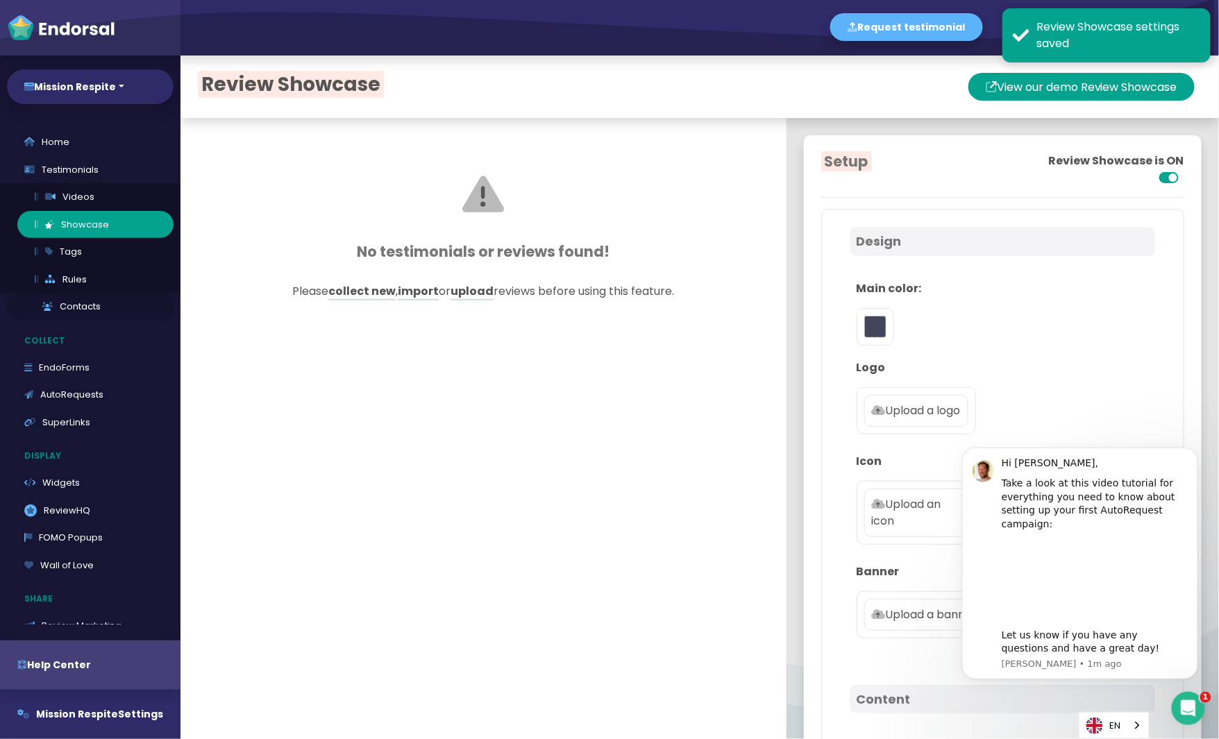
type input "#5DB3F9"
click at [76, 305] on link "Contacts" at bounding box center [90, 307] width 167 height 28
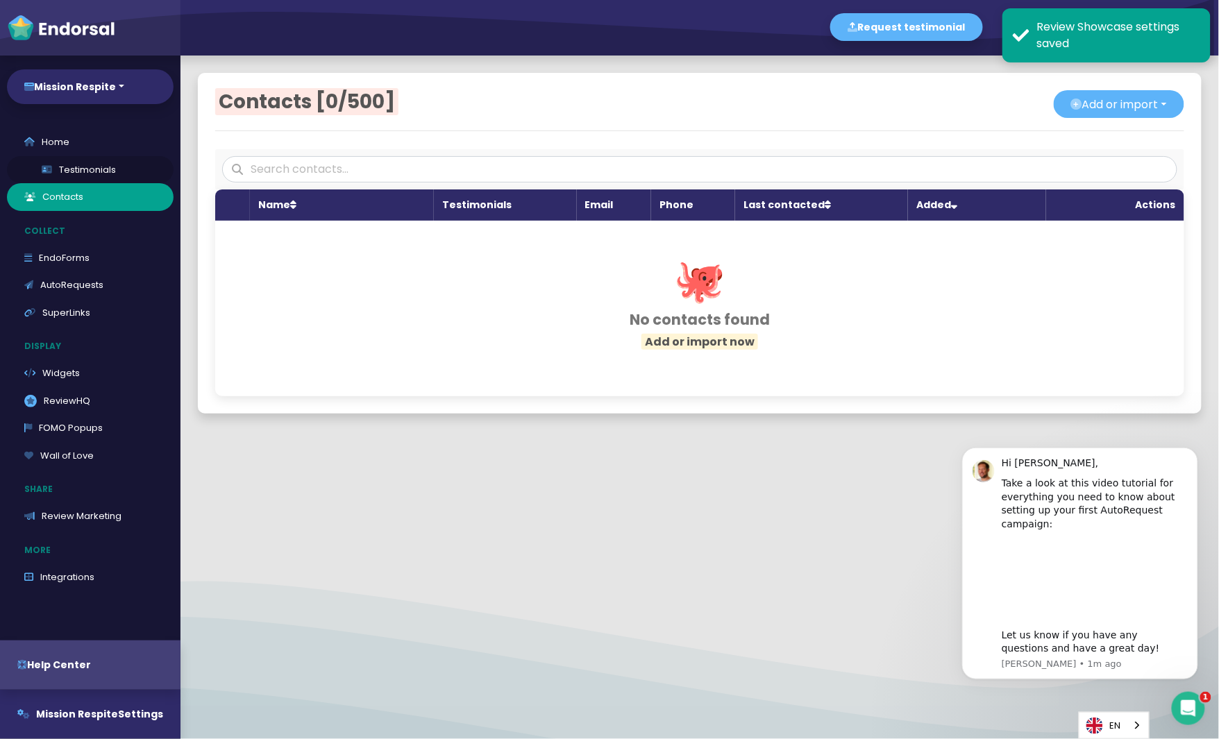
click at [83, 176] on link "Testimonials" at bounding box center [90, 170] width 167 height 28
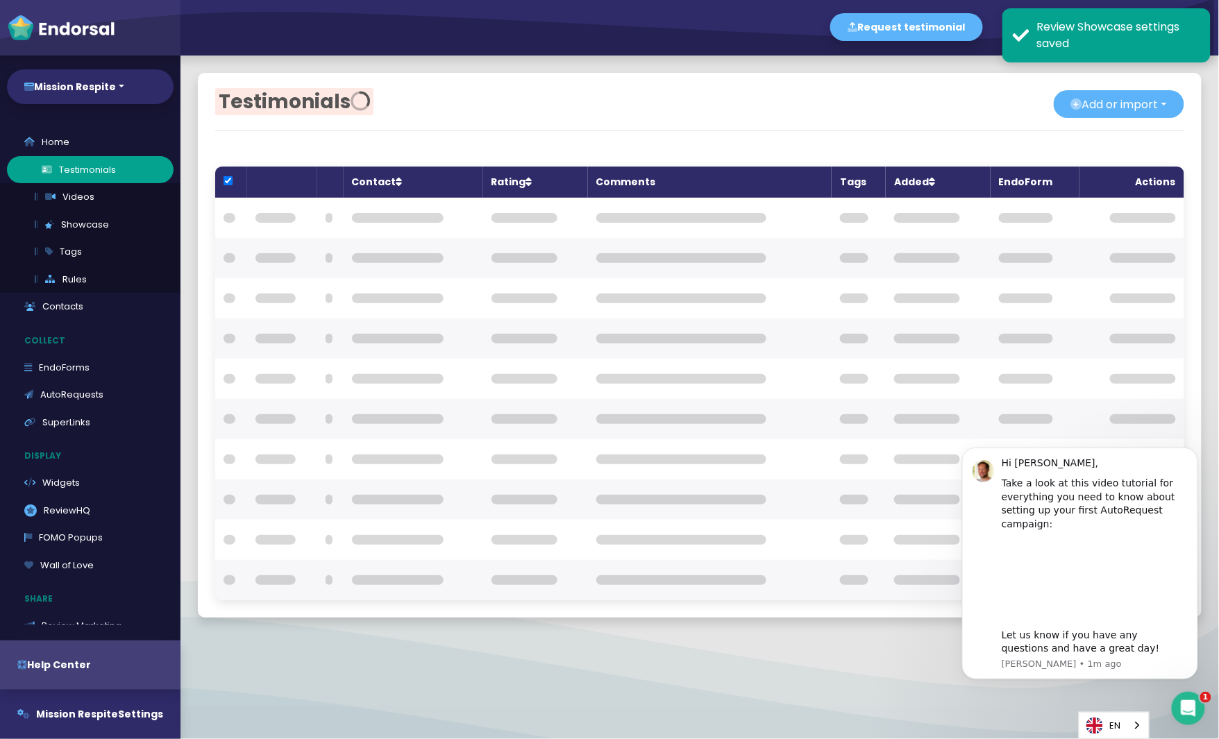
checkbox input "true"
